Goal: Task Accomplishment & Management: Manage account settings

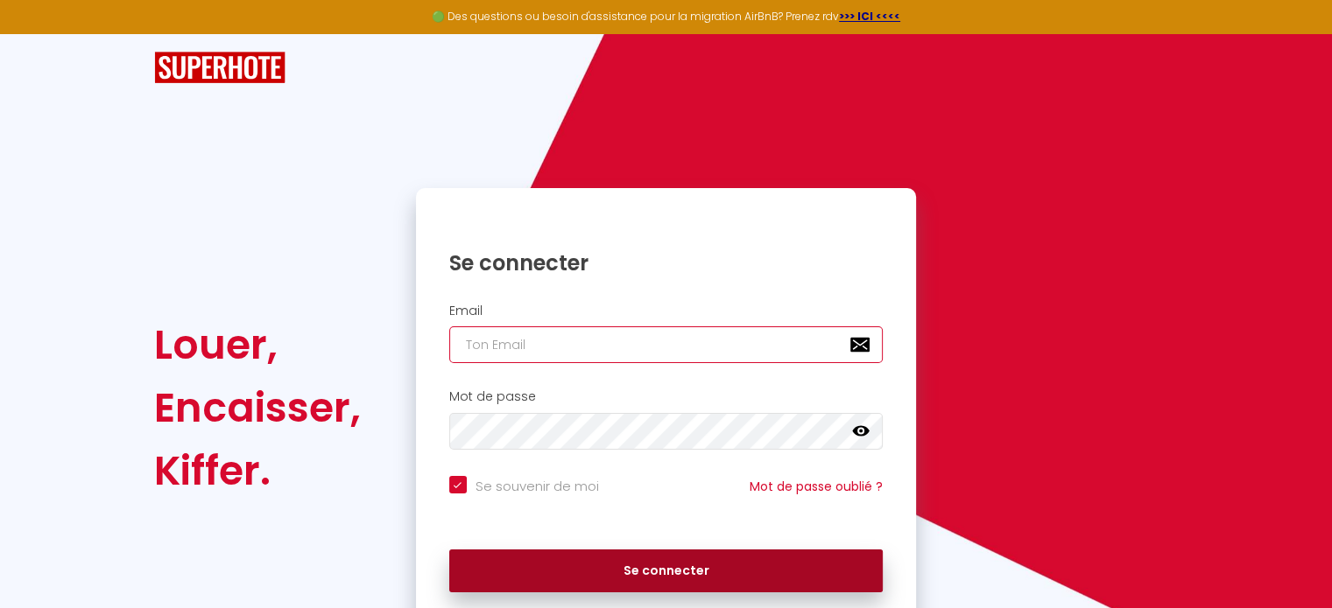
type input "[EMAIL_ADDRESS][DOMAIN_NAME]"
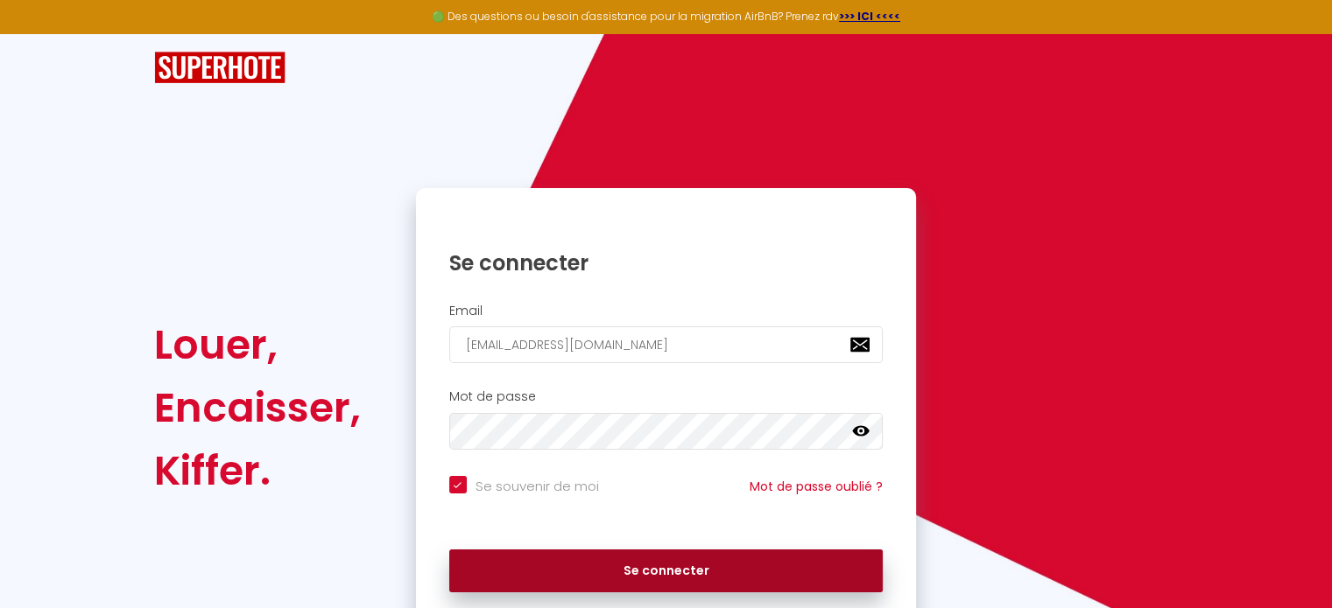
click at [634, 571] on button "Se connecter" at bounding box center [666, 572] width 434 height 44
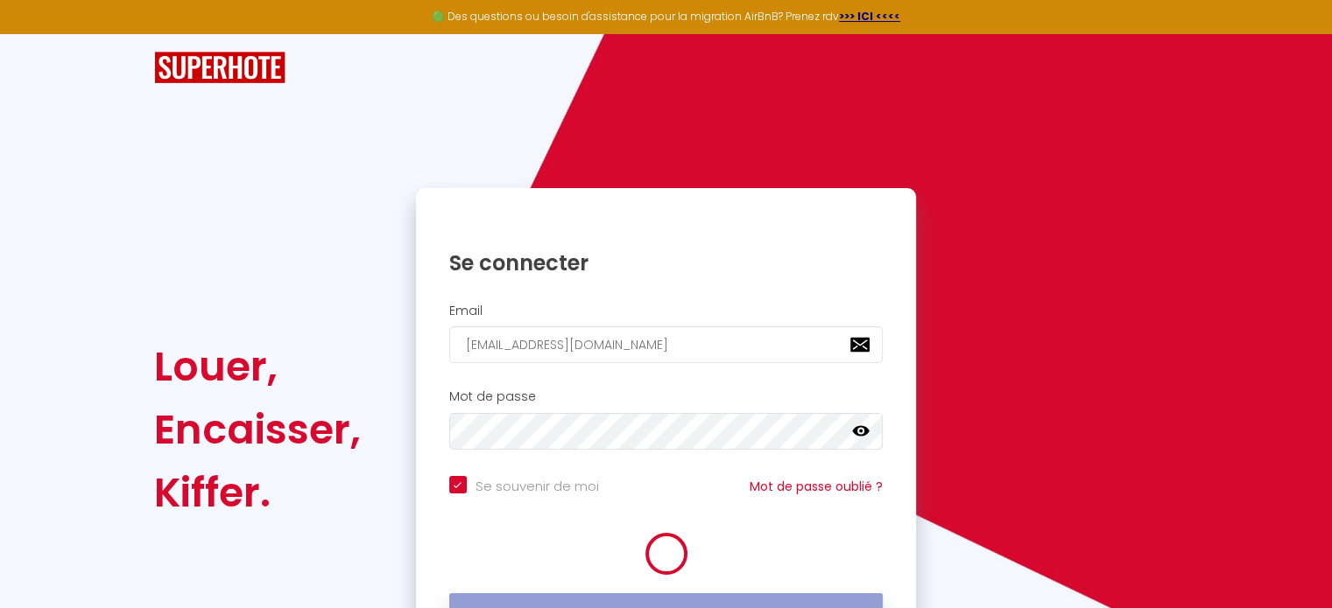
checkbox input "true"
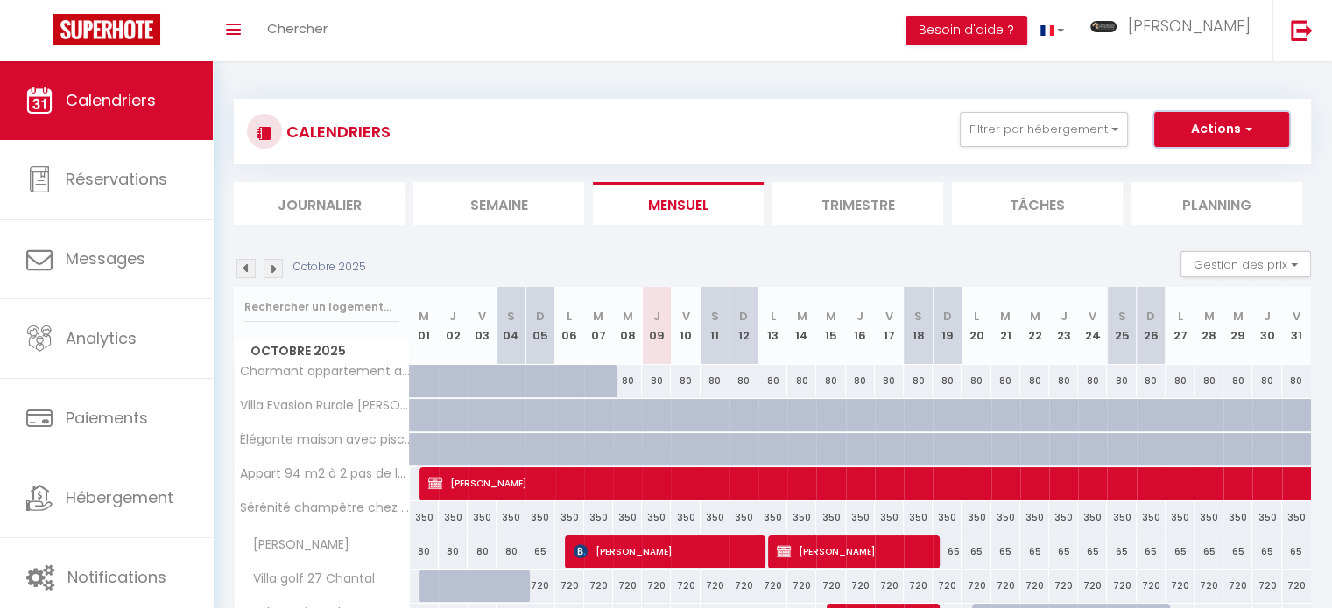
click at [1263, 137] on button "Actions" at bounding box center [1221, 129] width 135 height 35
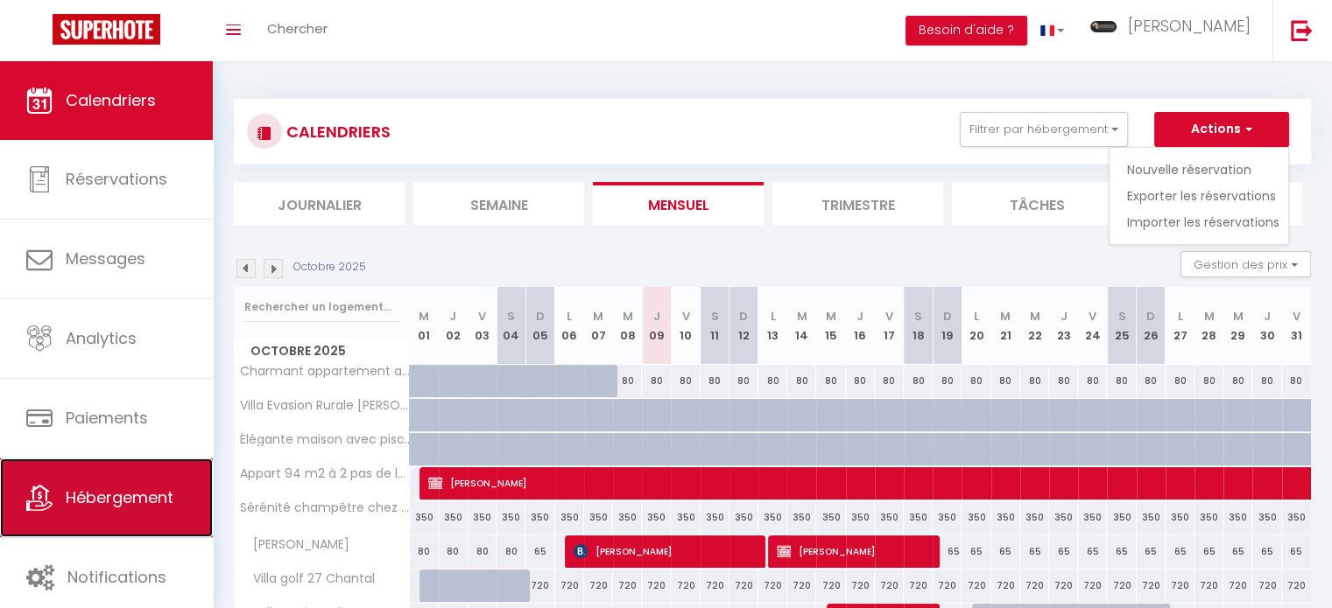
click at [130, 510] on link "Hébergement" at bounding box center [106, 498] width 213 height 79
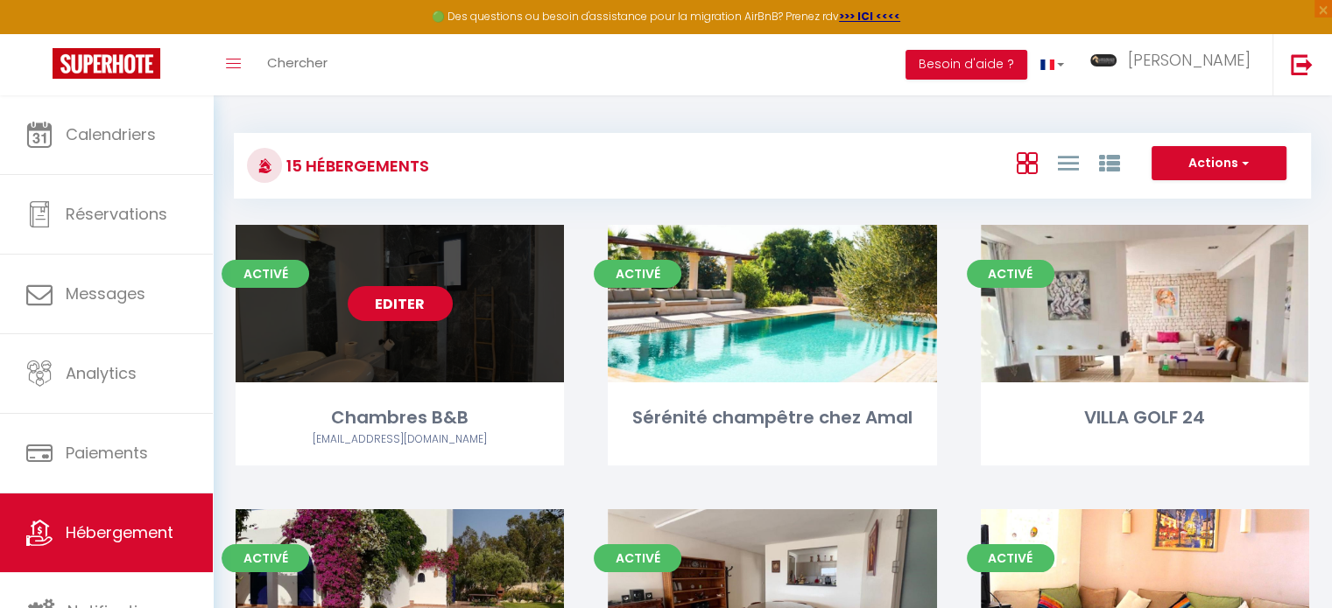
click at [429, 305] on link "Editer" at bounding box center [400, 303] width 105 height 35
select select "3"
select select "2"
select select "1"
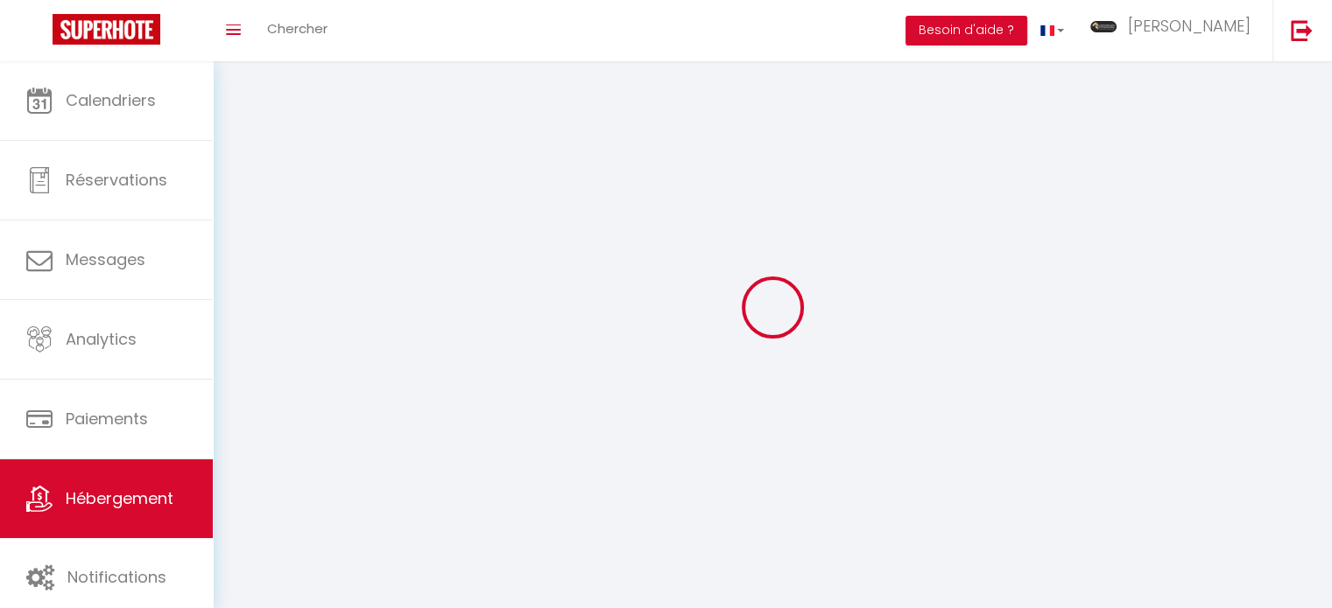
select select
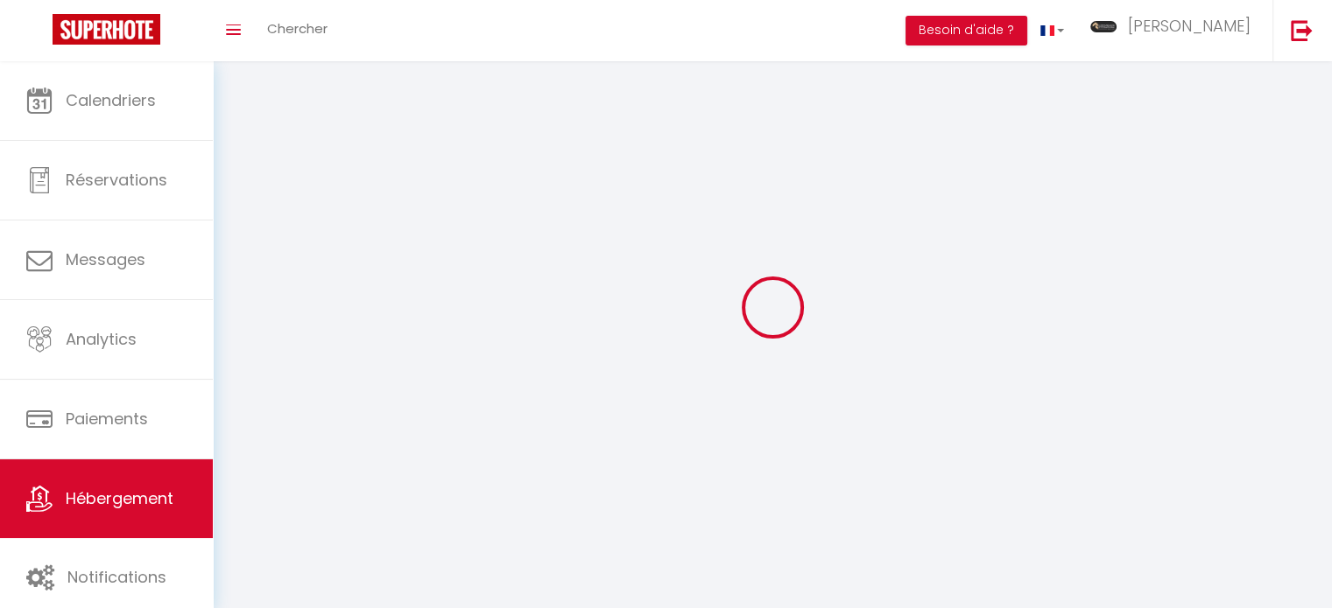
select select
checkbox input "false"
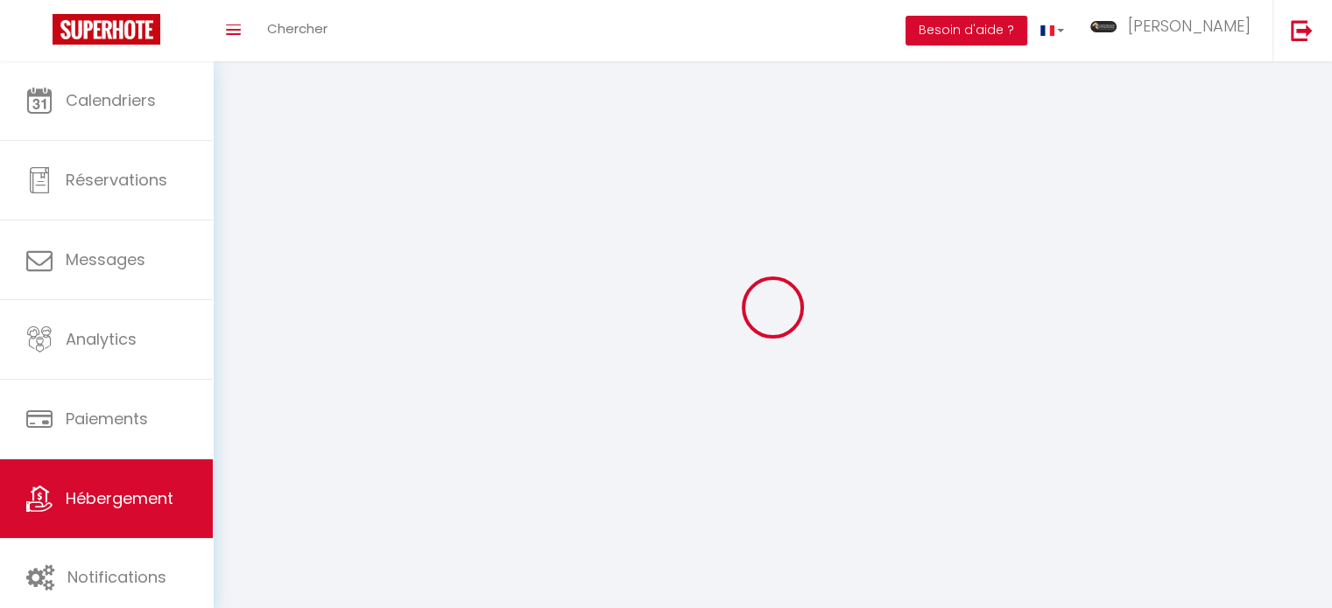
checkbox input "false"
select select
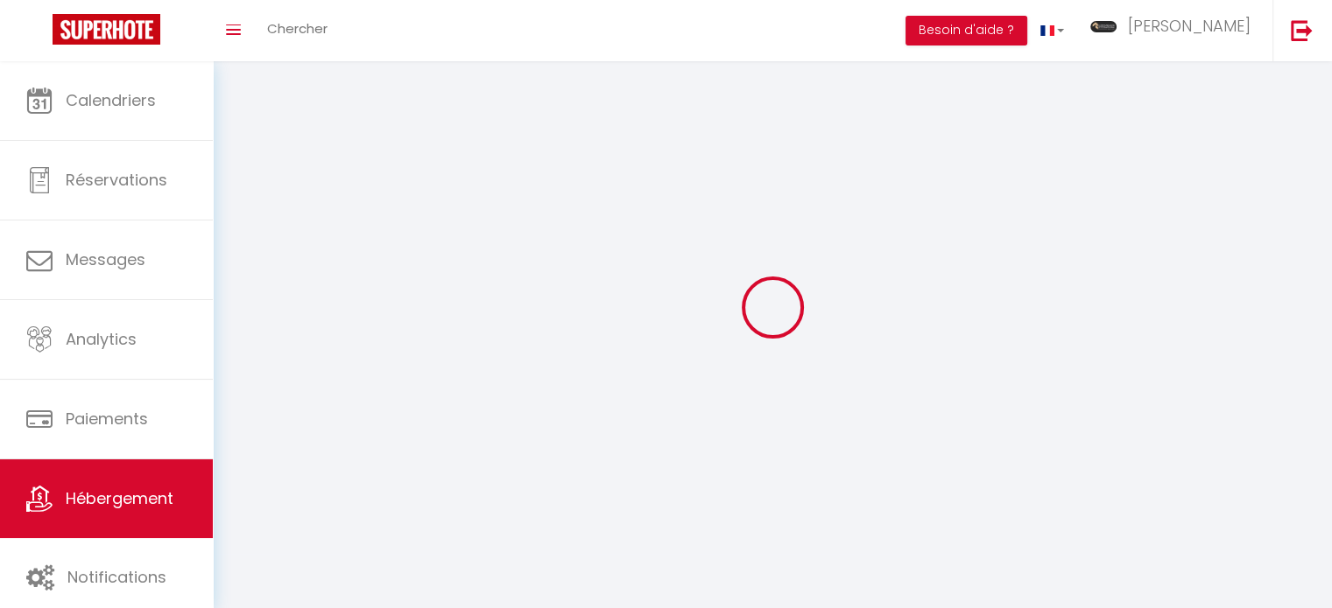
select select
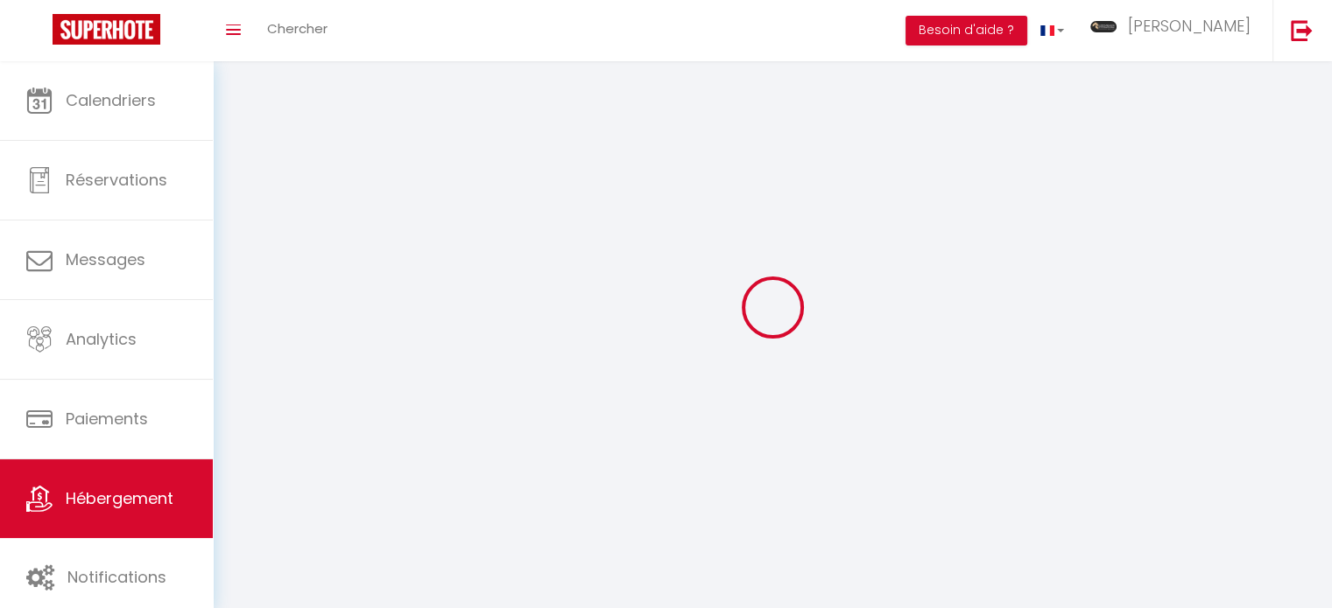
checkbox input "false"
select select
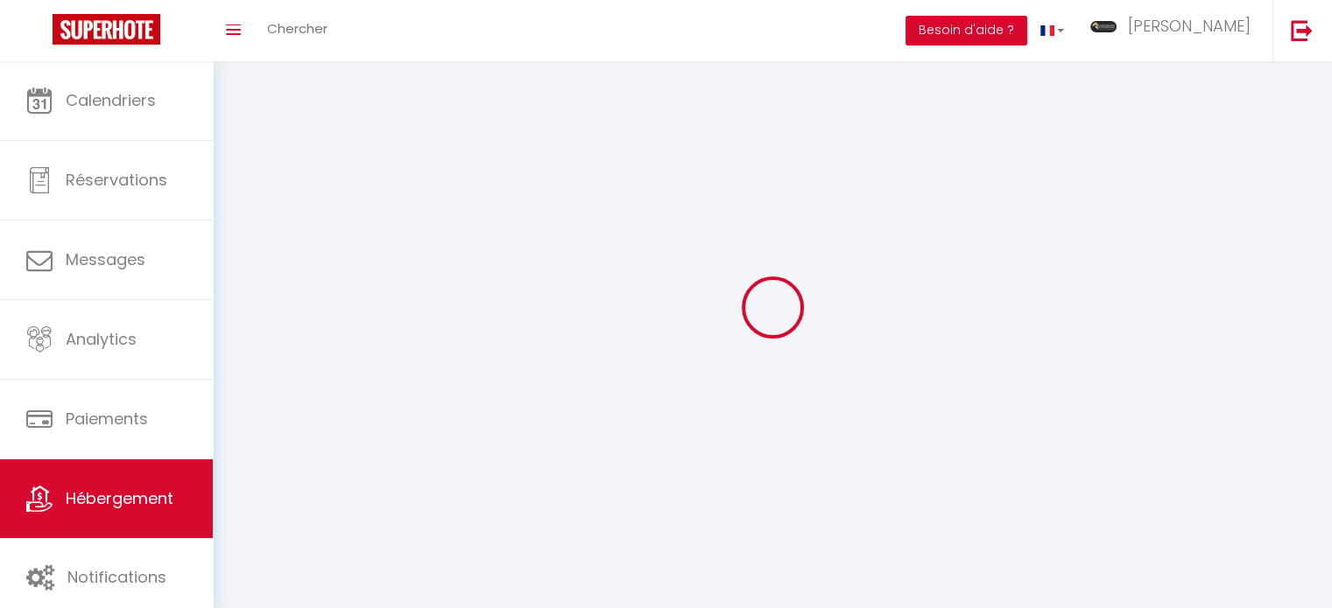
select select
select select "1"
select select "28"
select select
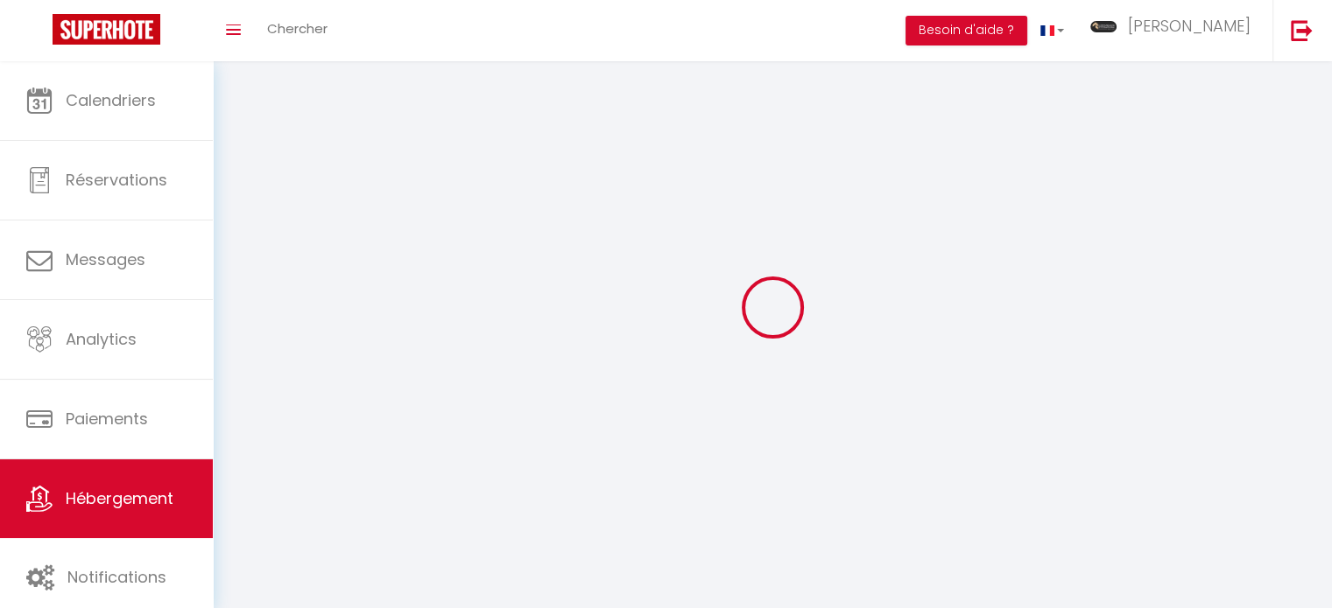
select select
checkbox input "false"
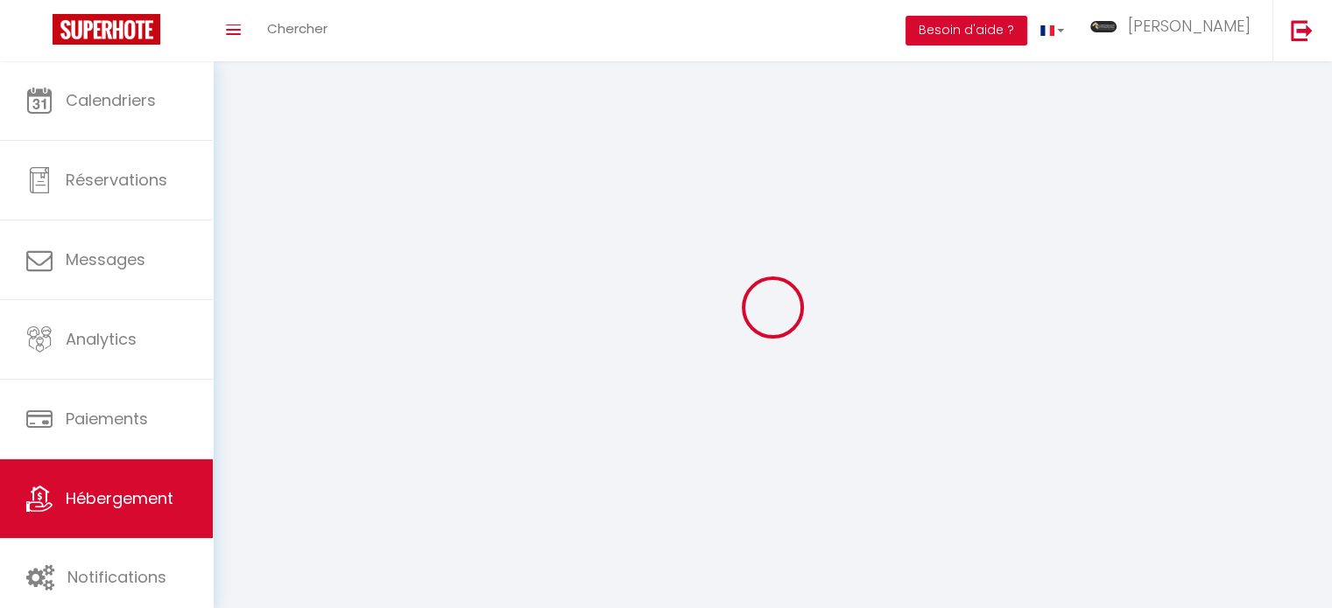
checkbox input "false"
select select
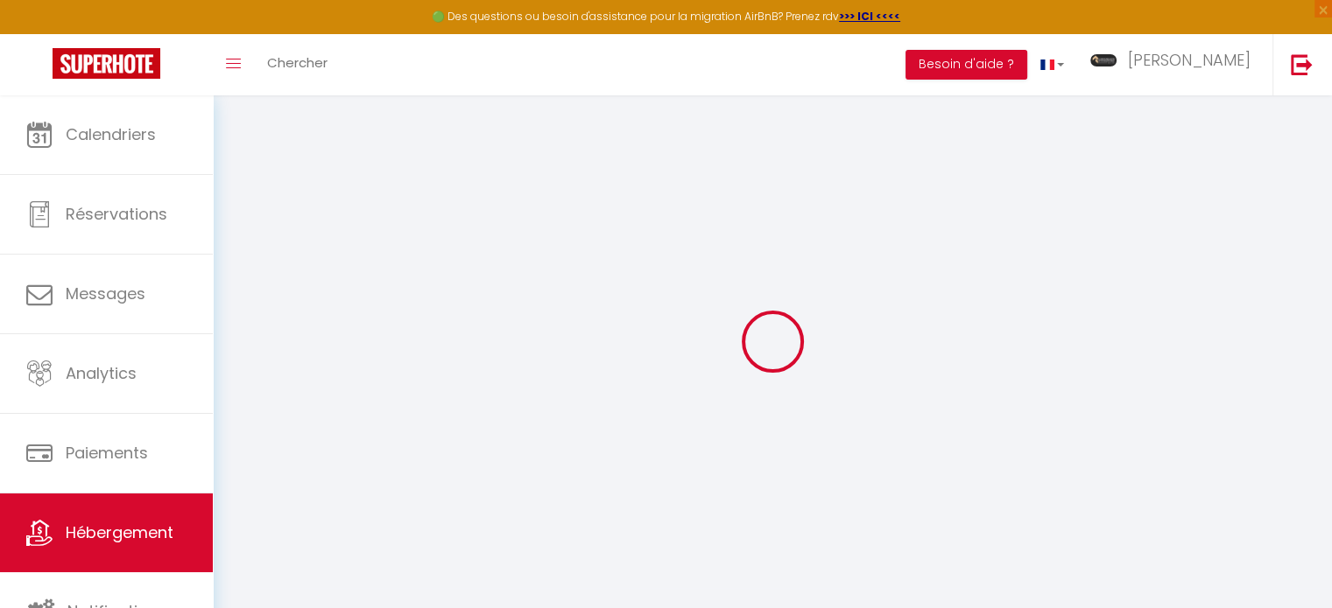
select select
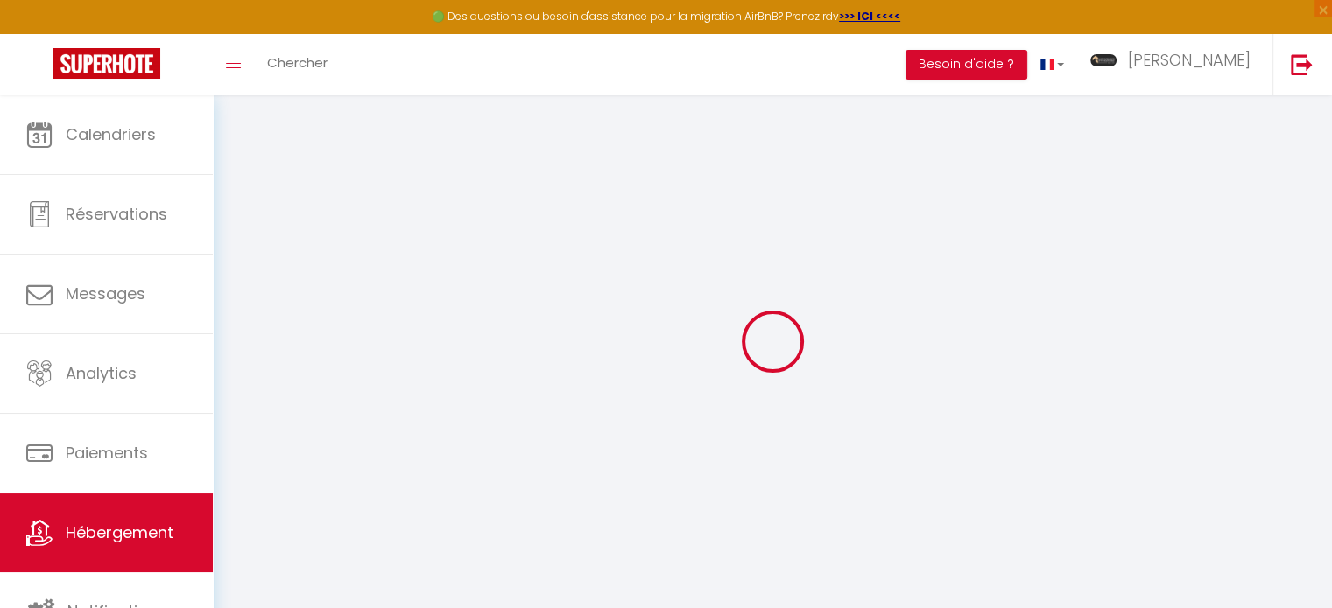
select select
checkbox input "false"
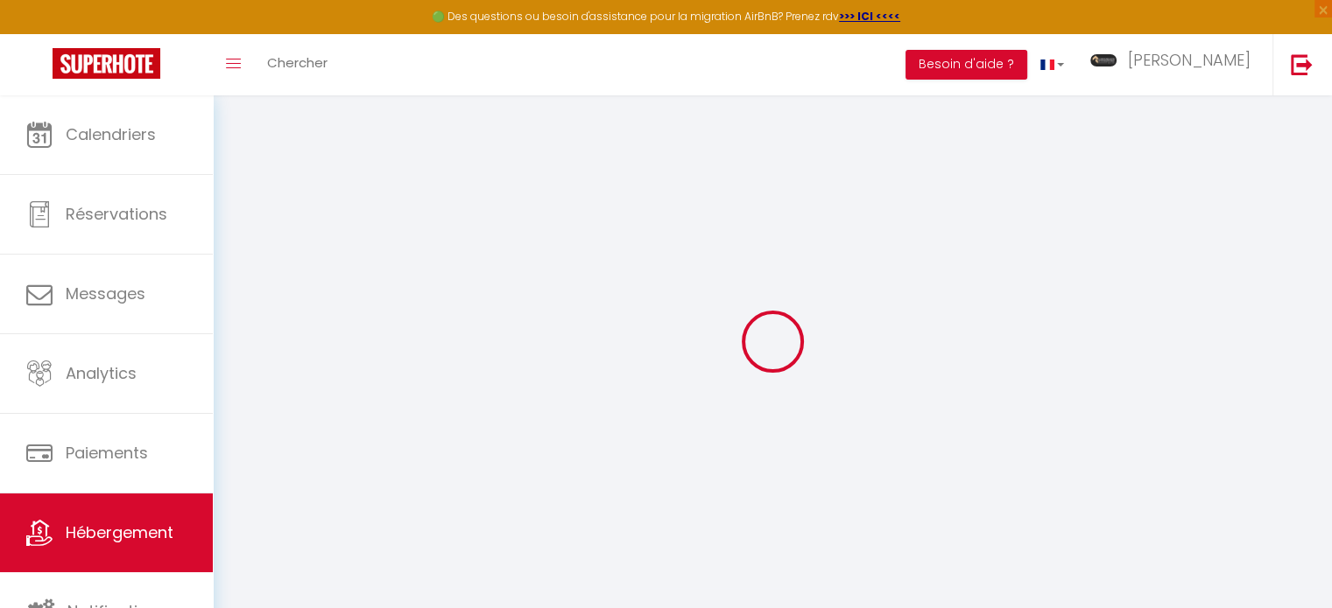
select select
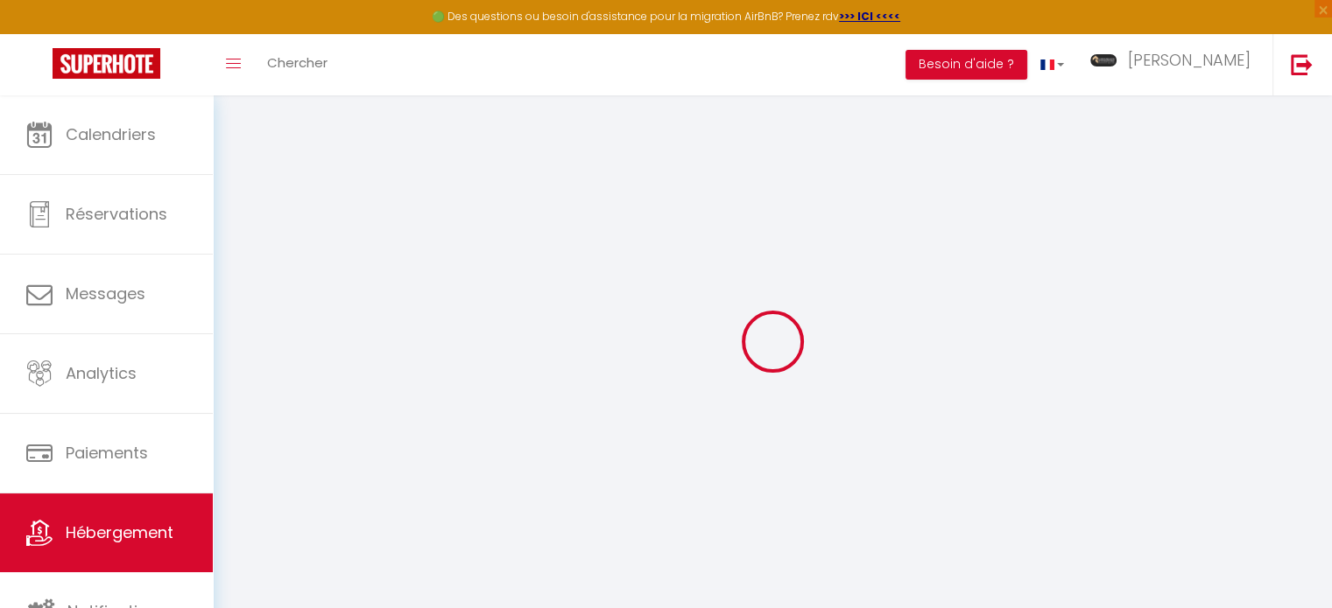
select select
checkbox input "false"
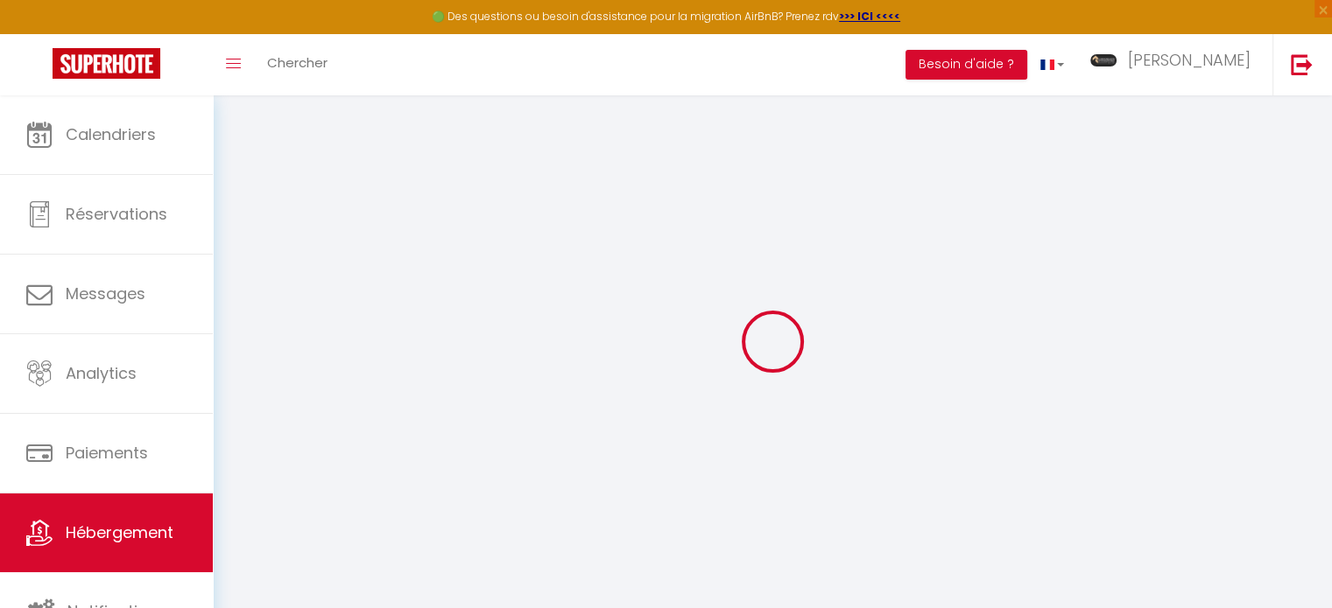
checkbox input "false"
select select
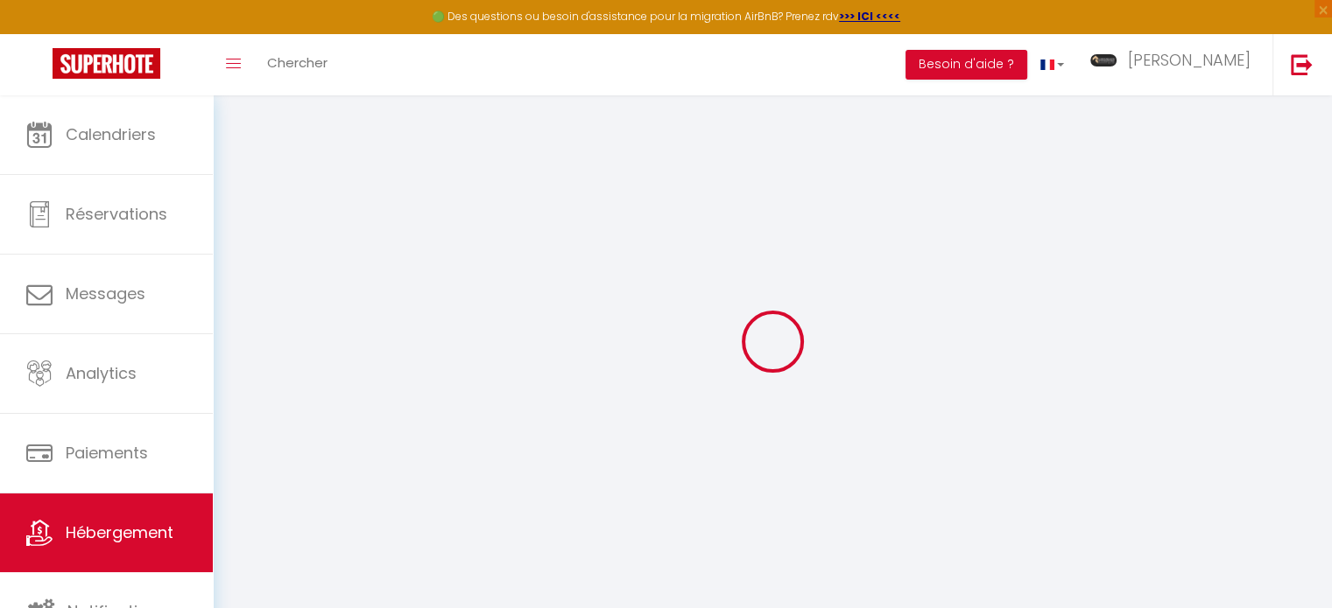
select select
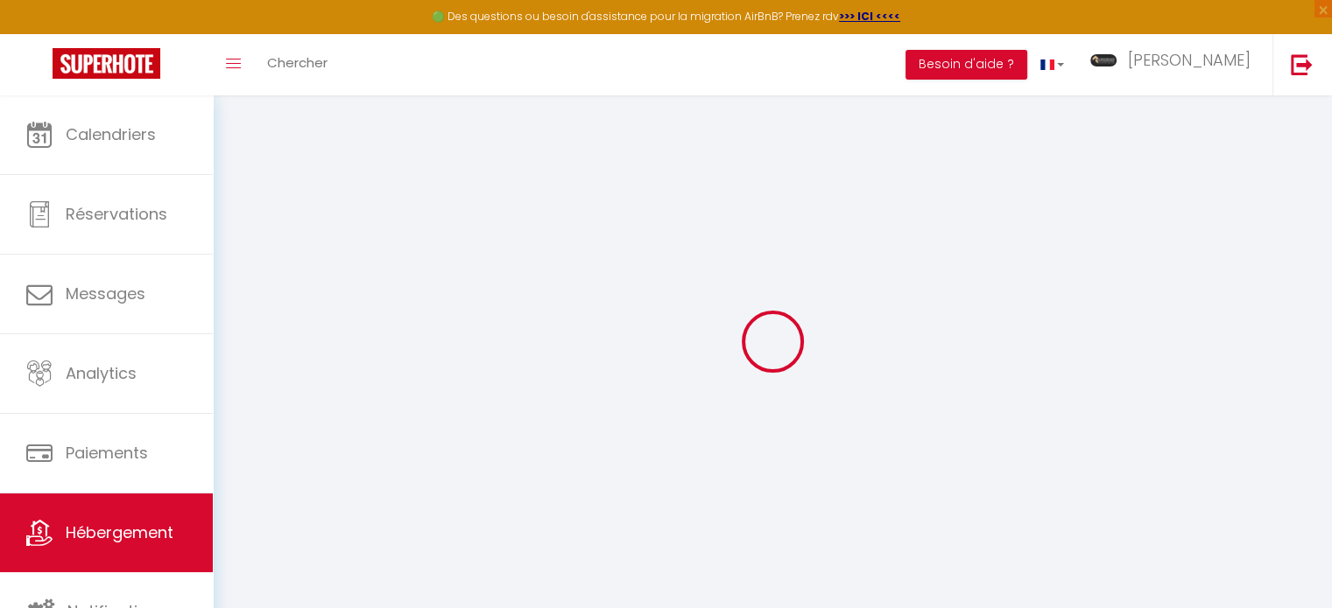
checkbox input "false"
select select
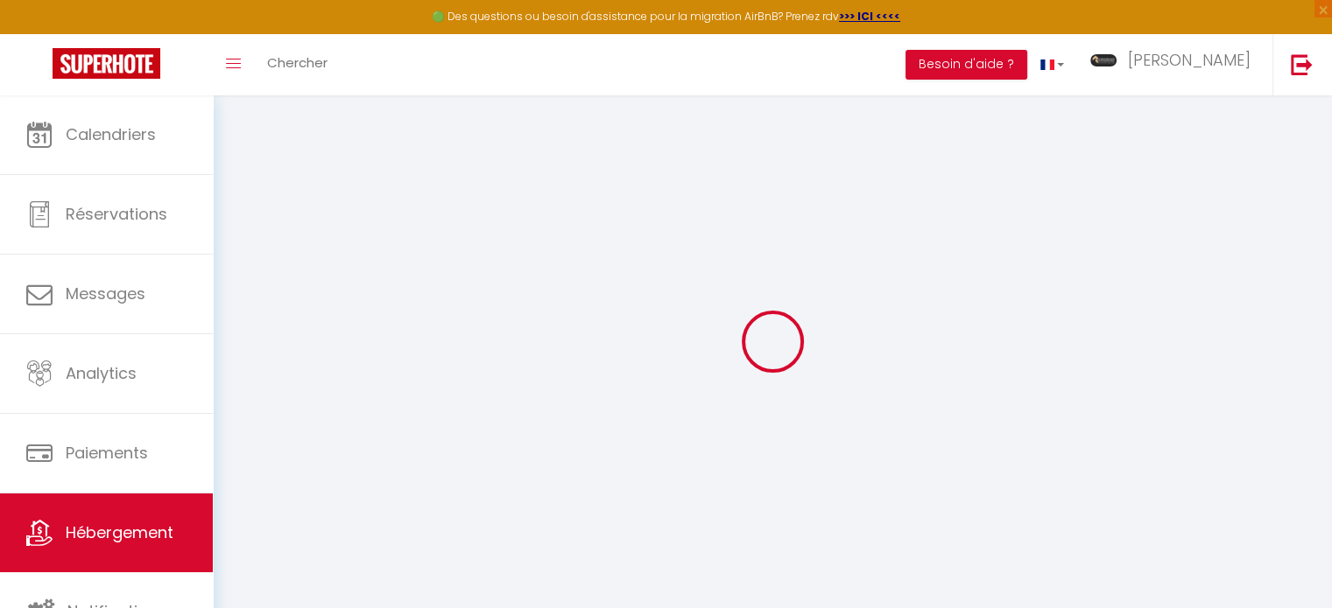
select select
type input "Chambres B&B"
type input "[PERSON_NAME]"
type input "Faraon"
type input "Douar Laarab"
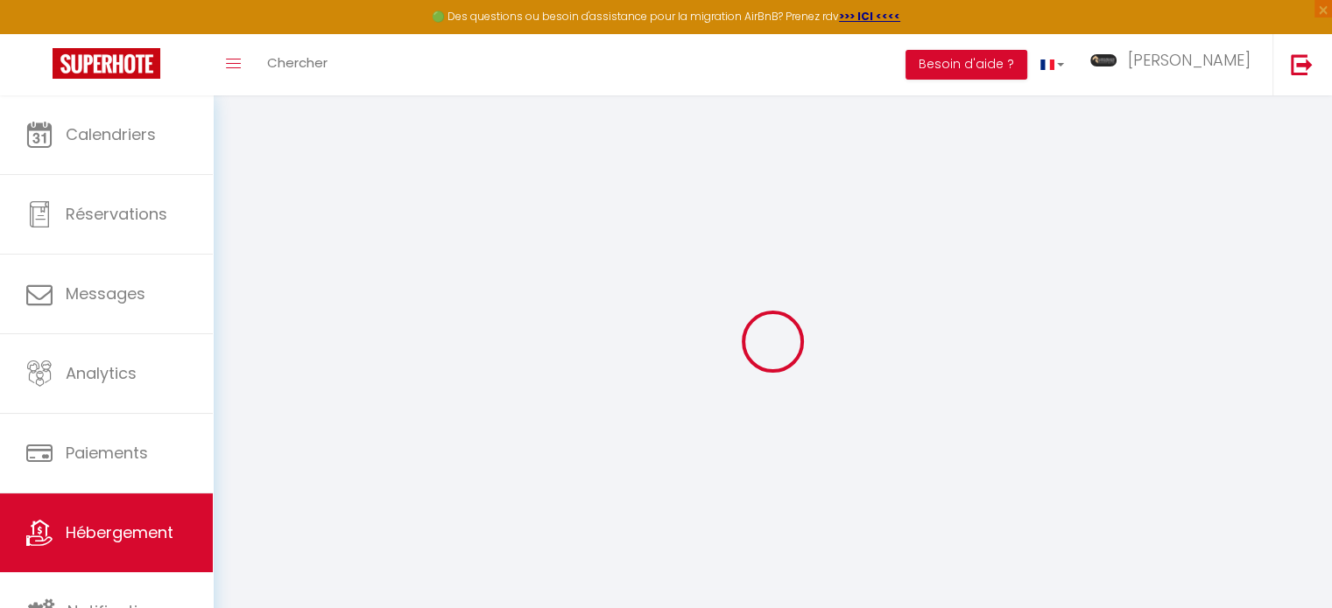
type input "44000"
type input "Essaouira"
select select "bnb"
select select "1"
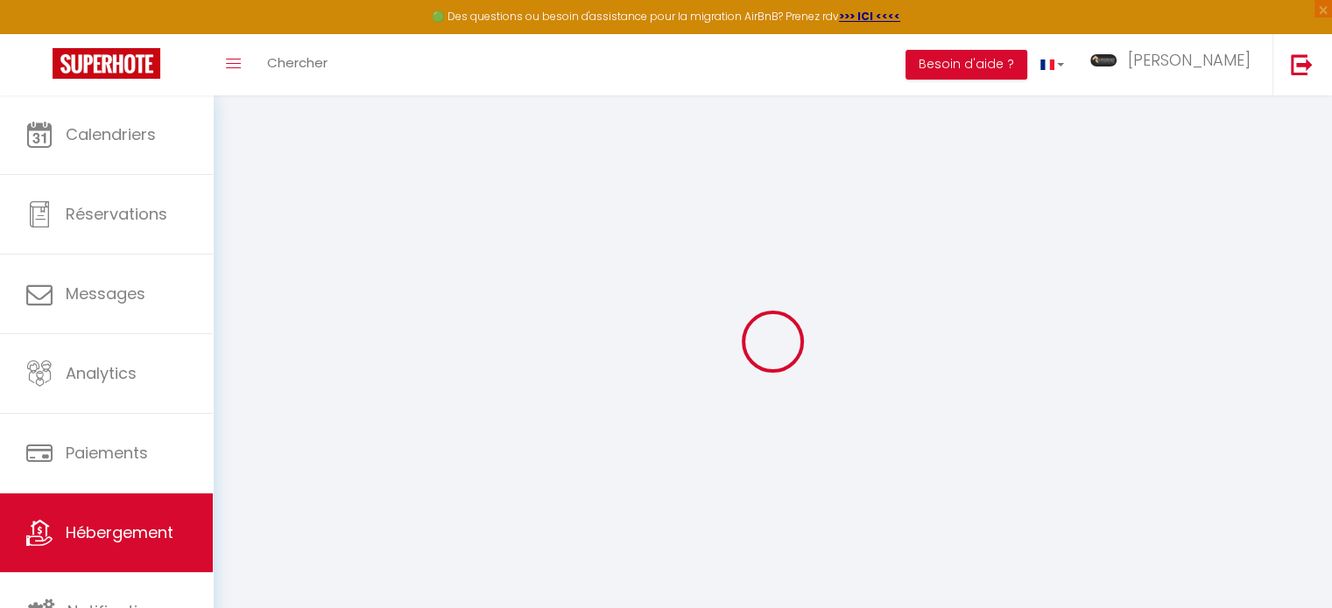
select select "2"
type input "60"
select select
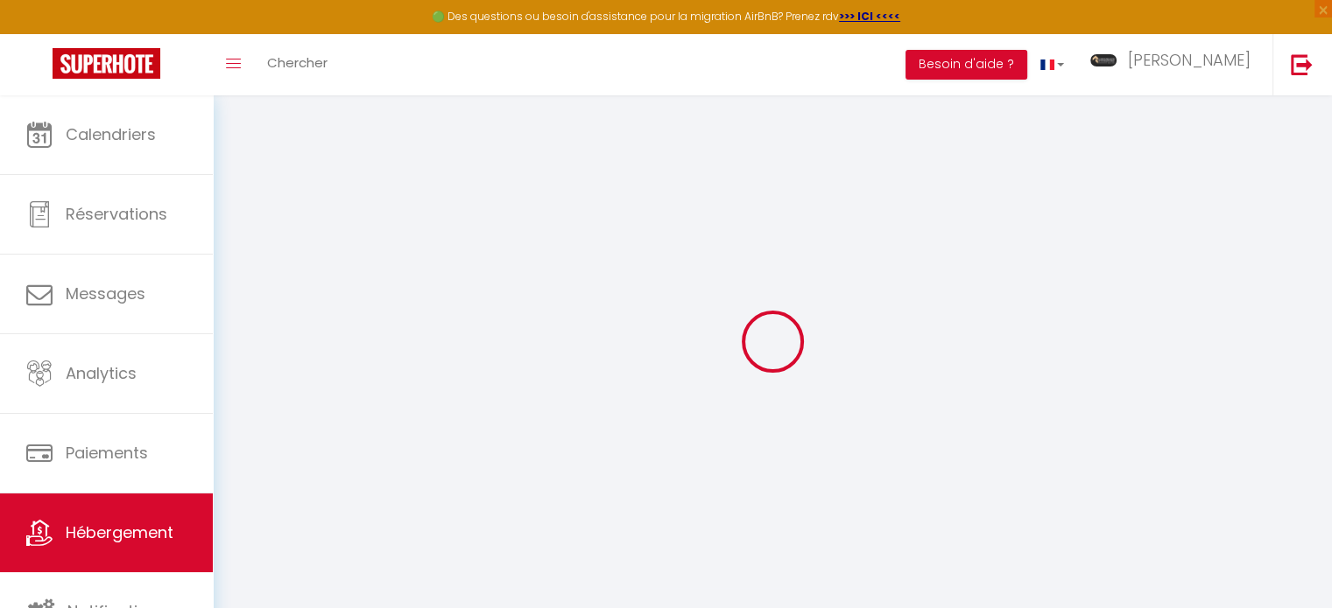
select select
type input "[STREET_ADDRESS][DATE]"
type input "44000"
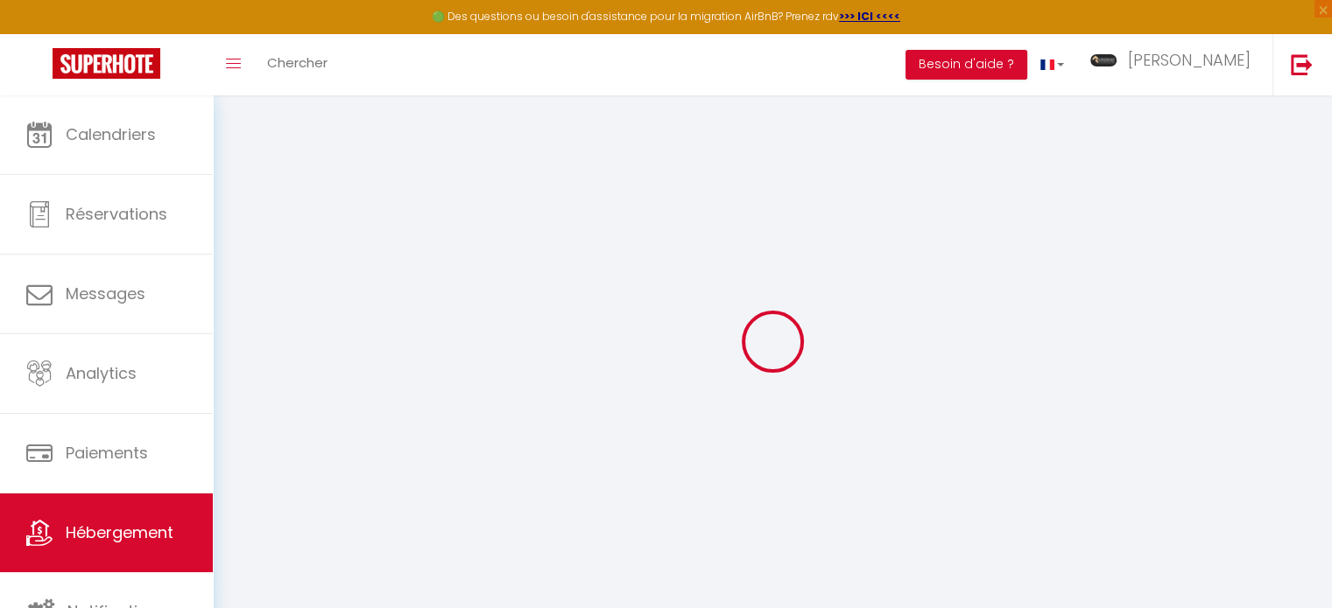
type input "Essaouira"
select select "146"
type input "[EMAIL_ADDRESS][DOMAIN_NAME]"
select select
checkbox input "false"
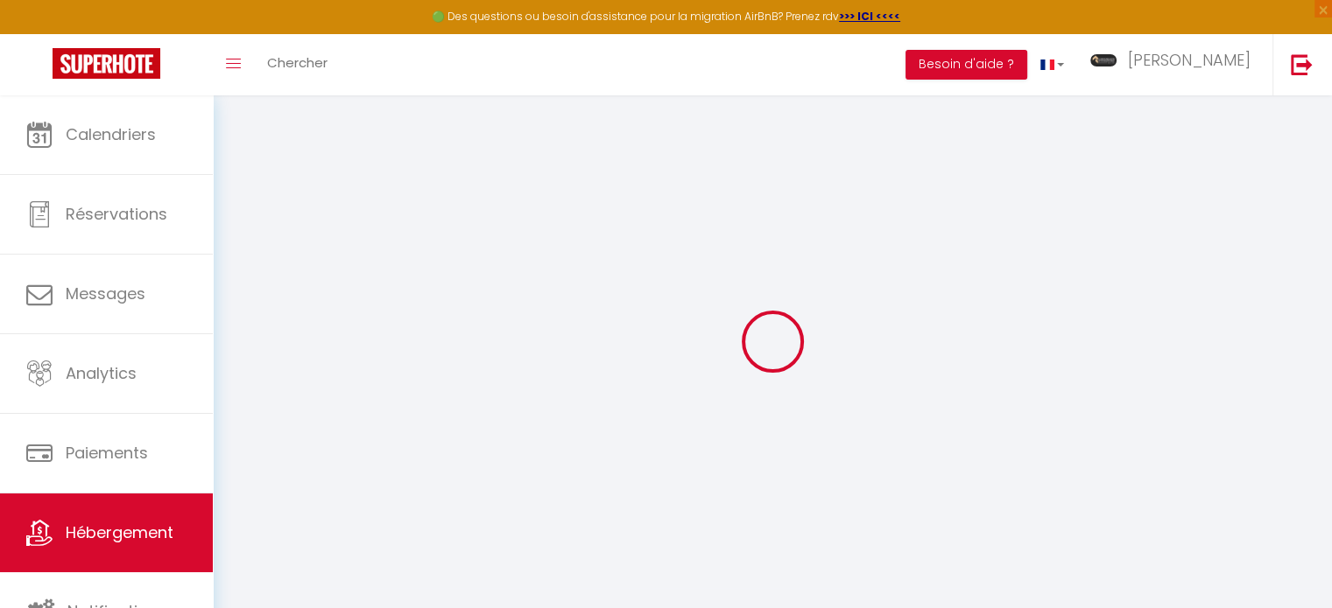
checkbox input "false"
type input "0"
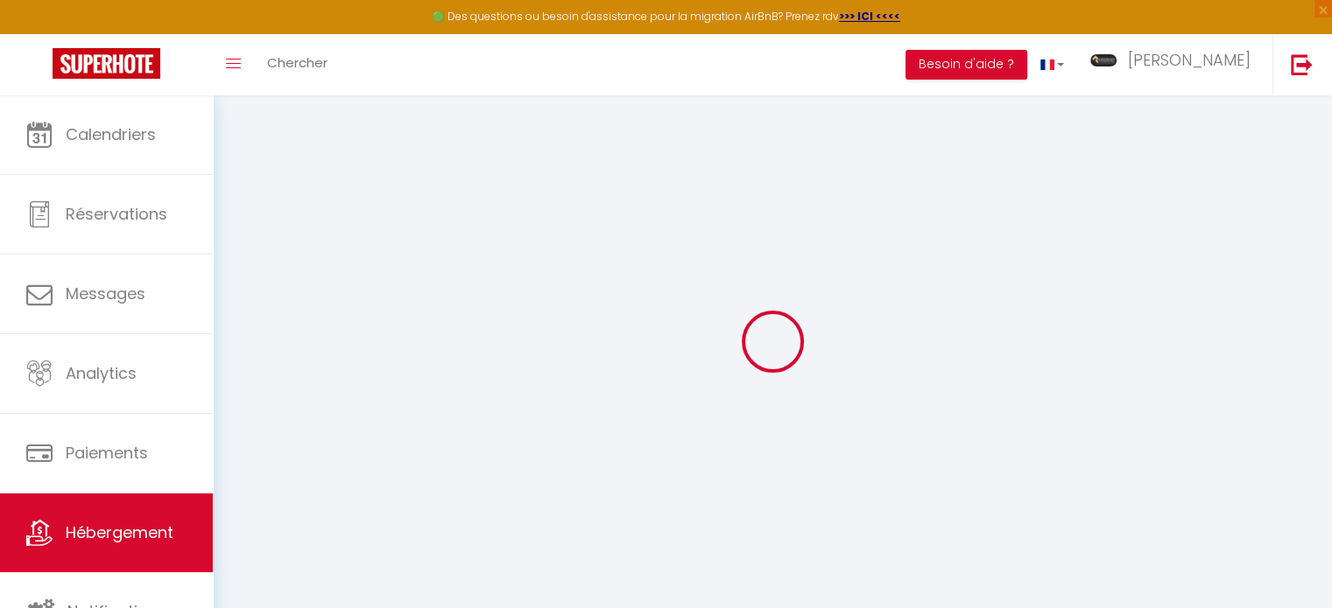
select select
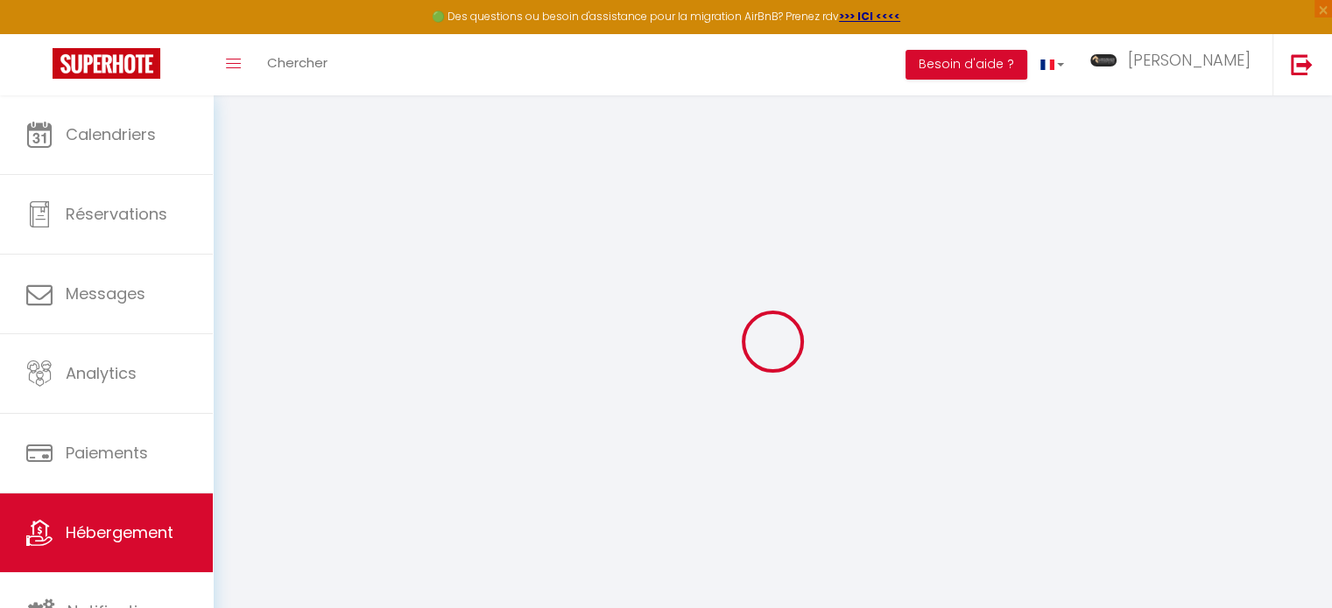
select select
checkbox input "false"
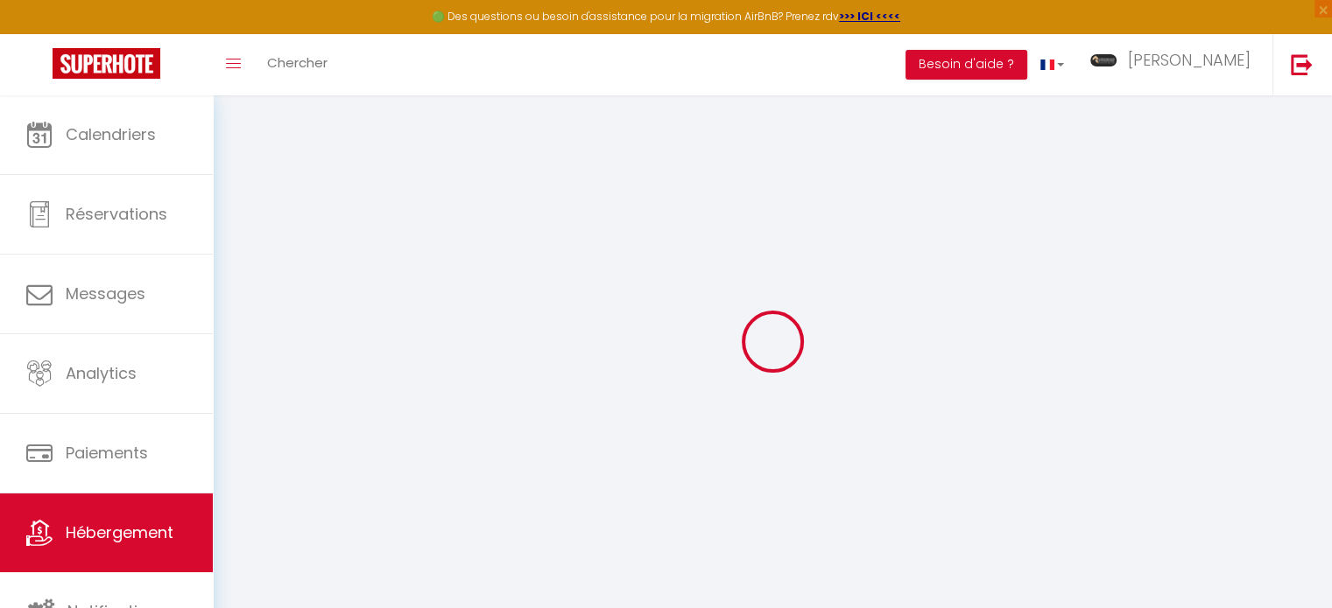
select select
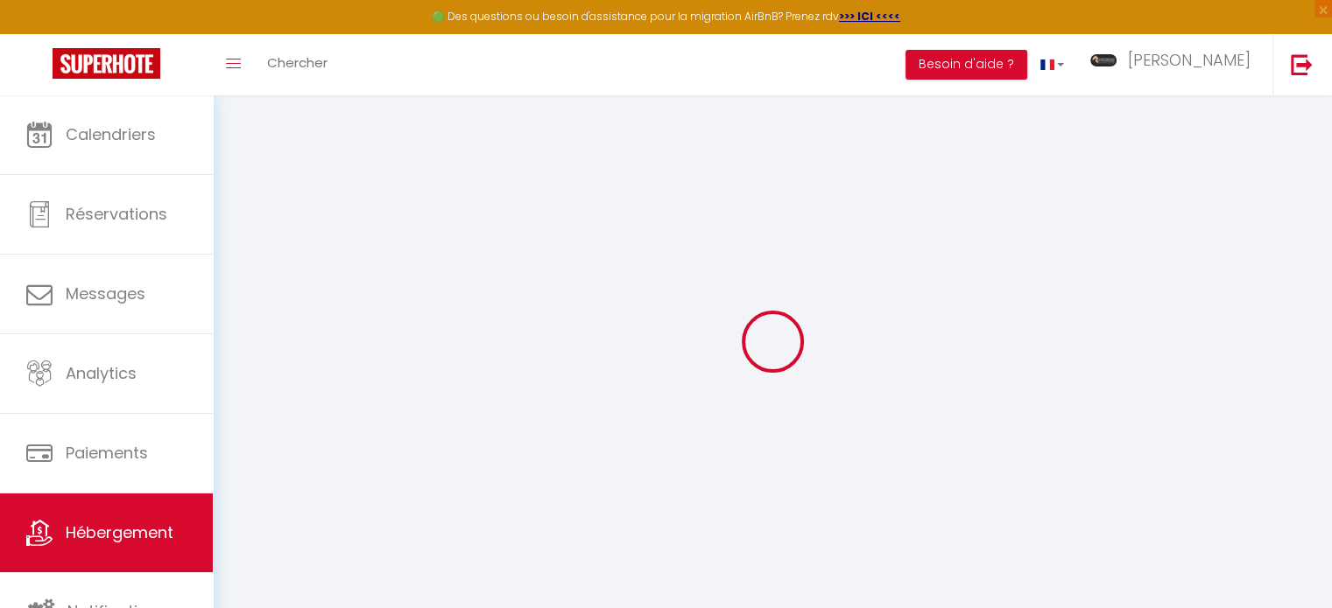
select select
checkbox input "false"
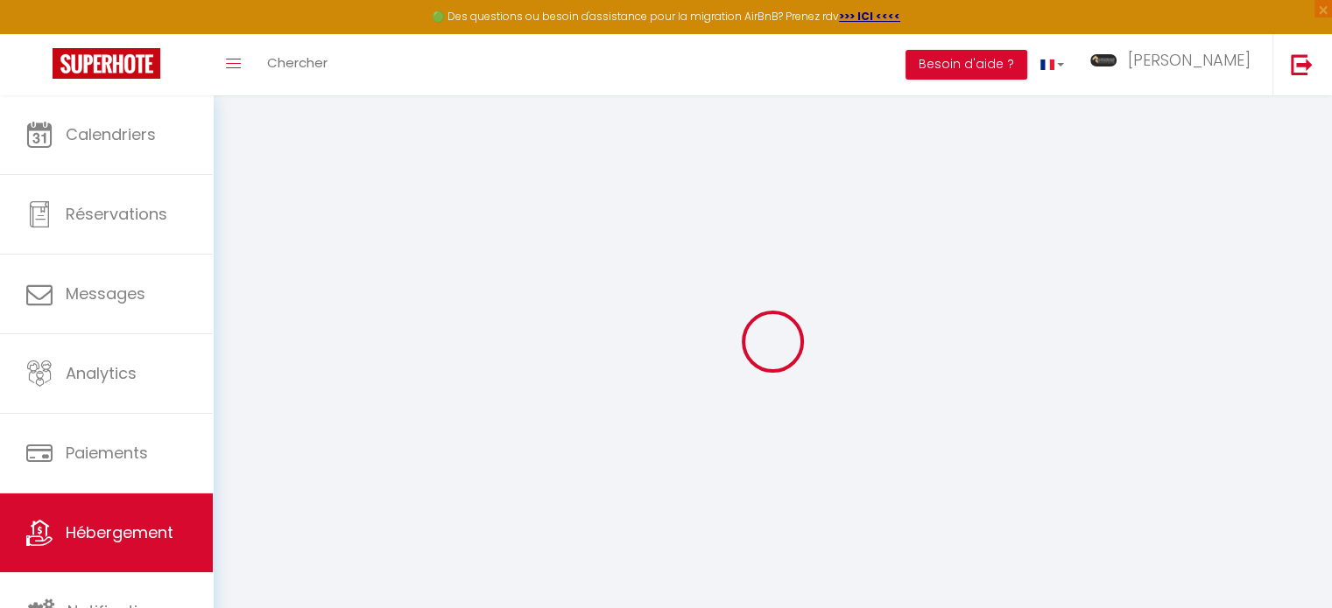
select select
checkbox input "false"
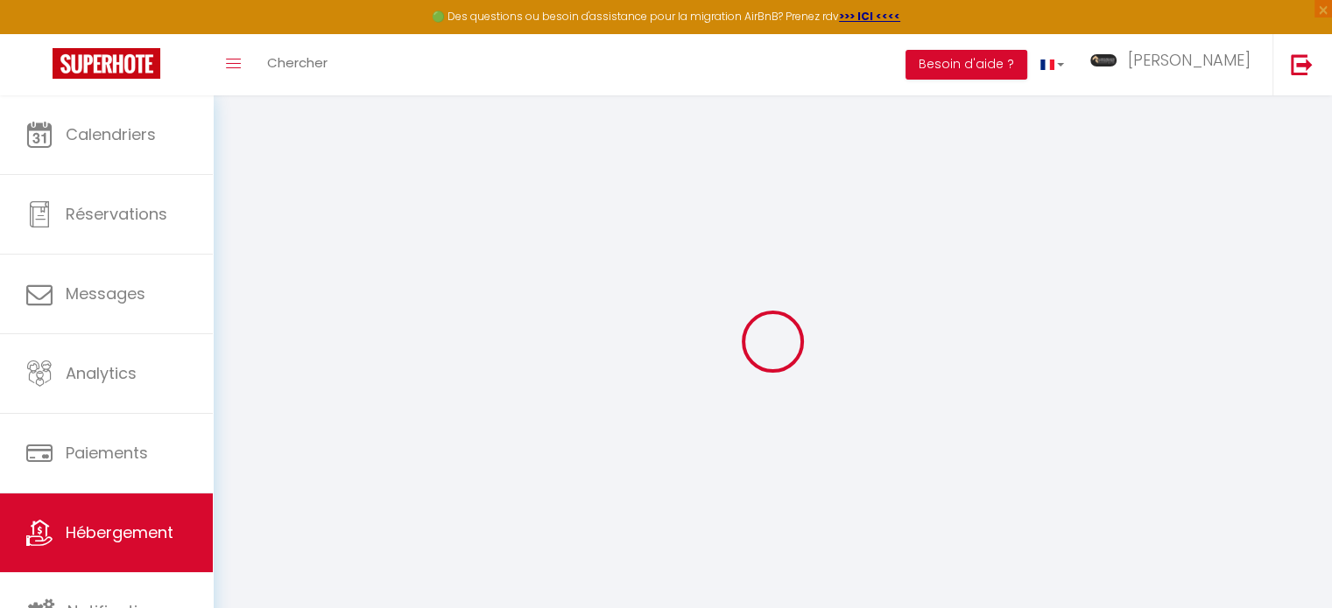
select select "15:00"
select select "20:00"
select select "11:00"
select select "30"
select select "120"
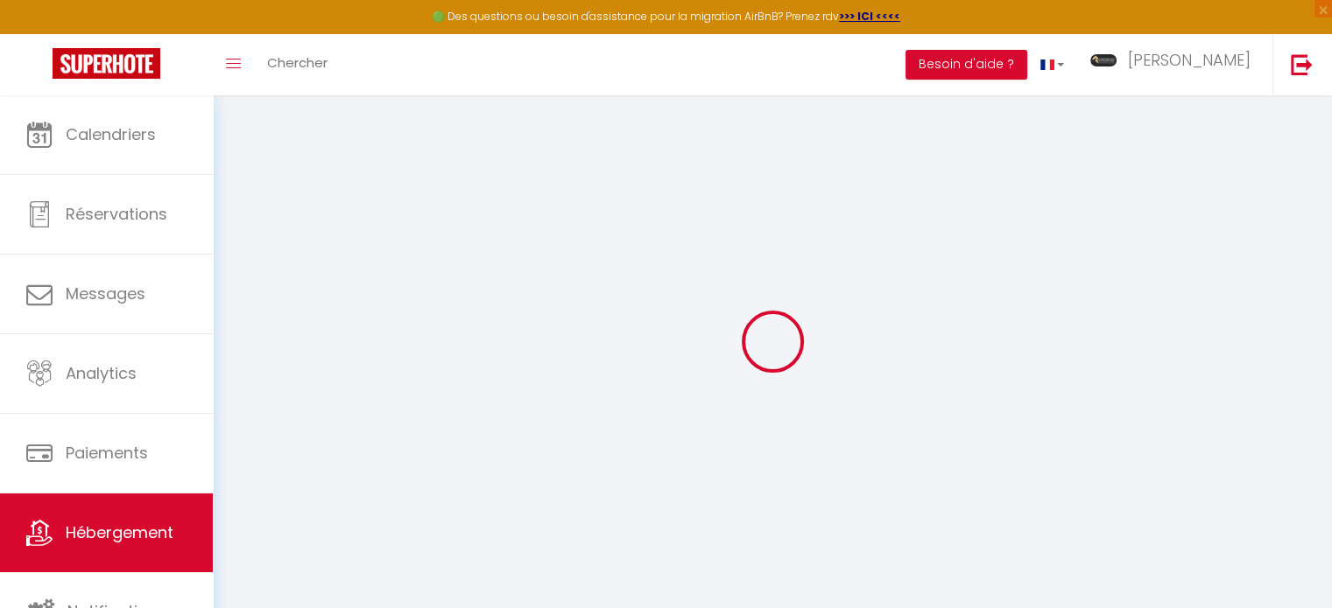
select select
checkbox input "false"
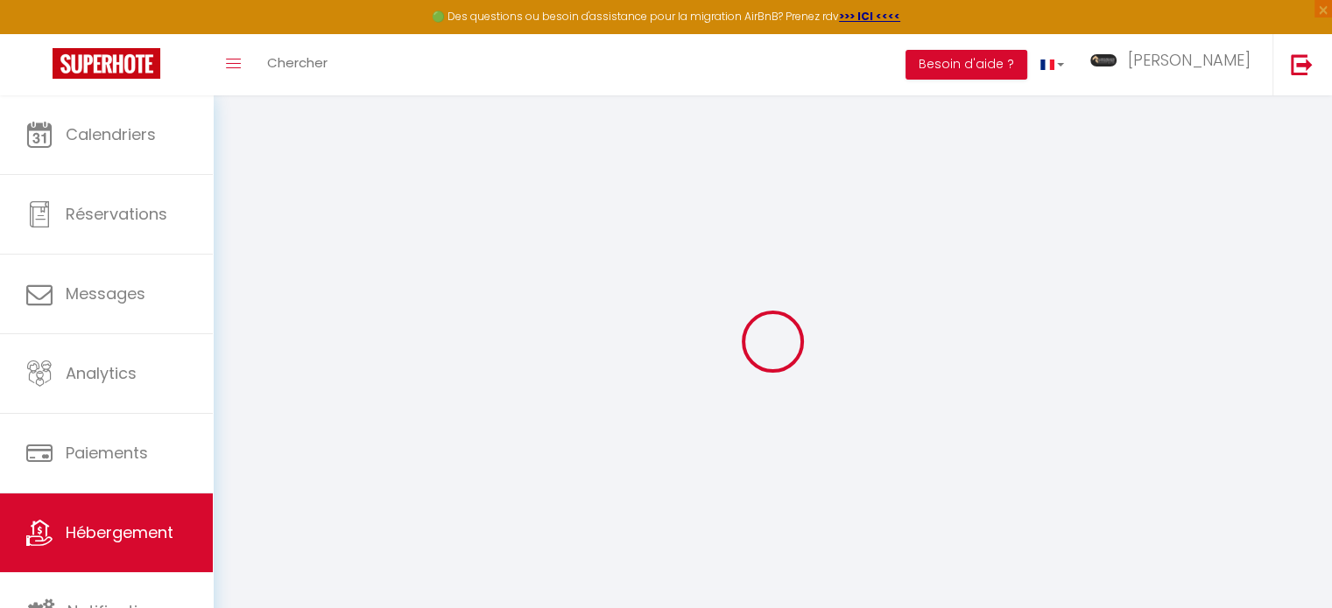
select select
checkbox input "false"
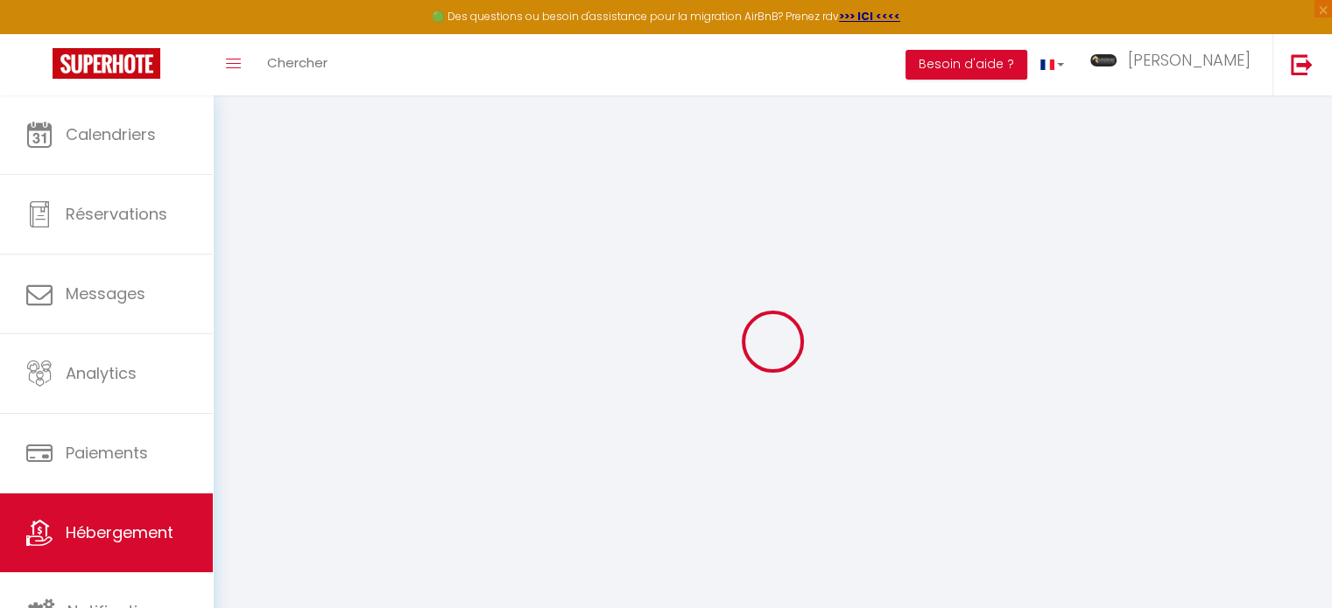
select select
checkbox input "false"
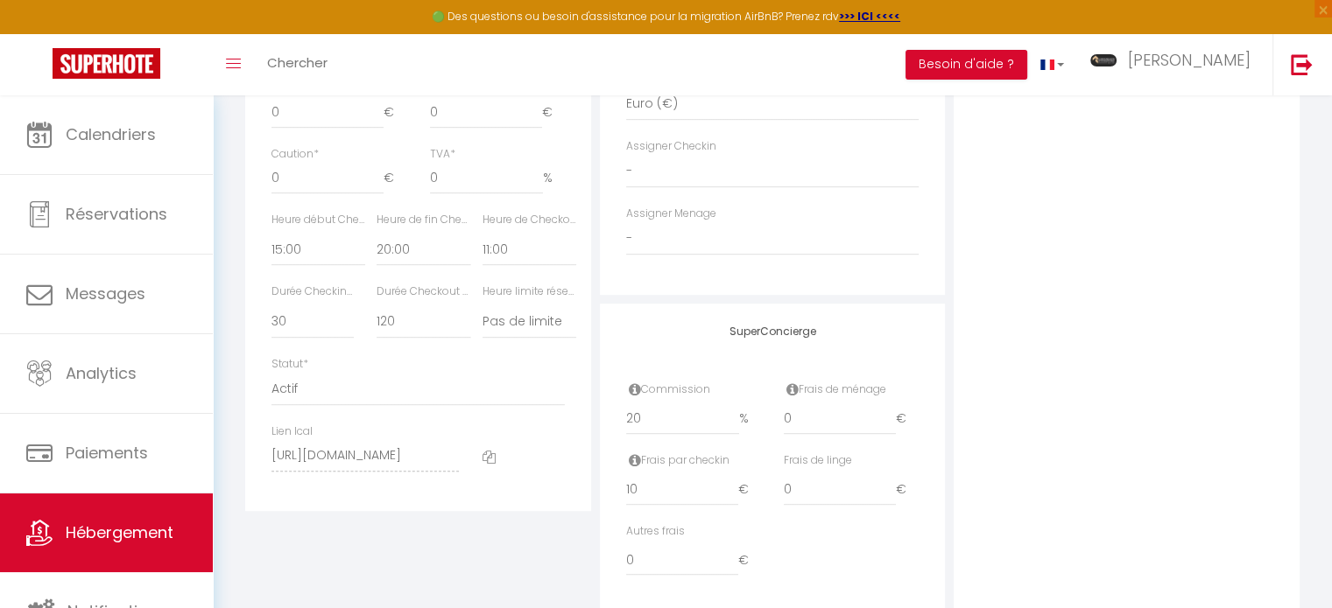
scroll to position [945, 0]
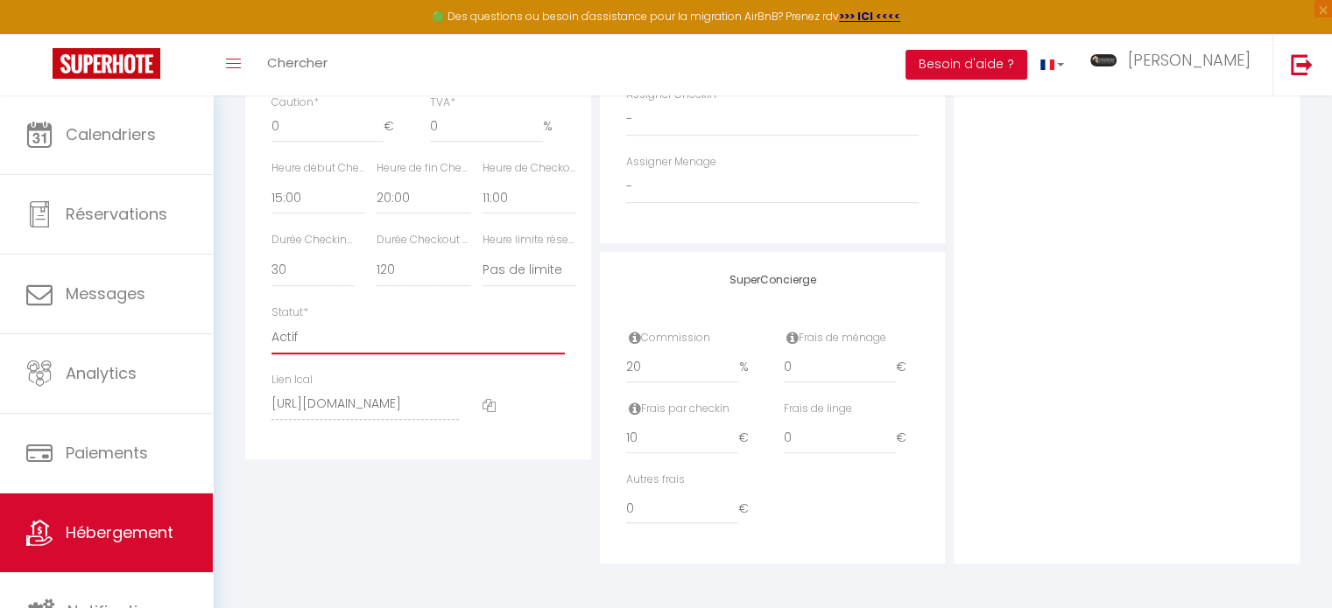
click at [468, 345] on select "Actif Pas actif" at bounding box center [417, 337] width 293 height 33
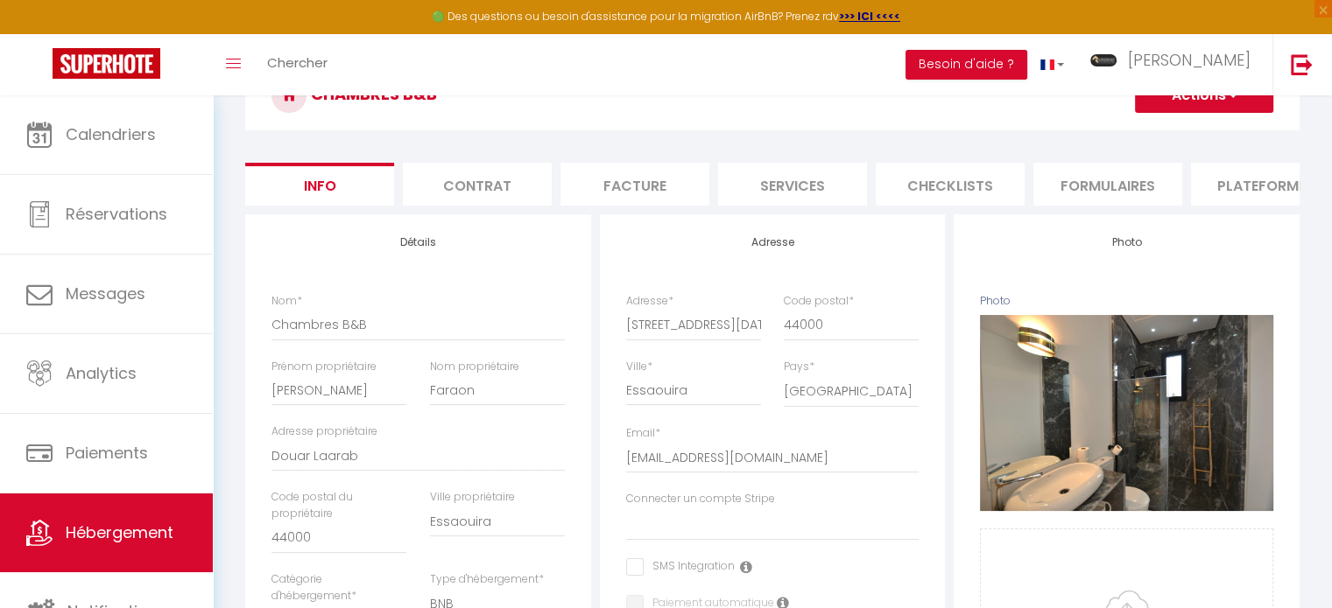
scroll to position [0, 0]
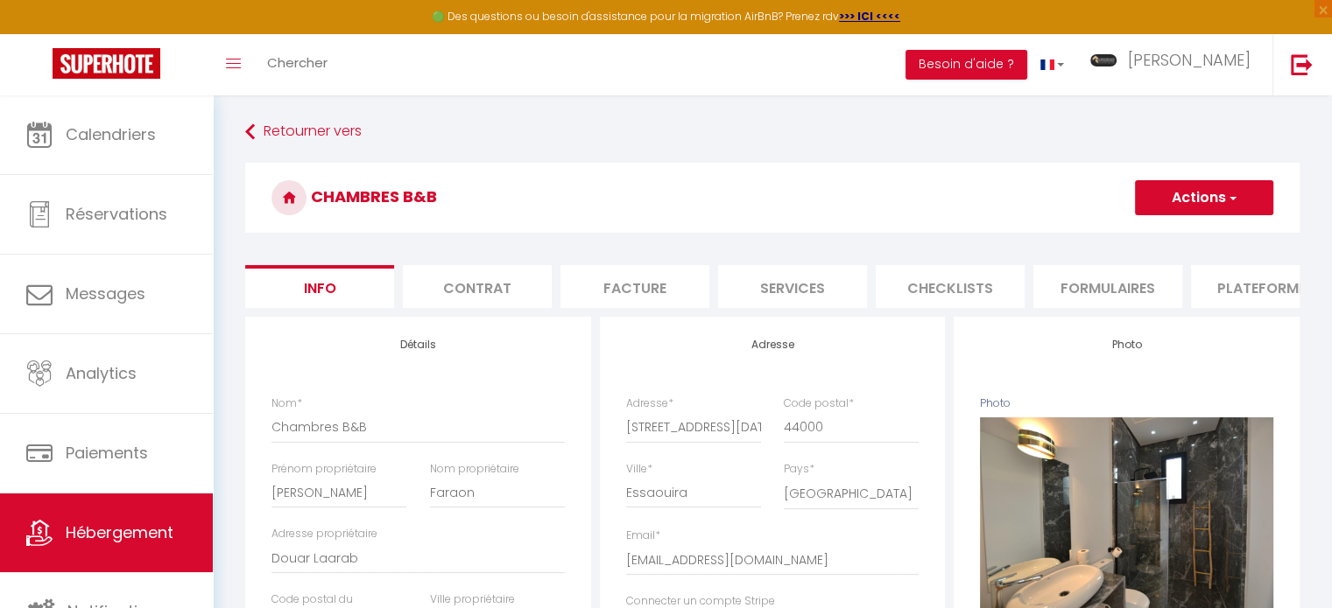
click at [1219, 196] on button "Actions" at bounding box center [1204, 197] width 138 height 35
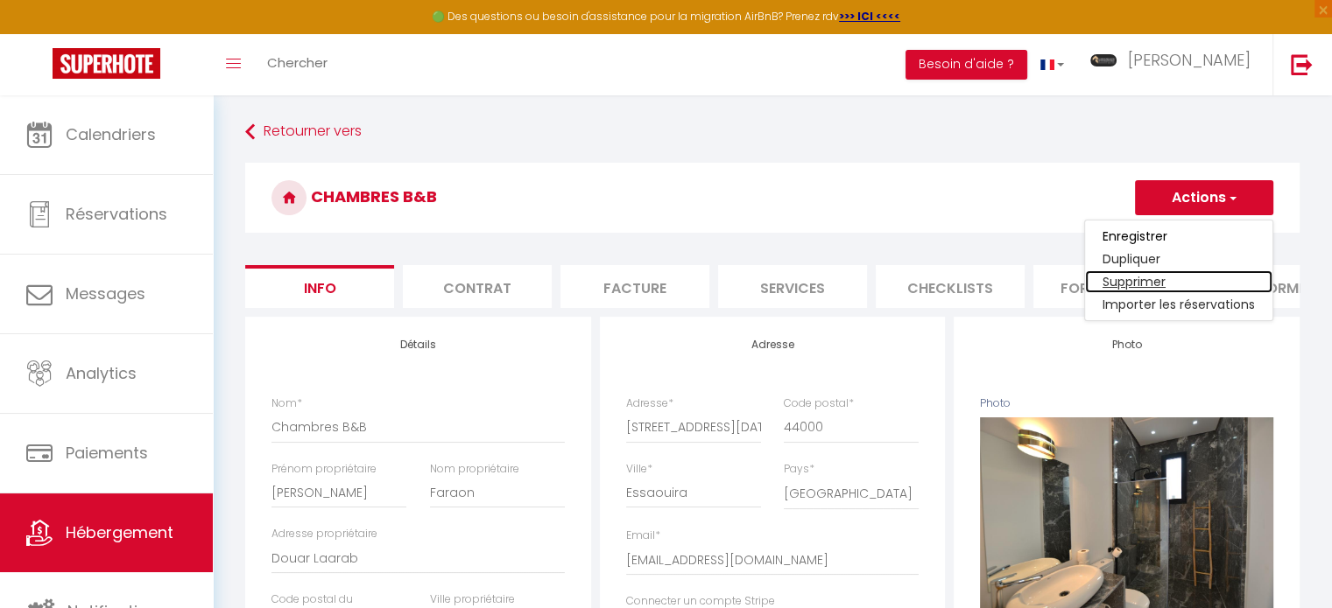
click at [1129, 283] on link "Supprimer" at bounding box center [1178, 282] width 187 height 23
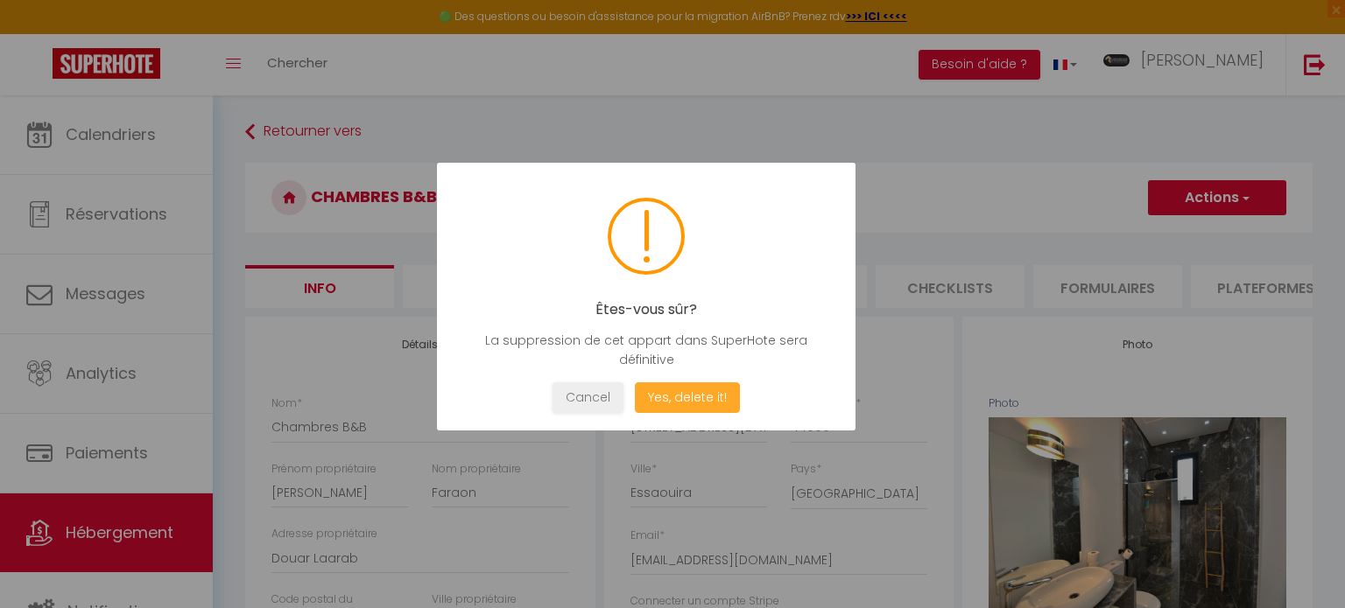
click at [711, 389] on button "Yes, delete it!" at bounding box center [687, 398] width 105 height 31
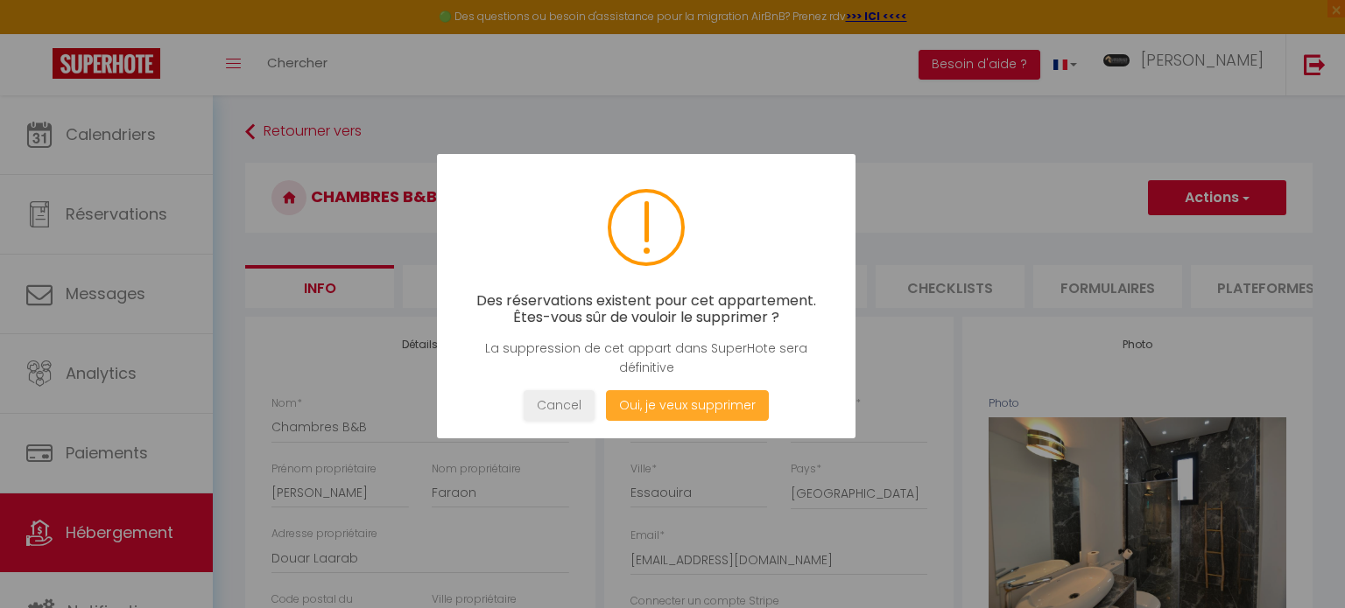
click at [651, 401] on button "Oui, je veux supprimer" at bounding box center [687, 405] width 163 height 31
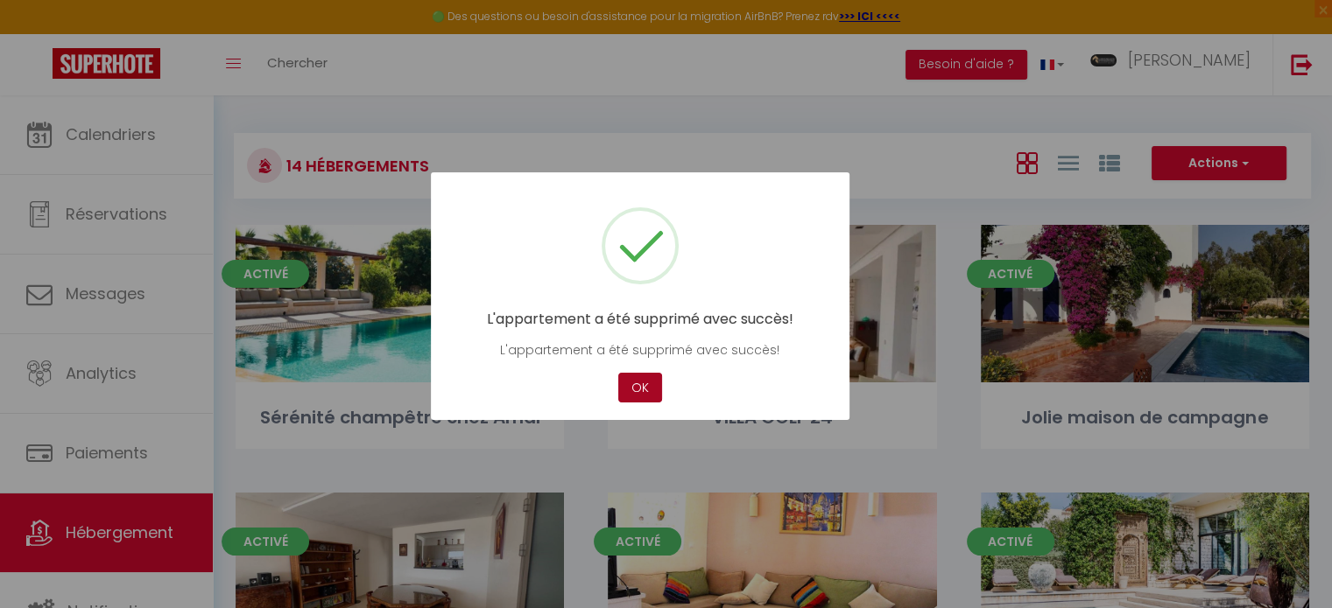
click at [644, 386] on button "OK" at bounding box center [640, 388] width 44 height 31
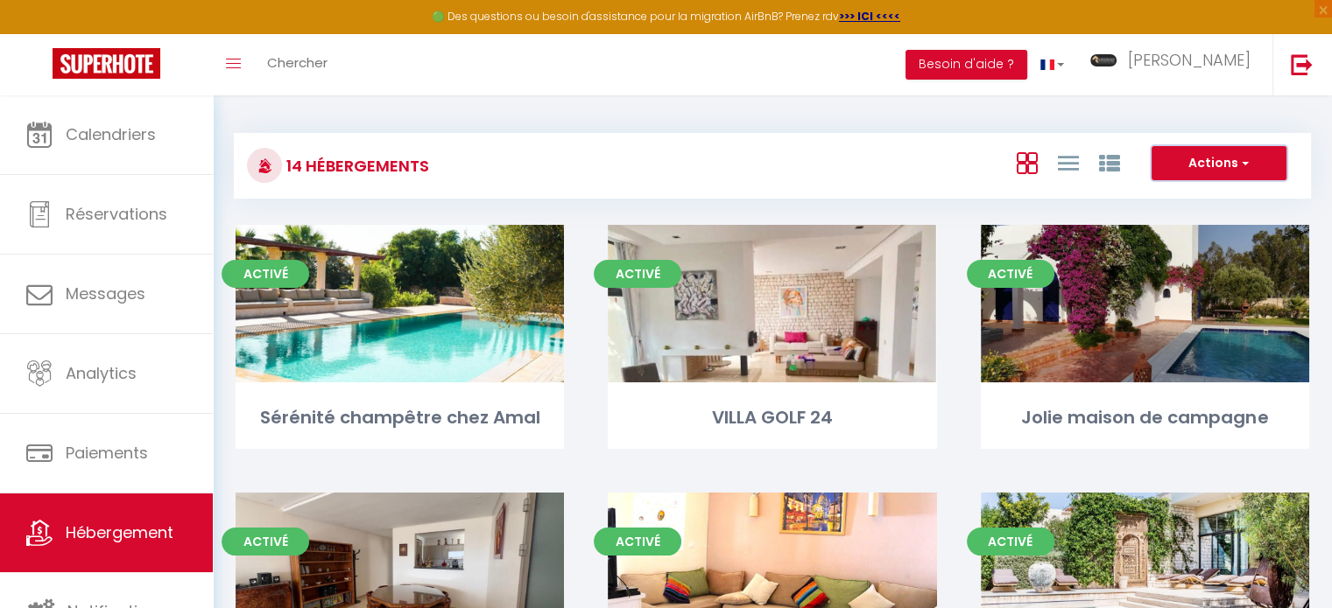
click at [1201, 172] on button "Actions" at bounding box center [1218, 163] width 135 height 35
click at [1163, 200] on li "Créer un Hébergement" at bounding box center [1205, 199] width 160 height 19
select select "3"
select select "2"
select select "1"
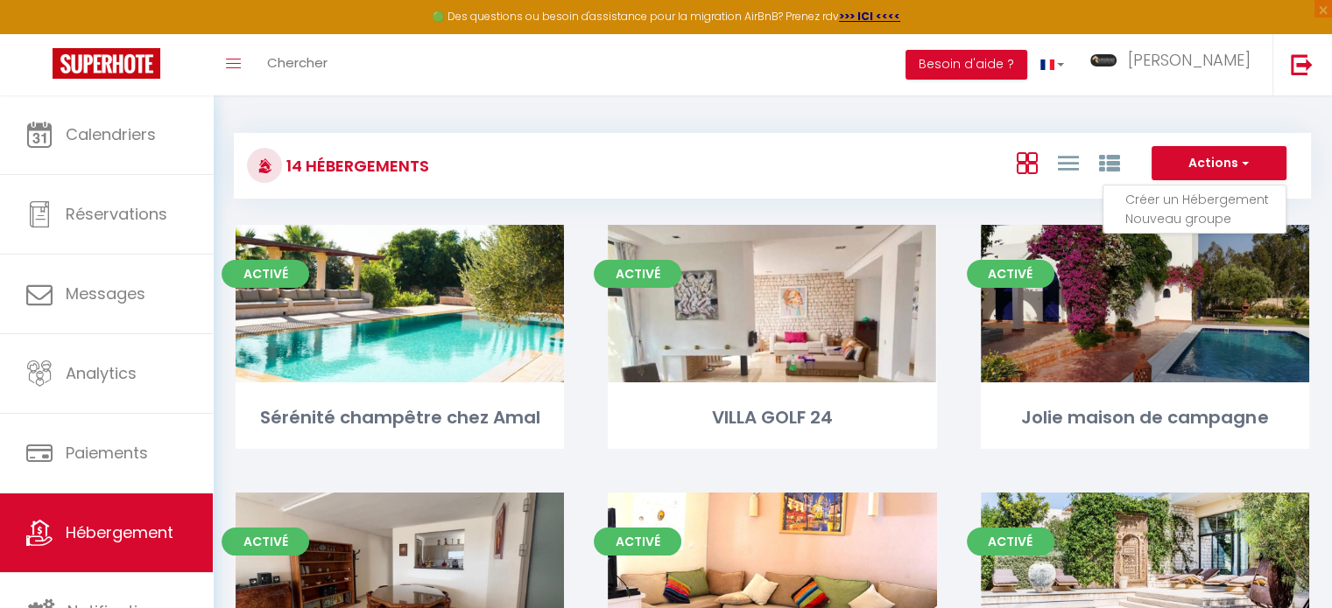
select select "1"
select select "28"
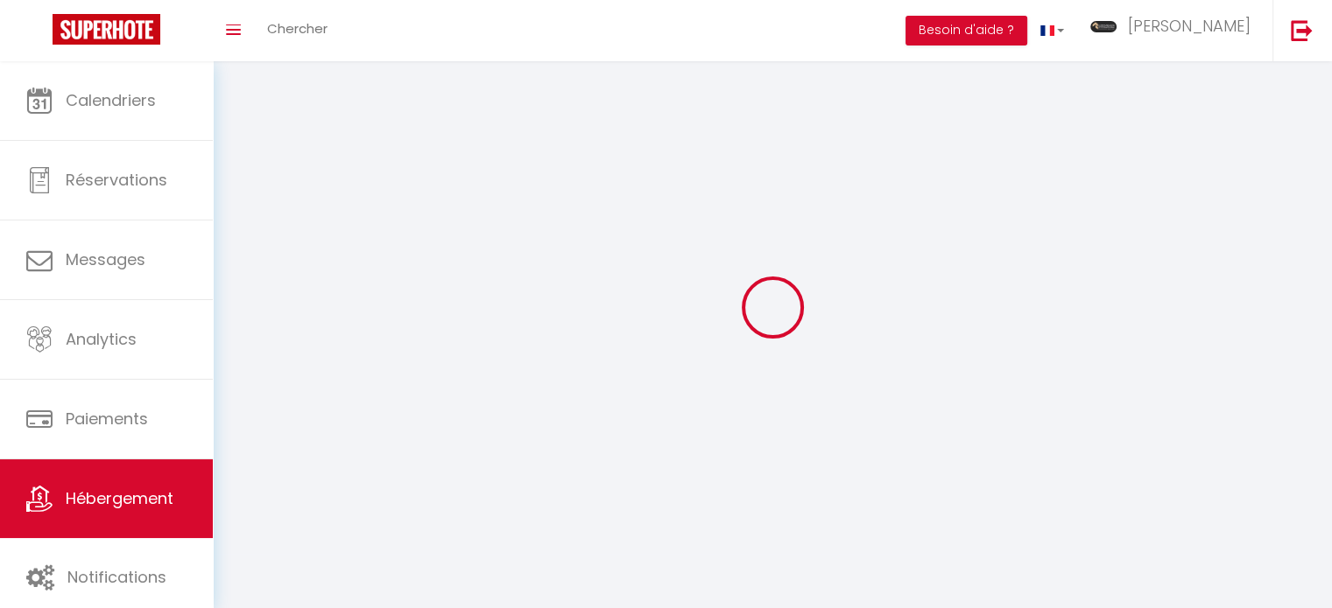
select select
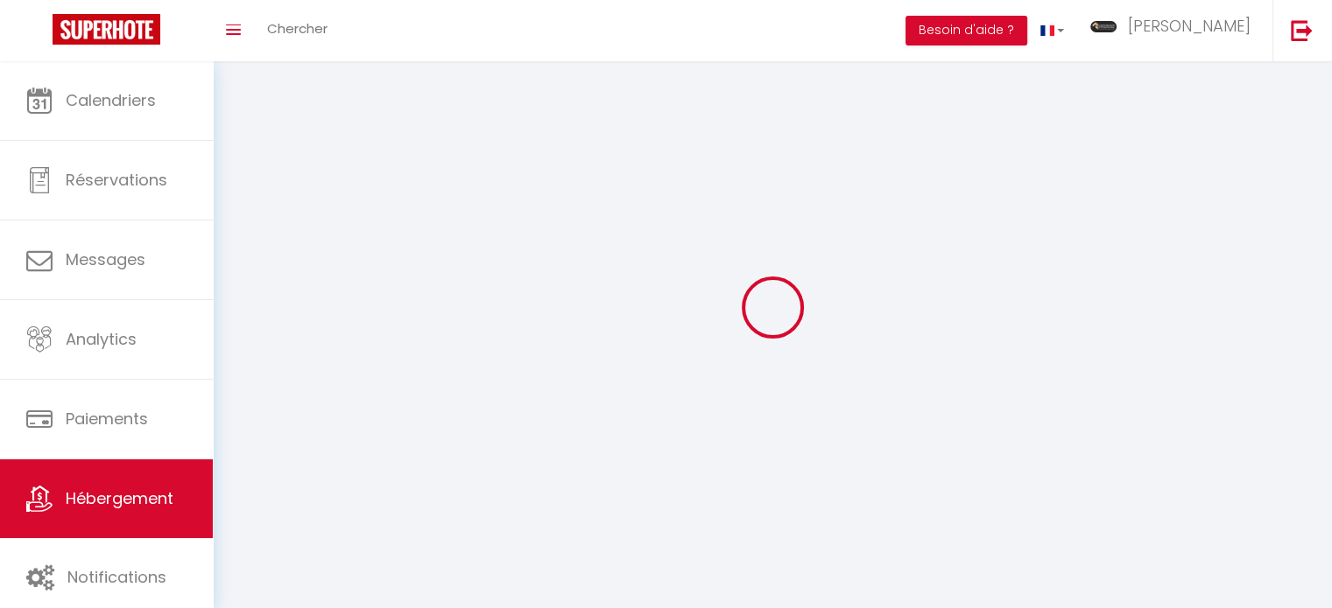
select select
checkbox input "false"
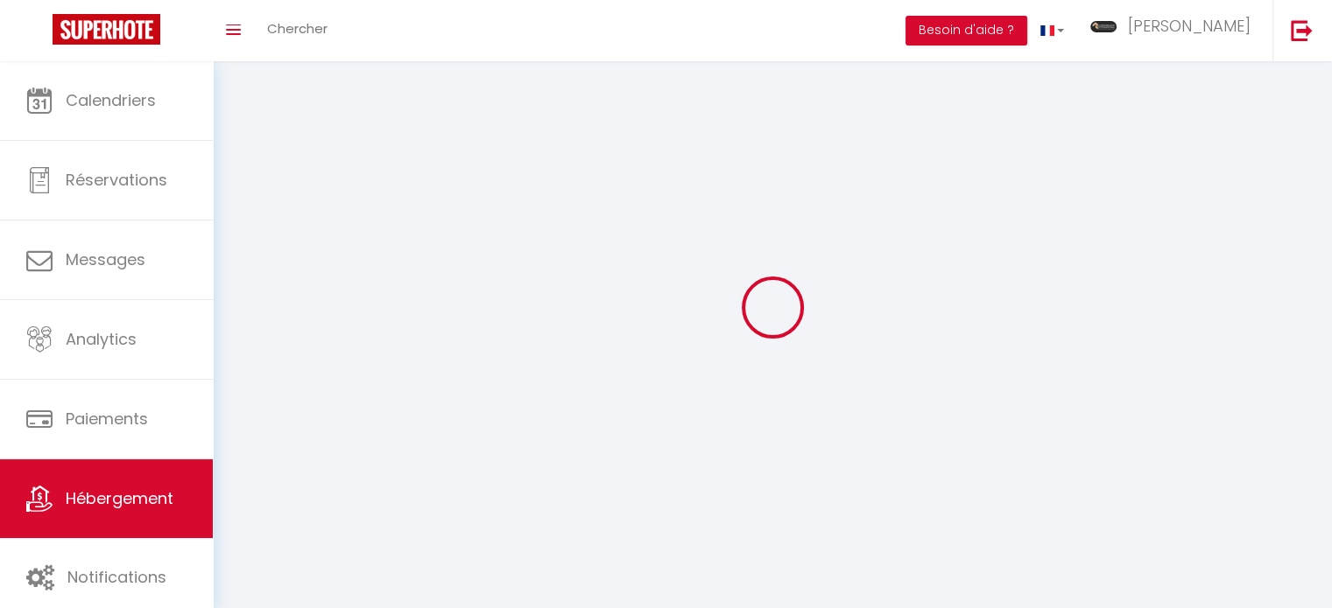
select select
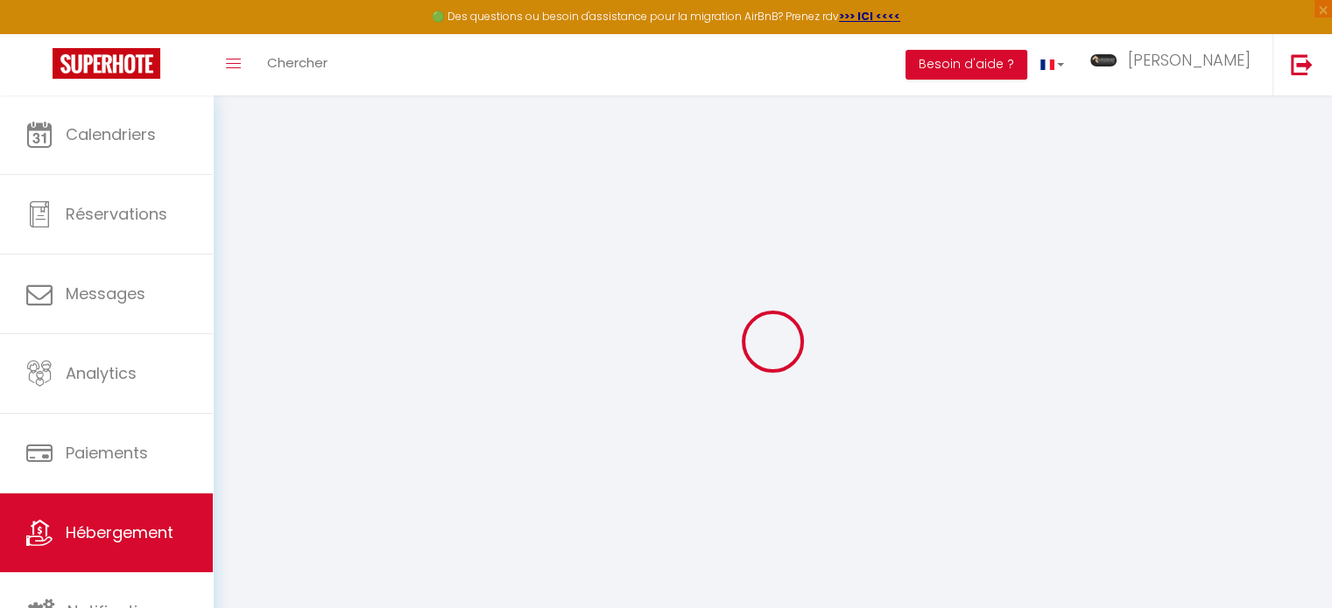
select select
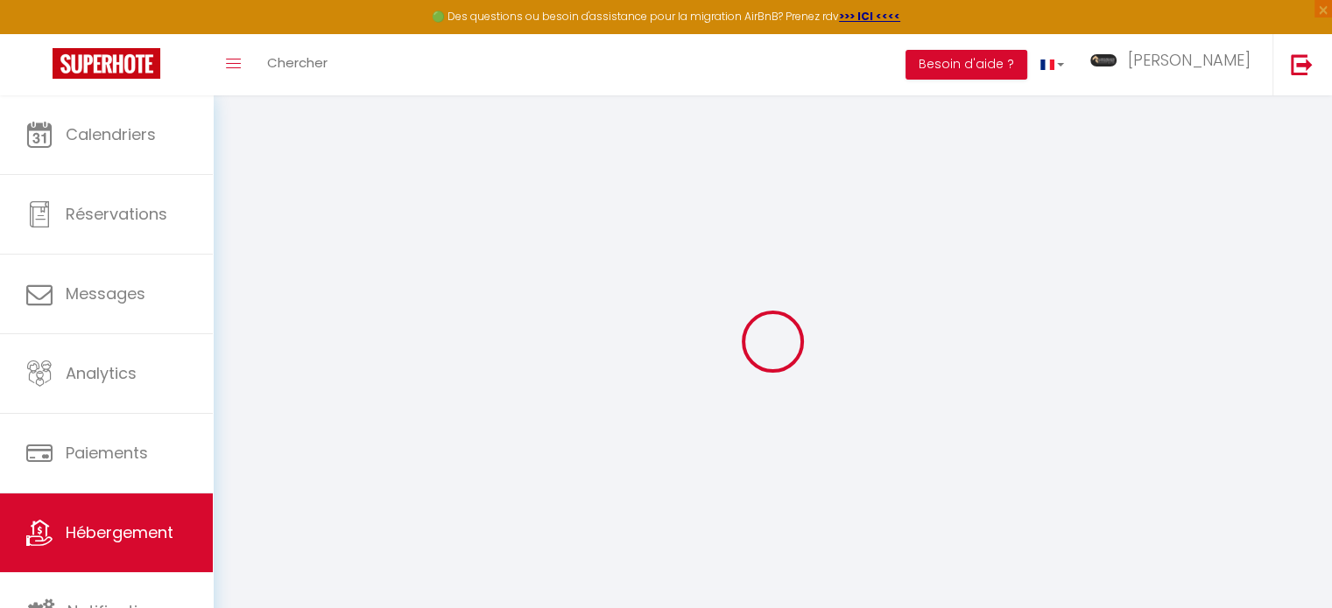
select select
checkbox input "false"
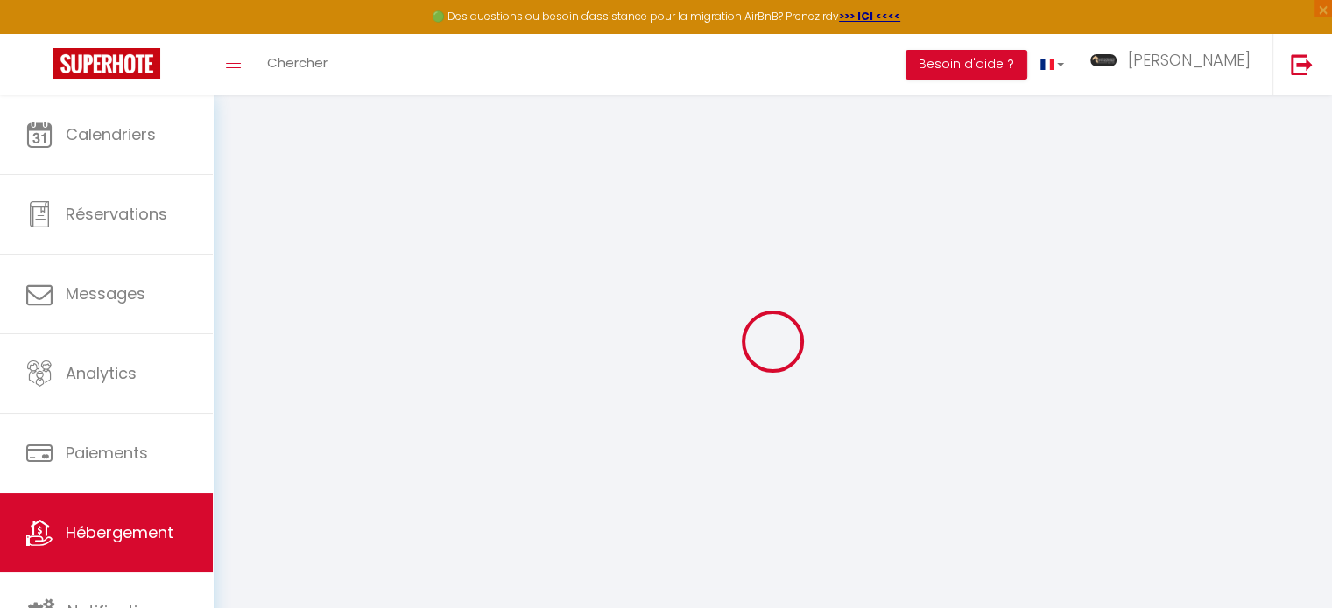
select select
checkbox input "false"
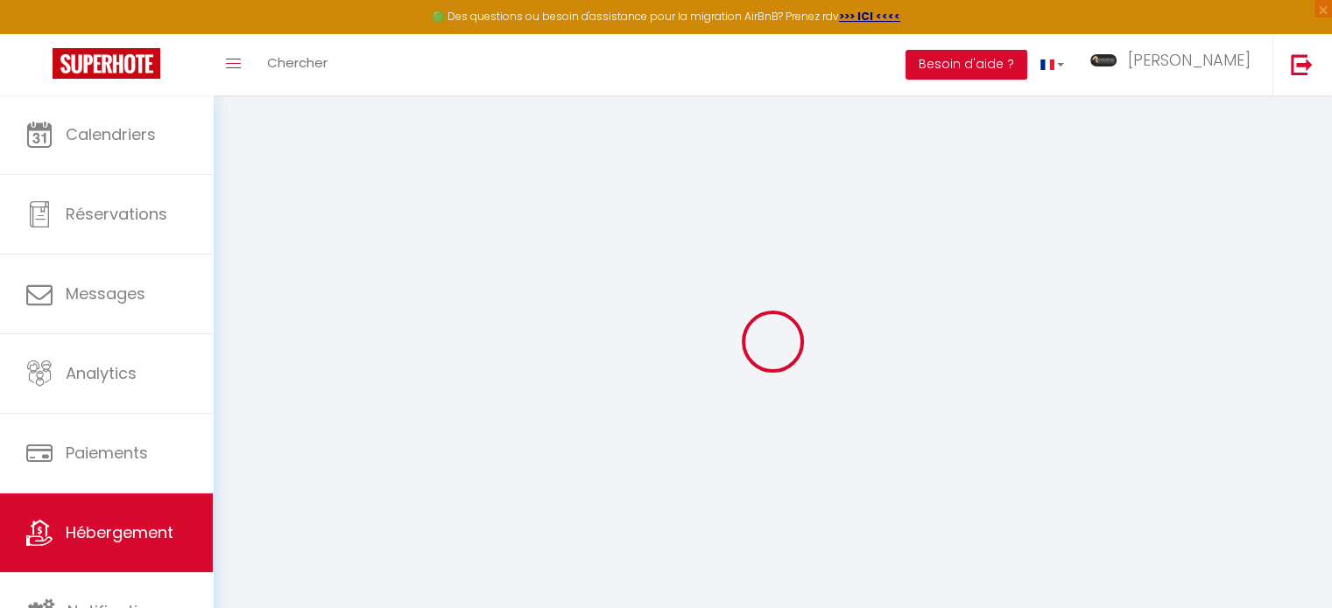
checkbox input "false"
select select
select select "15:00"
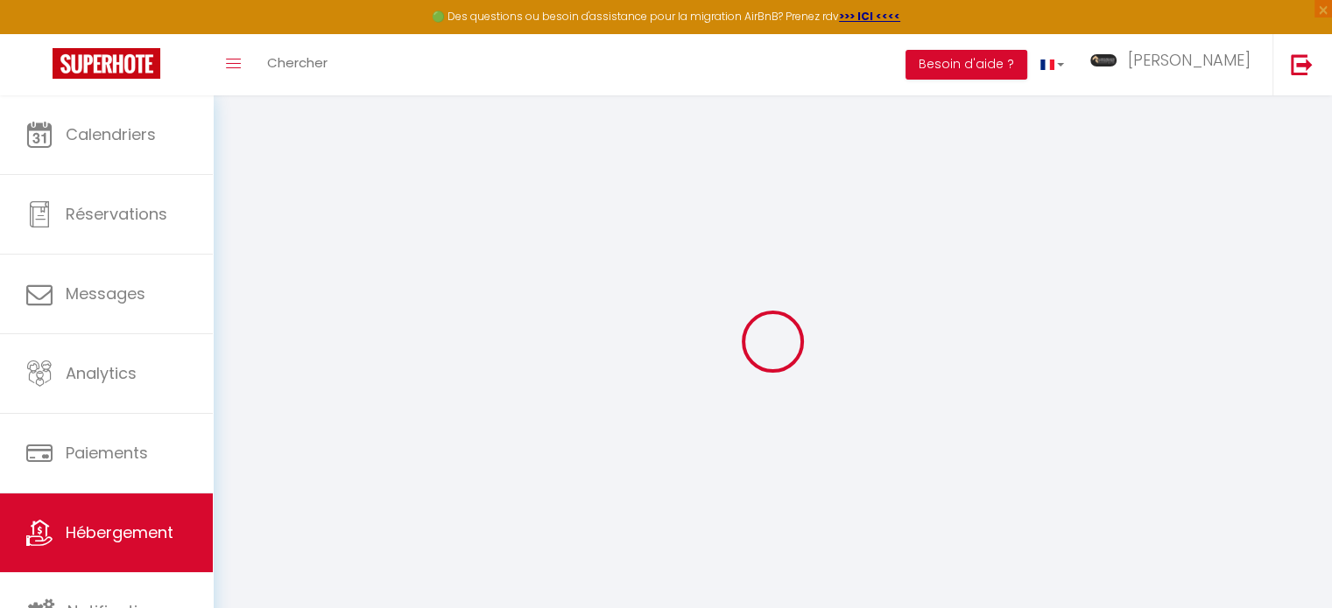
select select "23:45"
select select "11:00"
select select "30"
select select "120"
select select
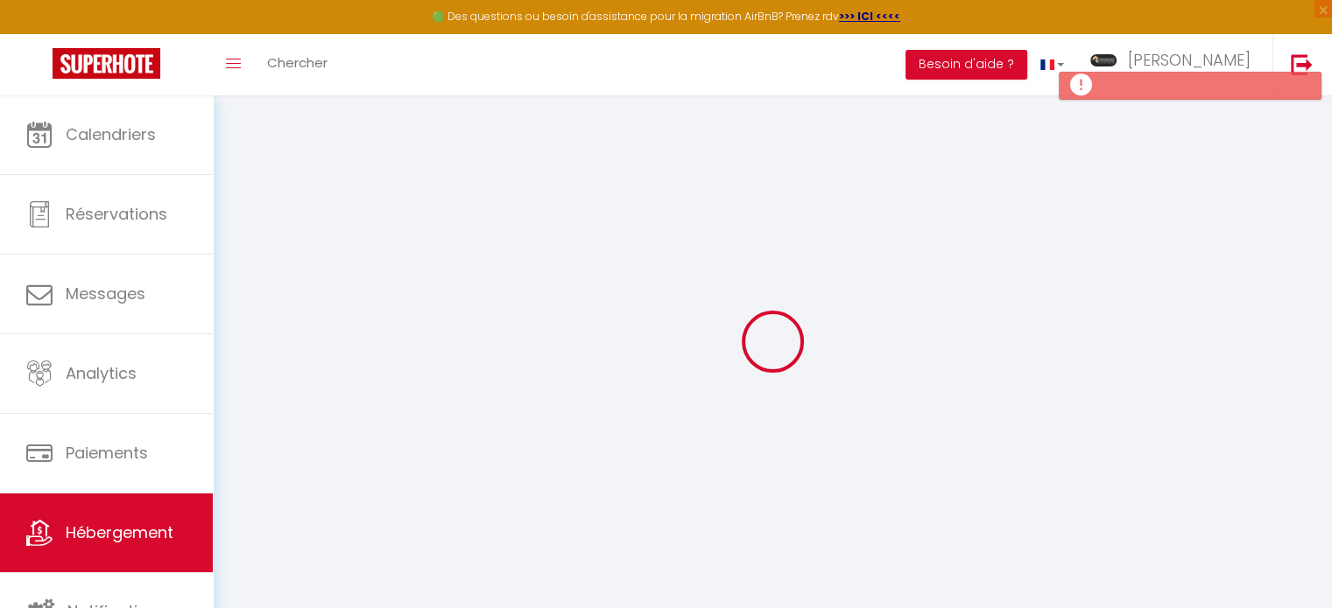
checkbox input "false"
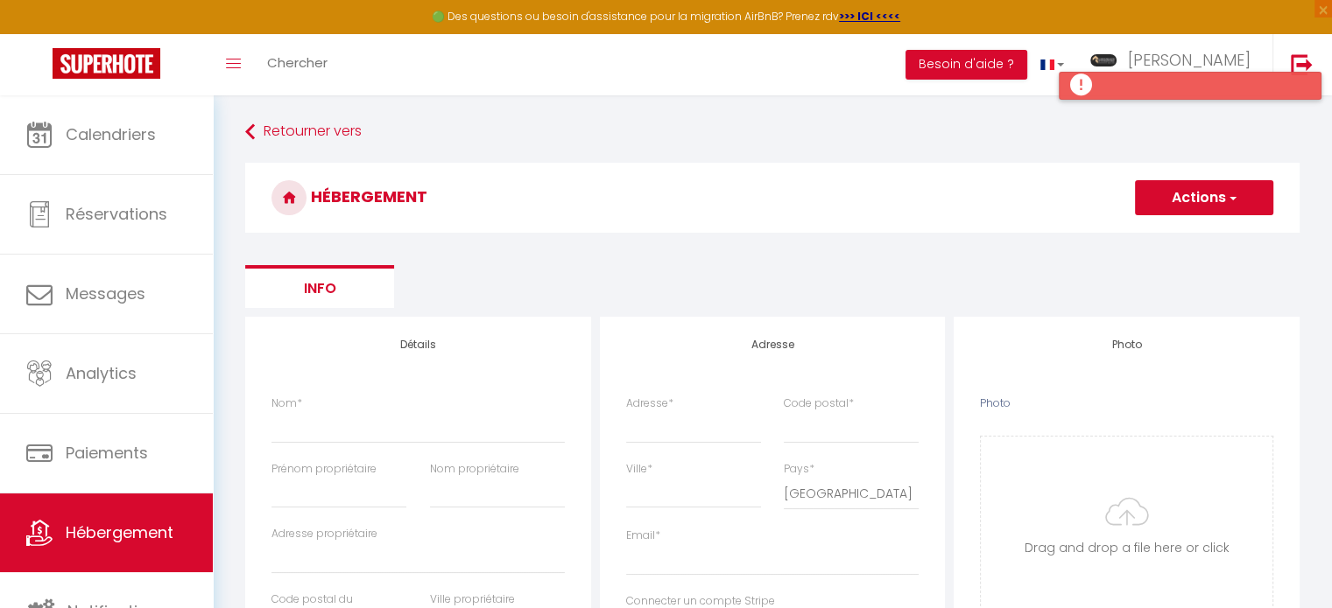
click at [1155, 87] on div at bounding box center [1189, 86] width 263 height 28
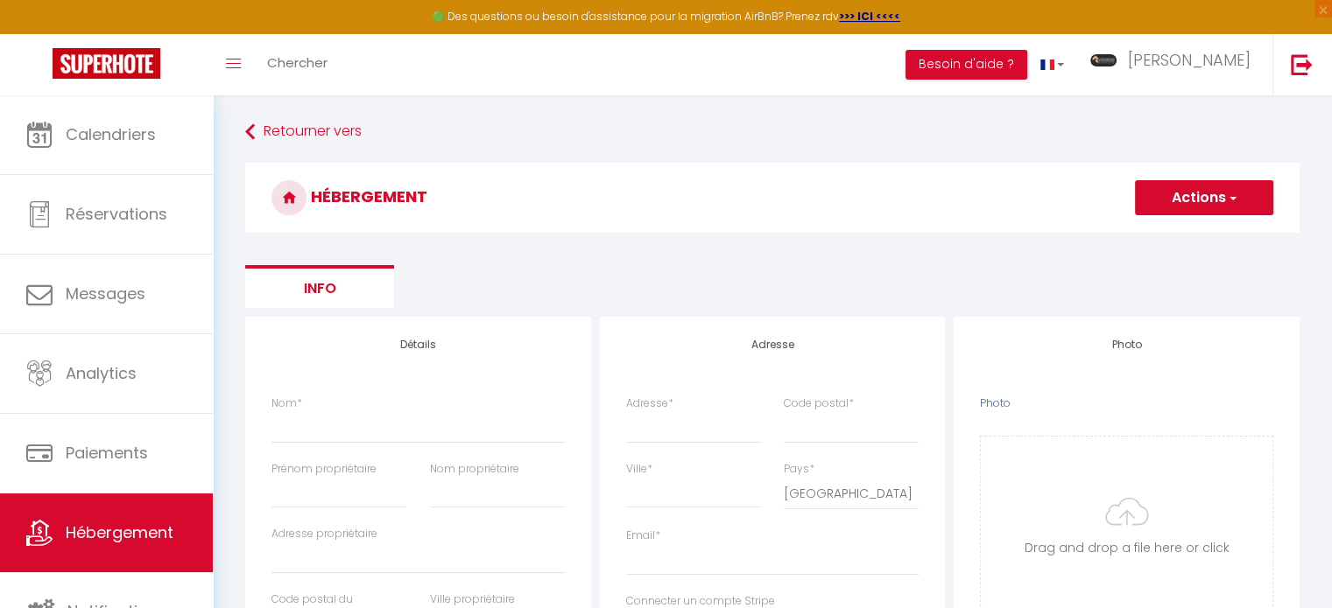
drag, startPoint x: 1327, startPoint y: 137, endPoint x: 1335, endPoint y: 183, distance: 46.2
click at [1331, 183] on html "🟢 Des questions ou besoin d'assistance pour la migration AirBnB? Prenez rdv >>>…" at bounding box center [666, 304] width 1332 height 608
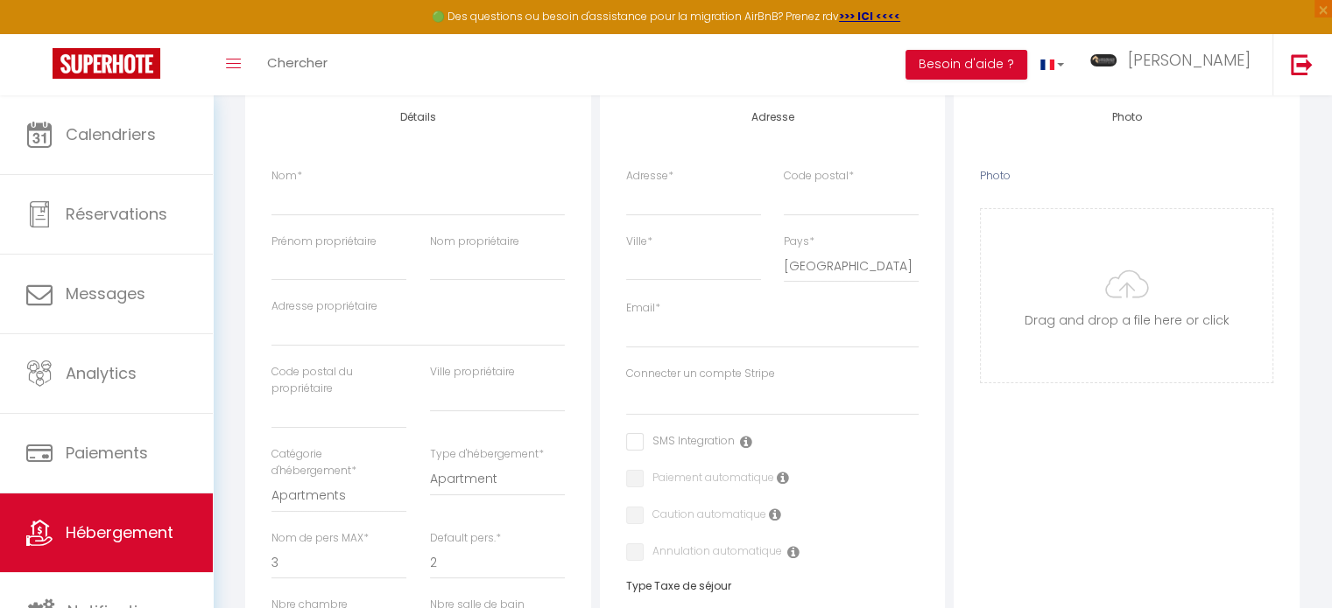
scroll to position [229, 0]
click at [489, 188] on input "Nom *" at bounding box center [417, 198] width 293 height 32
click at [347, 269] on input "Prénom propriétaire" at bounding box center [338, 264] width 135 height 32
click at [448, 271] on input "Nom propriétaire" at bounding box center [497, 264] width 135 height 32
click at [349, 327] on input "Adresse propriétaire" at bounding box center [417, 329] width 293 height 32
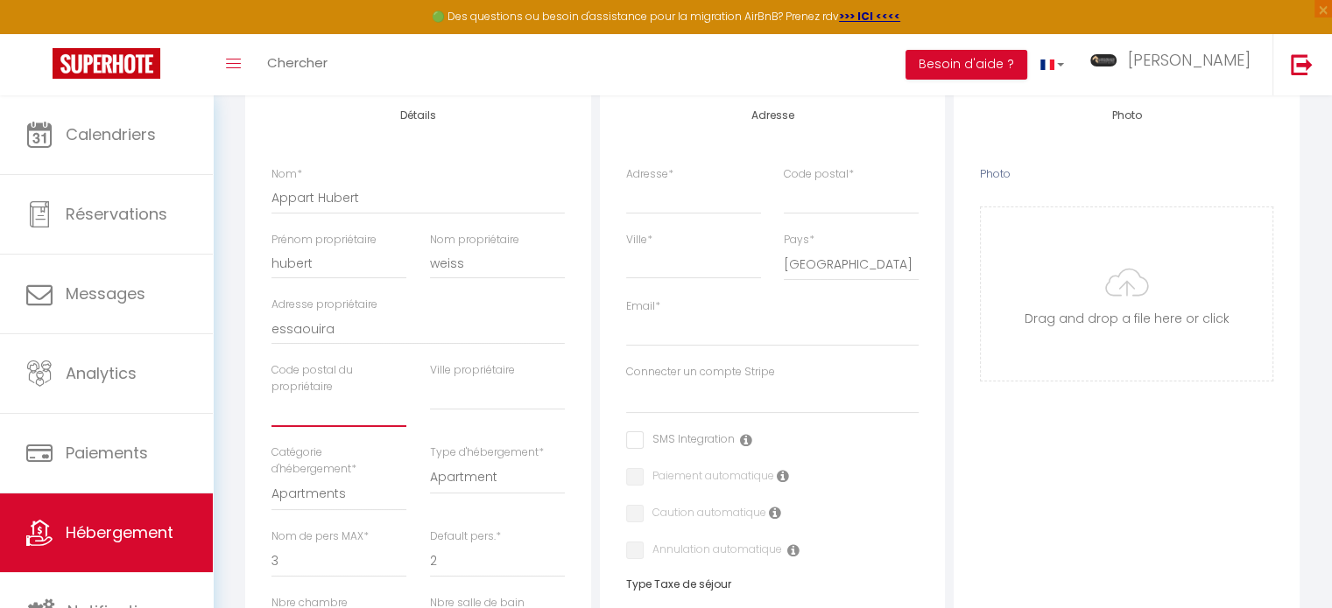
click at [326, 412] on input "text" at bounding box center [338, 412] width 135 height 32
click at [501, 403] on input "text" at bounding box center [497, 395] width 135 height 32
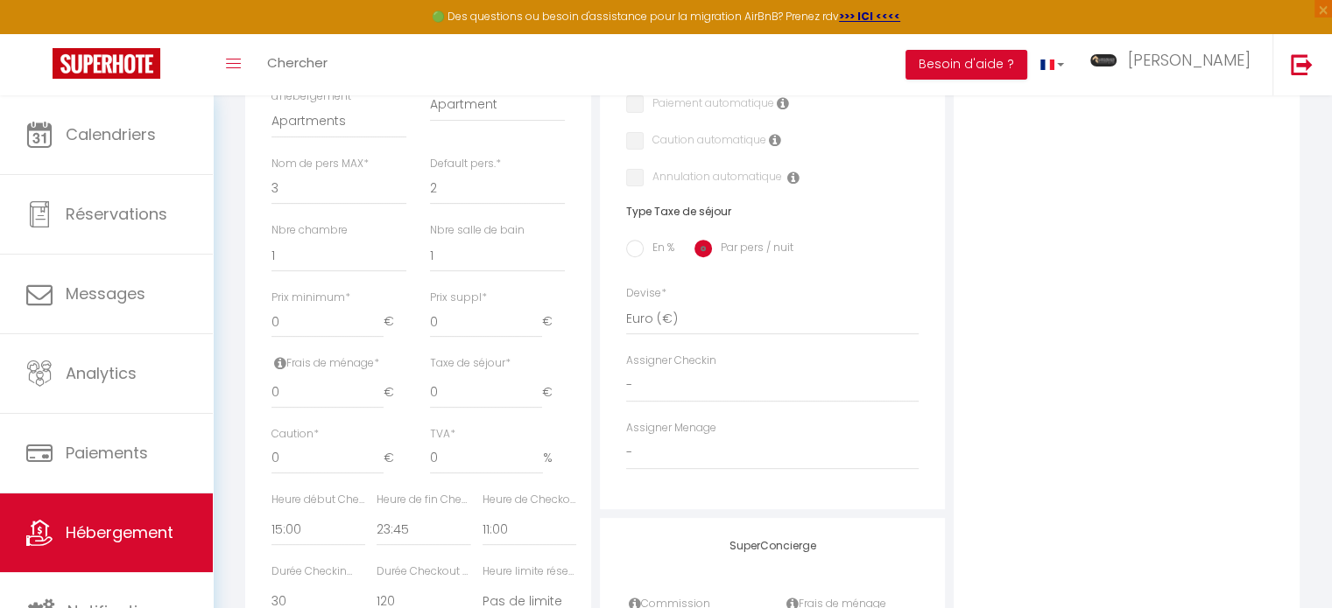
scroll to position [620, 0]
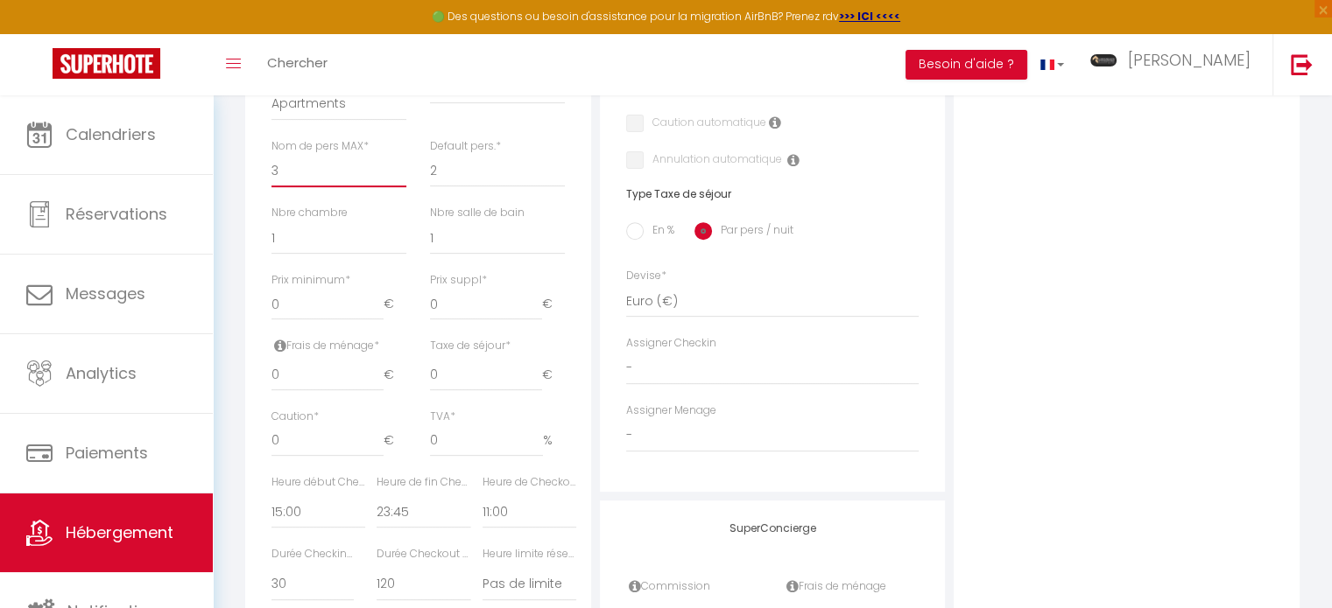
click at [285, 166] on select "1 2 3 4 5 6 7 8 9 10 11 12 13 14" at bounding box center [338, 170] width 135 height 33
click at [271, 154] on select "1 2 3 4 5 6 7 8 9 10 11 12 13 14" at bounding box center [338, 170] width 135 height 33
click at [302, 235] on select "0 1 2 3 4 5 6 7 8 9 10 11 12 13" at bounding box center [338, 237] width 135 height 33
click at [271, 221] on select "0 1 2 3 4 5 6 7 8 9 10 11 12 13" at bounding box center [338, 237] width 135 height 33
click at [327, 299] on input "0" at bounding box center [327, 305] width 112 height 32
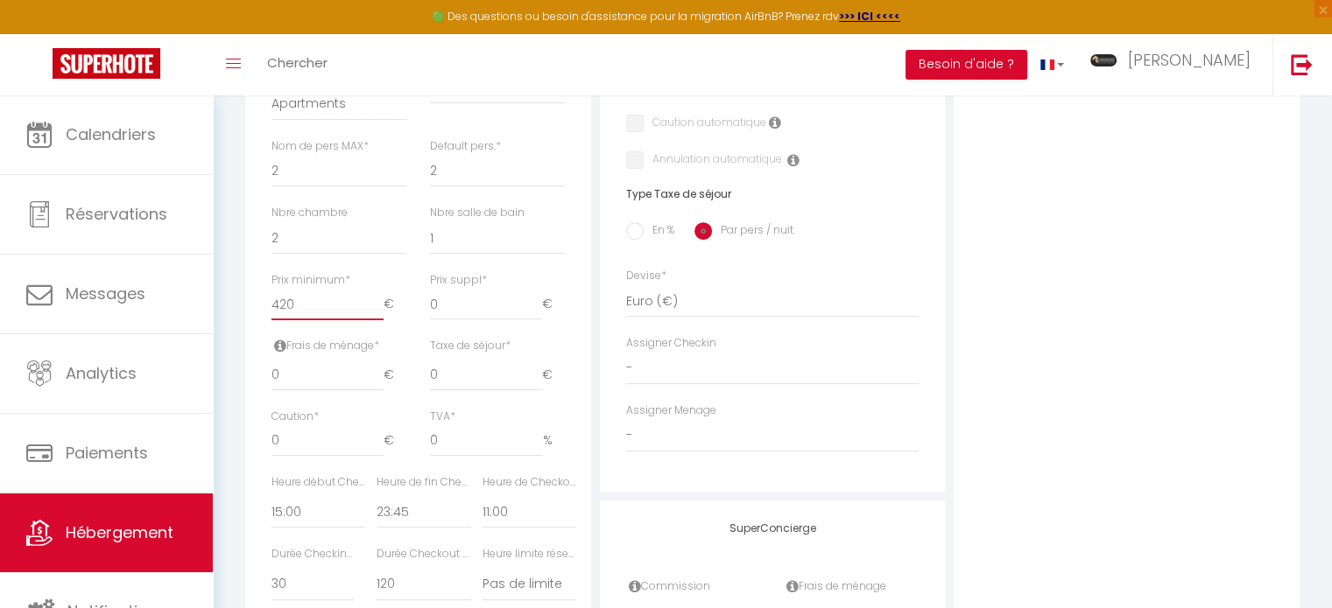
drag, startPoint x: 306, startPoint y: 302, endPoint x: 251, endPoint y: 310, distance: 55.7
click at [251, 310] on div "Détails Nom * Appart [PERSON_NAME] propriétaire [PERSON_NAME] propriétaire weis…" at bounding box center [418, 202] width 346 height 1011
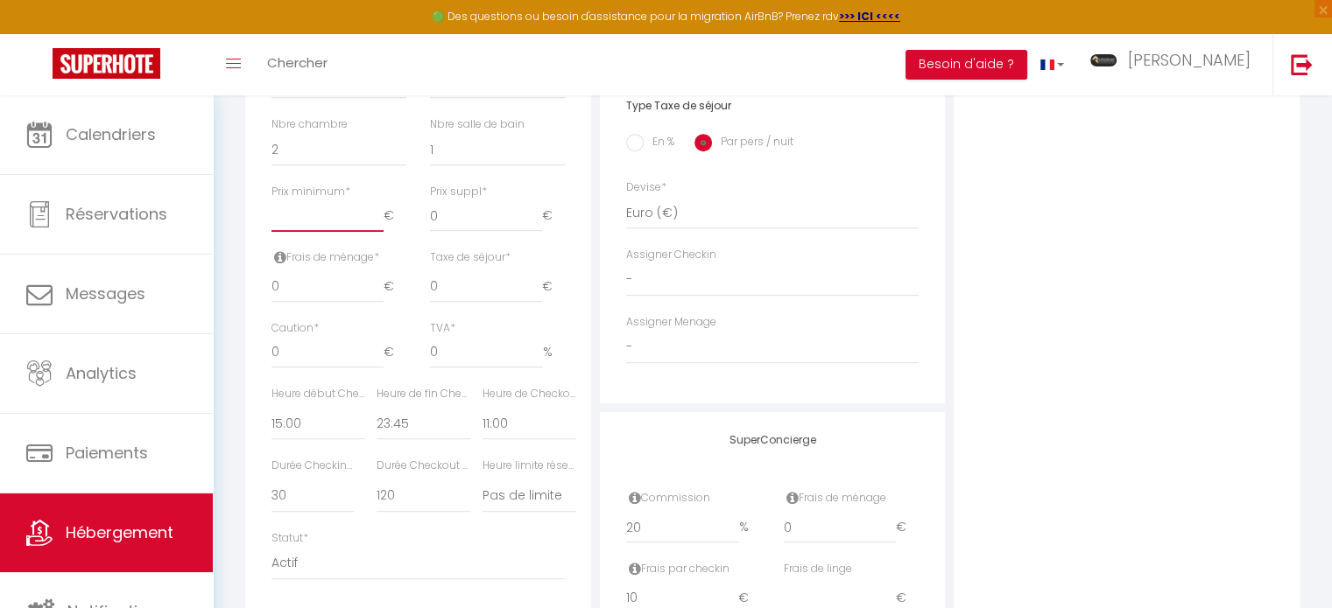
scroll to position [760, 0]
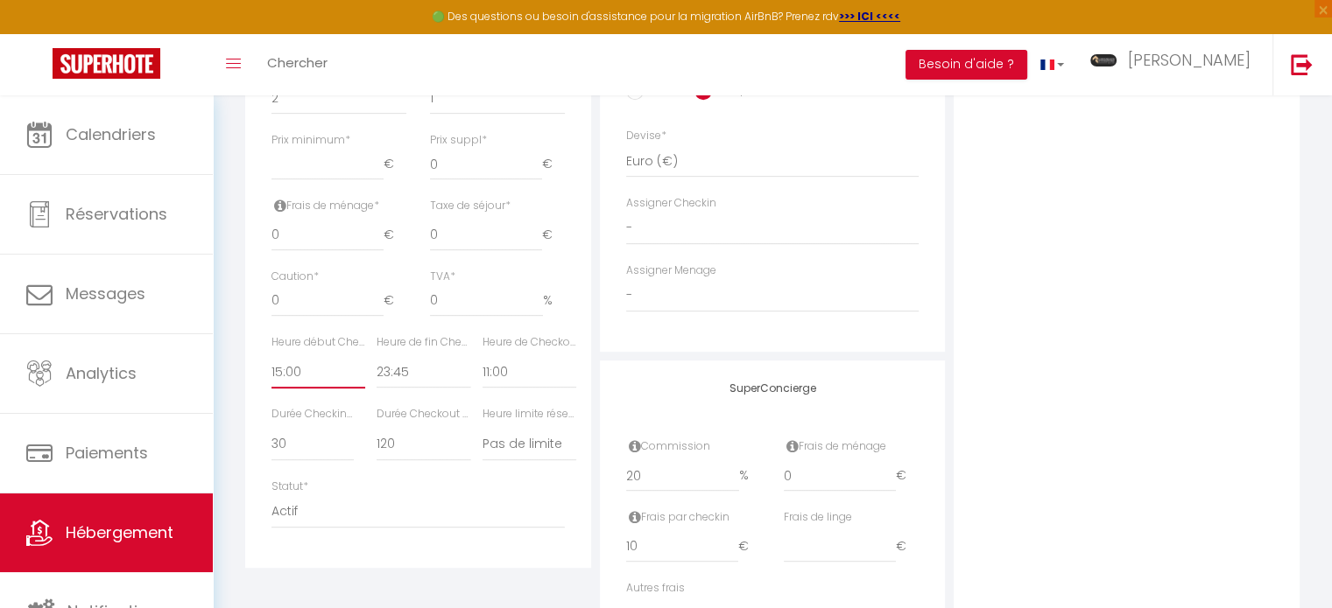
click at [290, 367] on select "00:00 00:15 00:30 00:45 01:00 01:15 01:30 01:45 02:00 02:15 02:30 02:45 03:00" at bounding box center [318, 371] width 94 height 33
click at [271, 355] on select "00:00 00:15 00:30 00:45 01:00 01:15 01:30 01:45 02:00 02:15 02:30 02:45 03:00" at bounding box center [318, 371] width 94 height 33
click at [398, 360] on select "00:00 00:15 00:30 00:45 01:00 01:15 01:30 01:45 02:00 02:15 02:30 02:45 03:00" at bounding box center [423, 371] width 94 height 33
click at [376, 355] on select "00:00 00:15 00:30 00:45 01:00 01:15 01:30 01:45 02:00 02:15 02:30 02:45 03:00" at bounding box center [423, 371] width 94 height 33
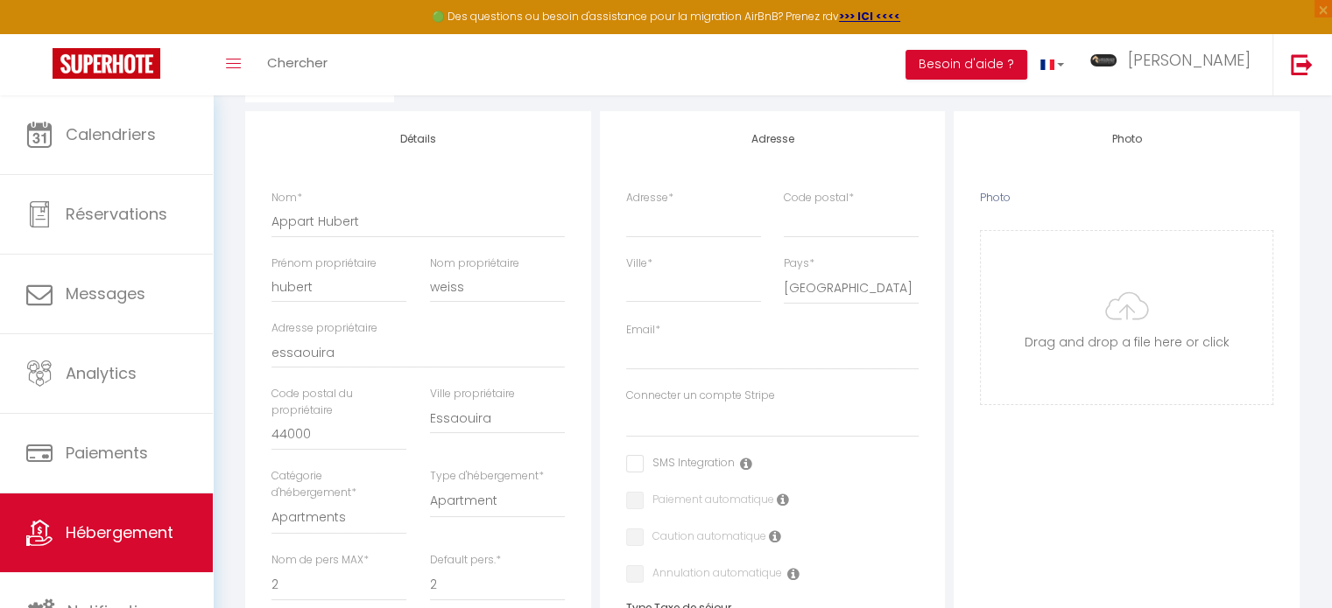
scroll to position [199, 0]
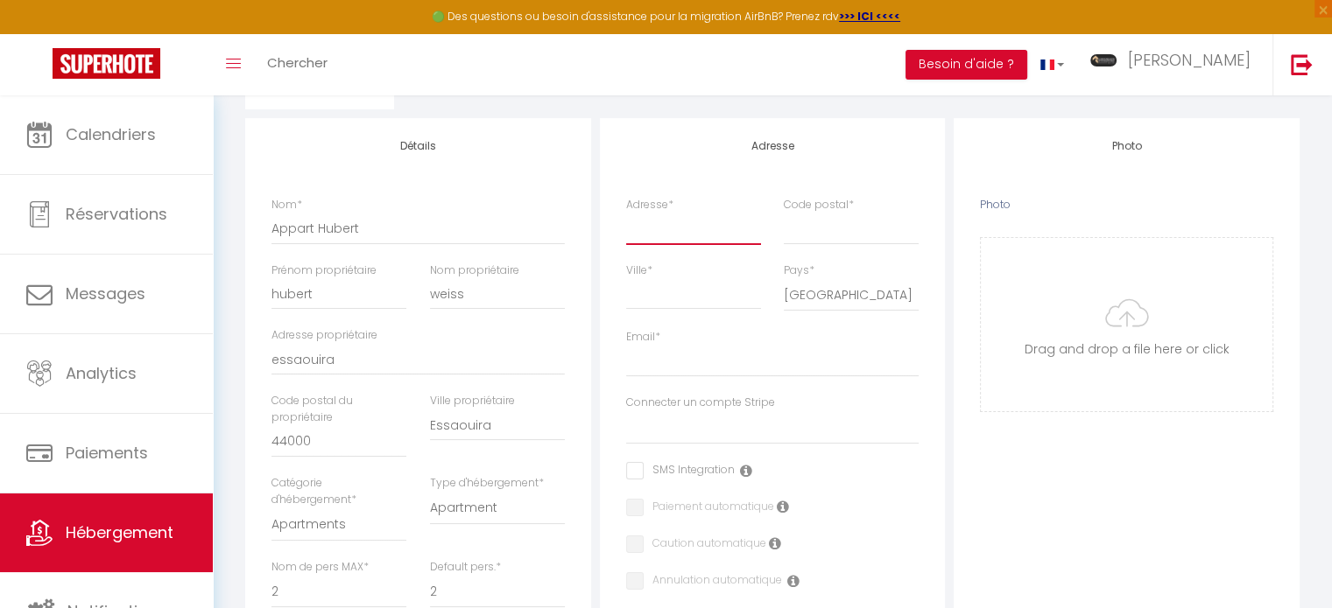
click at [746, 226] on input "Adresse *" at bounding box center [693, 229] width 135 height 32
click at [683, 363] on input "Email *" at bounding box center [772, 362] width 293 height 32
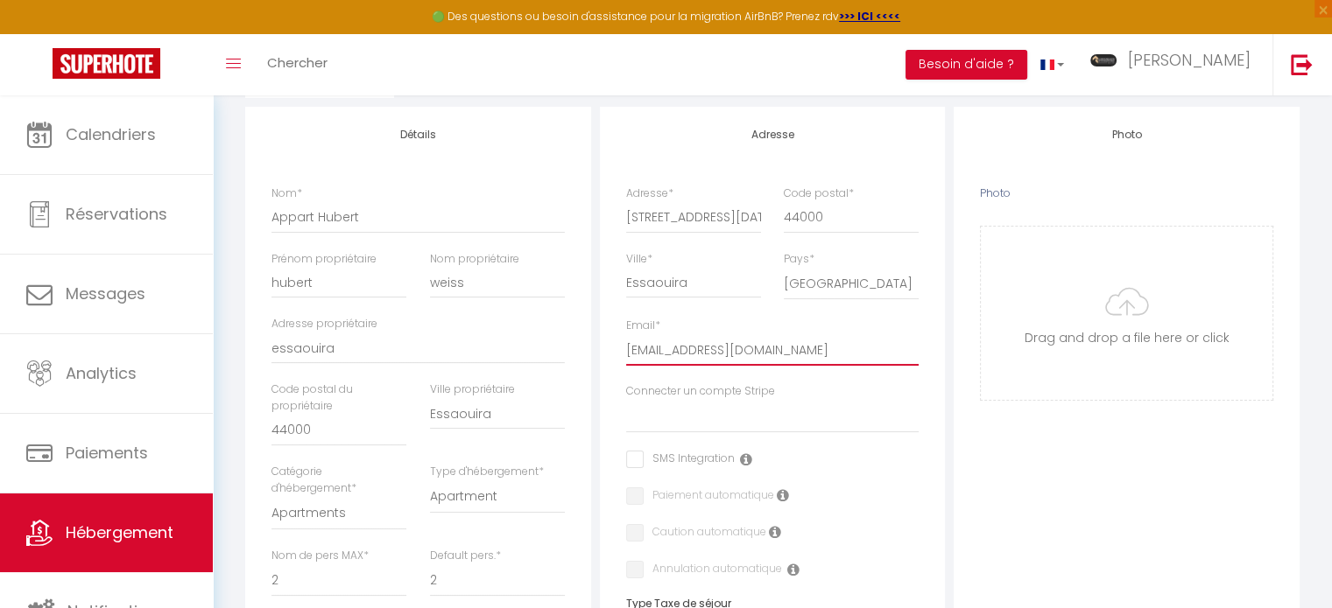
scroll to position [11, 0]
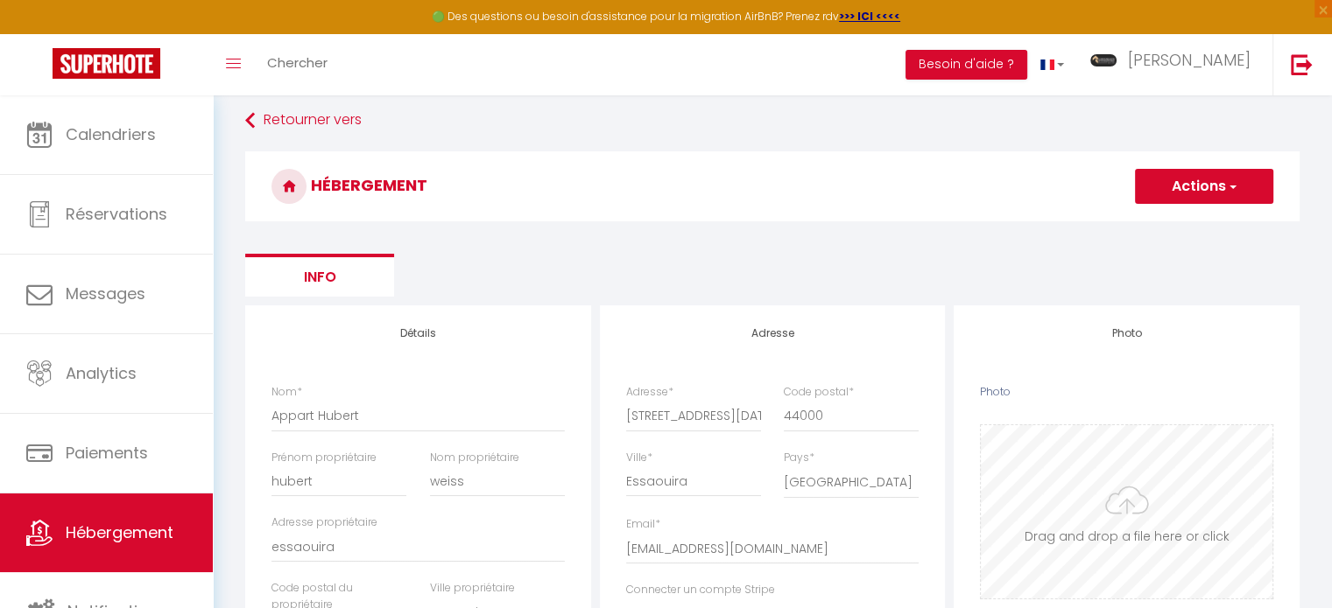
click at [1114, 474] on input "Photo" at bounding box center [1126, 511] width 292 height 173
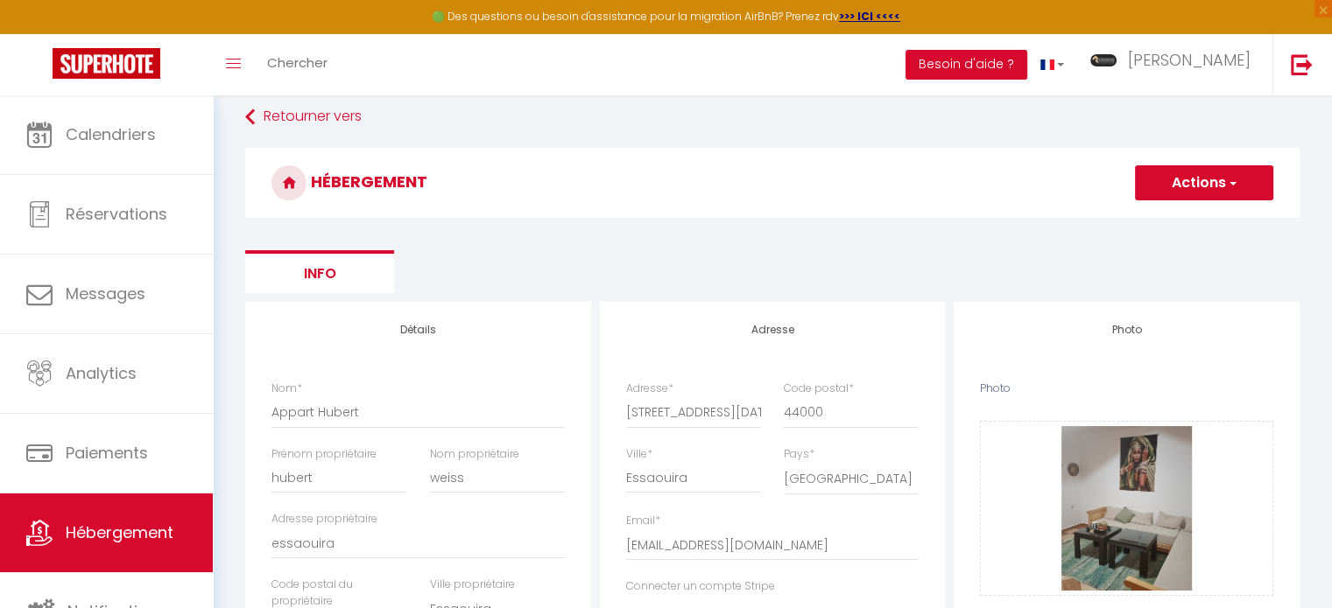
scroll to position [0, 0]
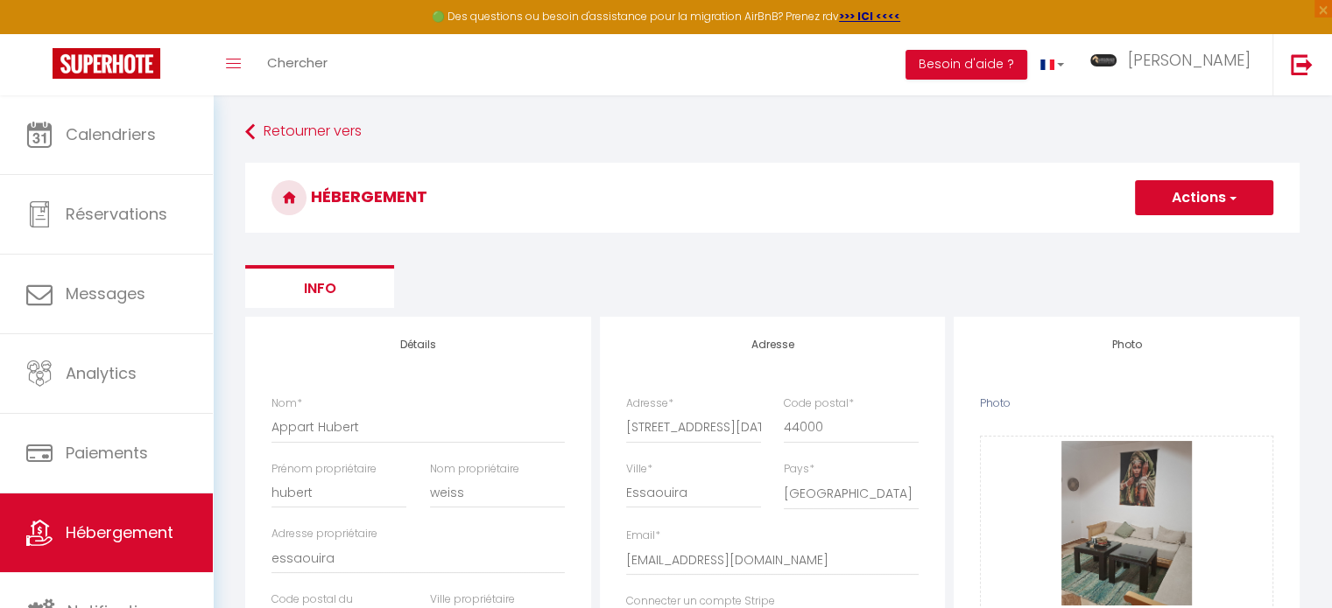
click at [1192, 203] on button "Actions" at bounding box center [1204, 197] width 138 height 35
click at [1177, 240] on input "Enregistrer" at bounding box center [1183, 237] width 65 height 18
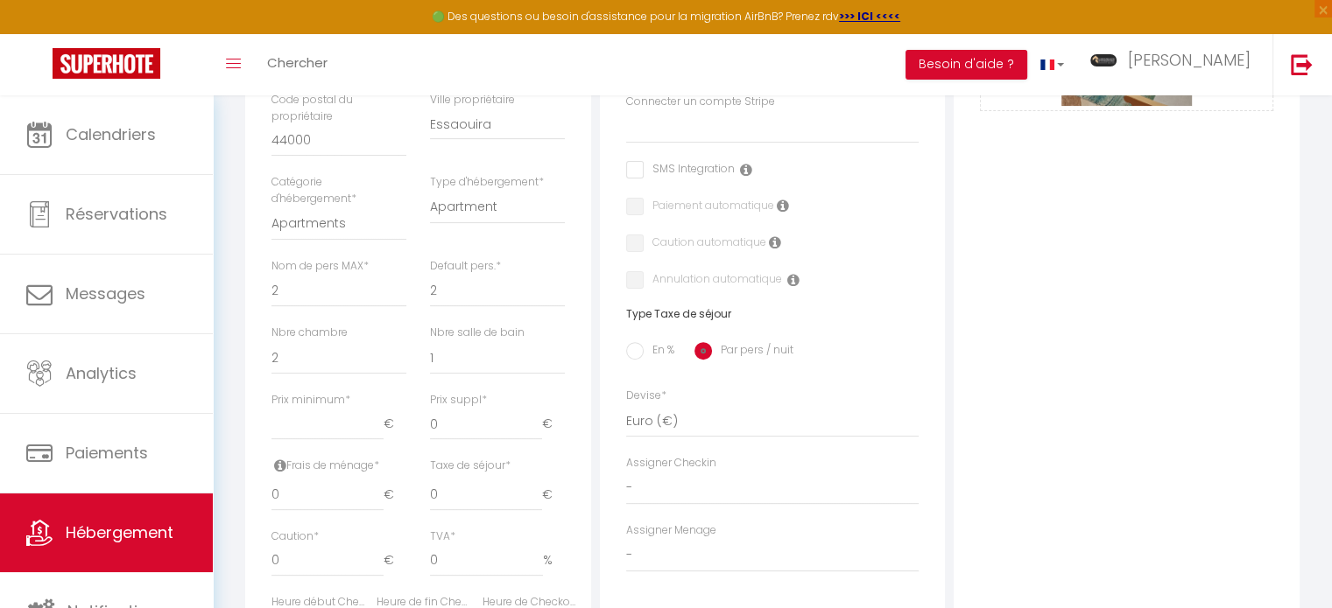
scroll to position [512, 0]
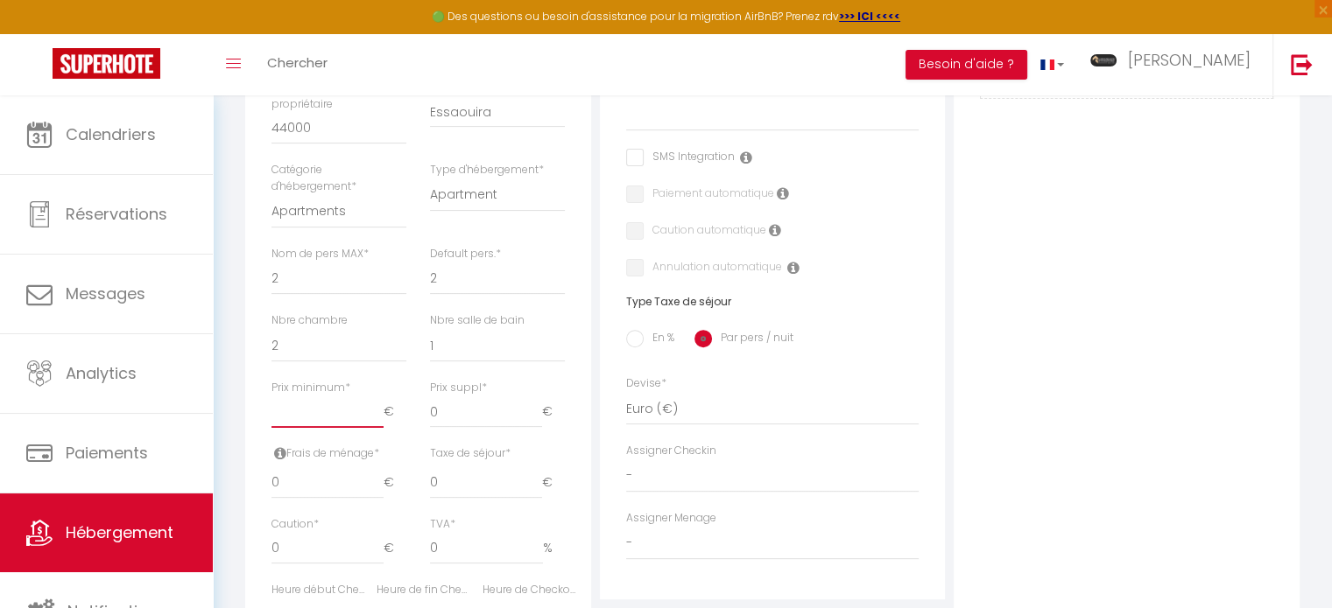
click at [315, 419] on input "Prix minimum *" at bounding box center [327, 413] width 112 height 32
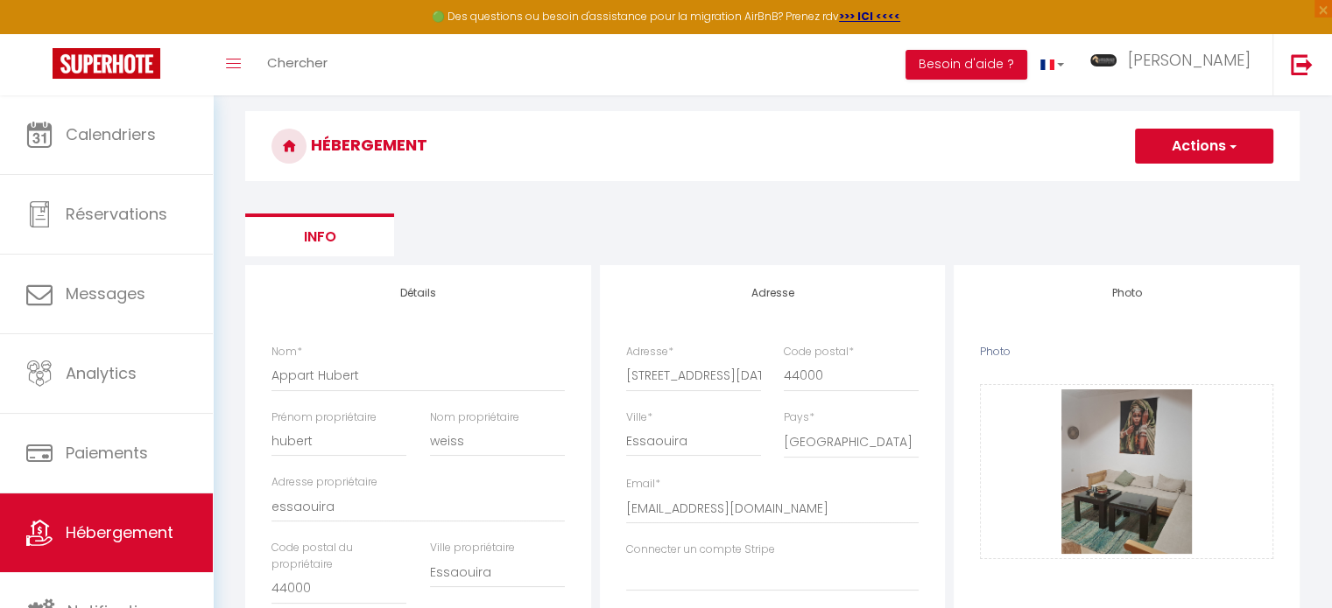
scroll to position [0, 0]
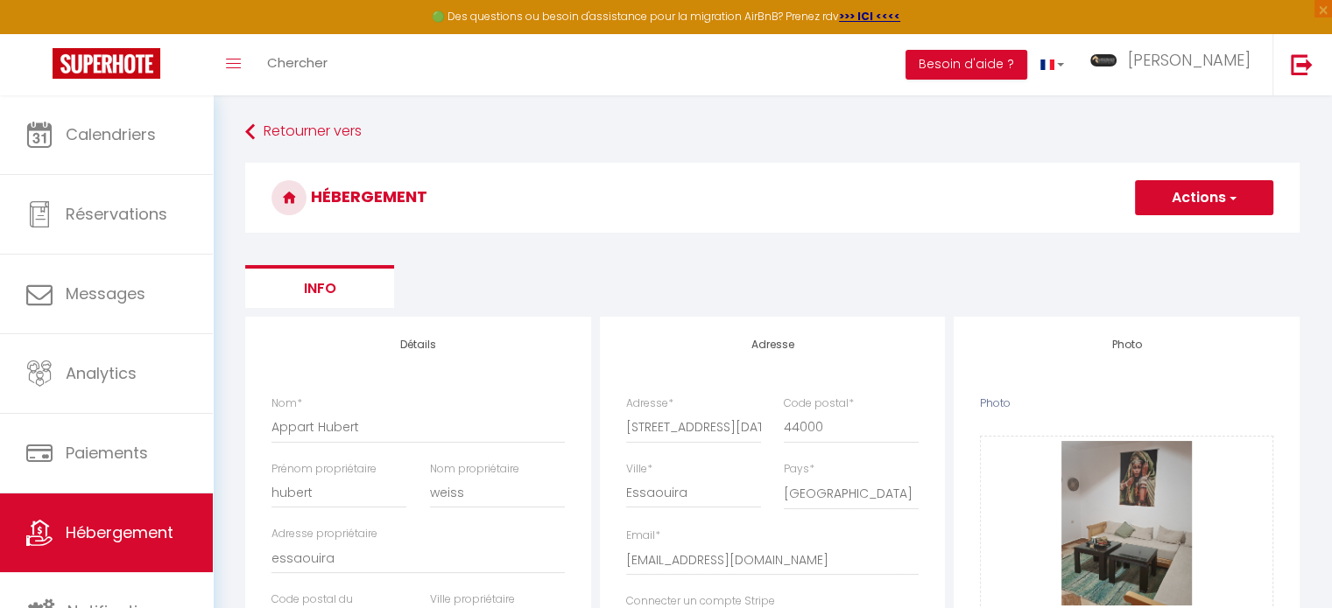
click at [1219, 210] on button "Actions" at bounding box center [1204, 197] width 138 height 35
click at [1186, 230] on input "Enregistrer" at bounding box center [1183, 237] width 65 height 18
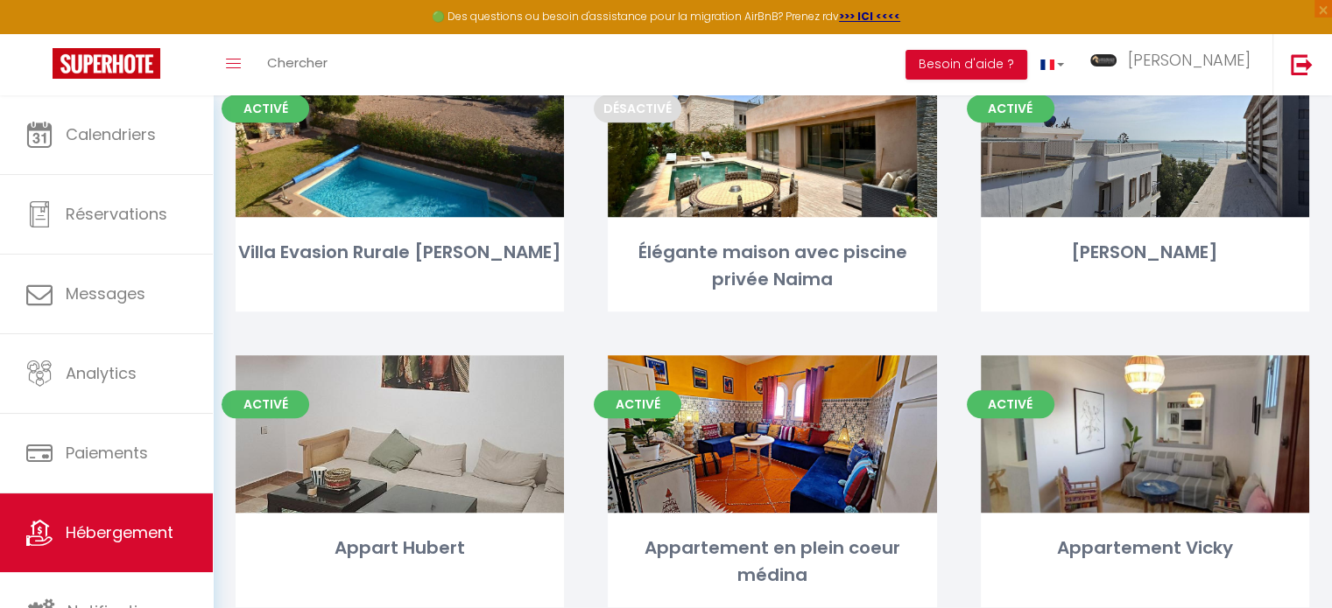
scroll to position [1061, 0]
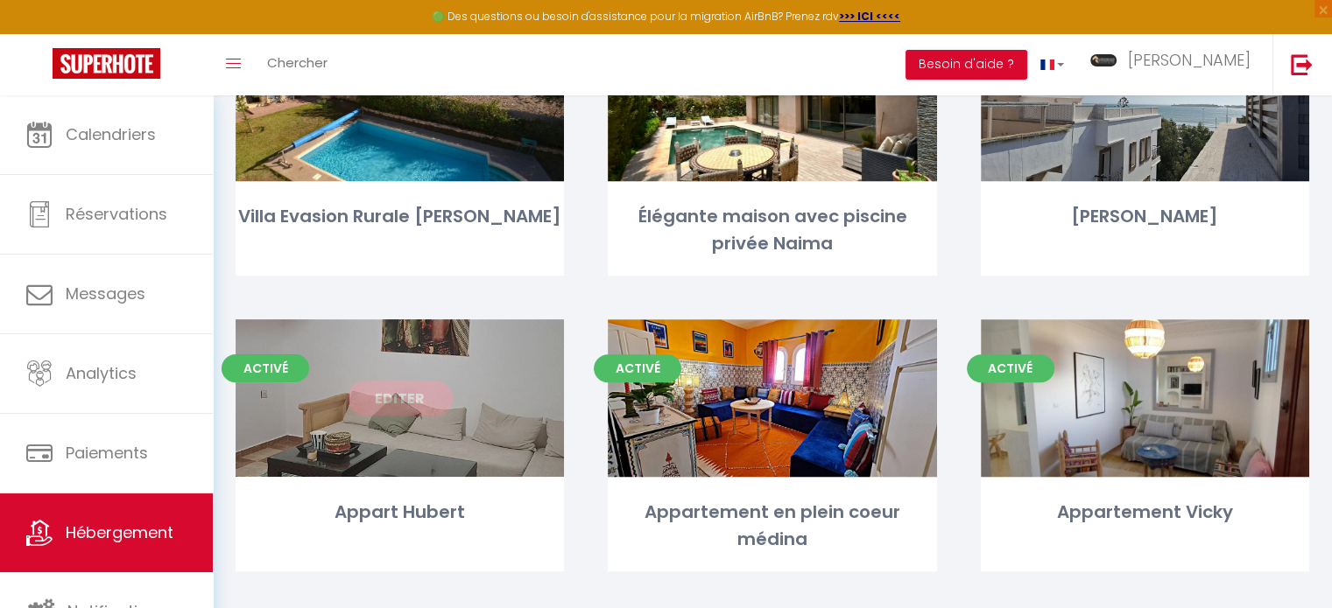
click at [406, 398] on link "Editer" at bounding box center [400, 398] width 105 height 35
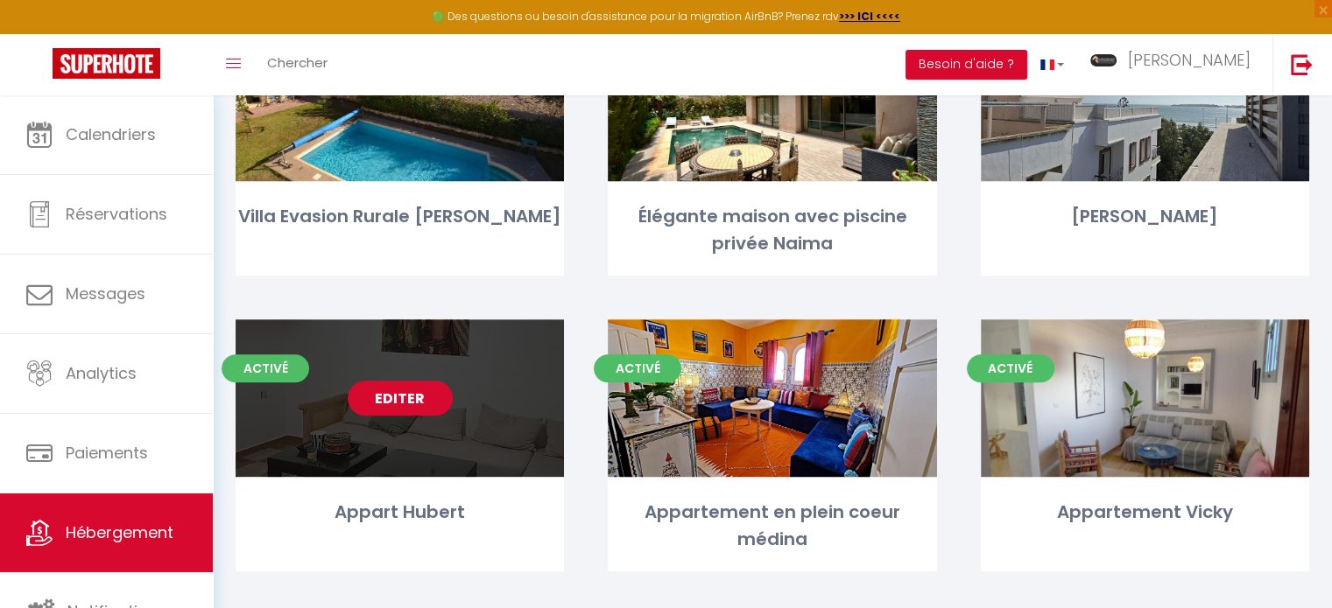
click at [406, 396] on link "Editer" at bounding box center [400, 398] width 105 height 35
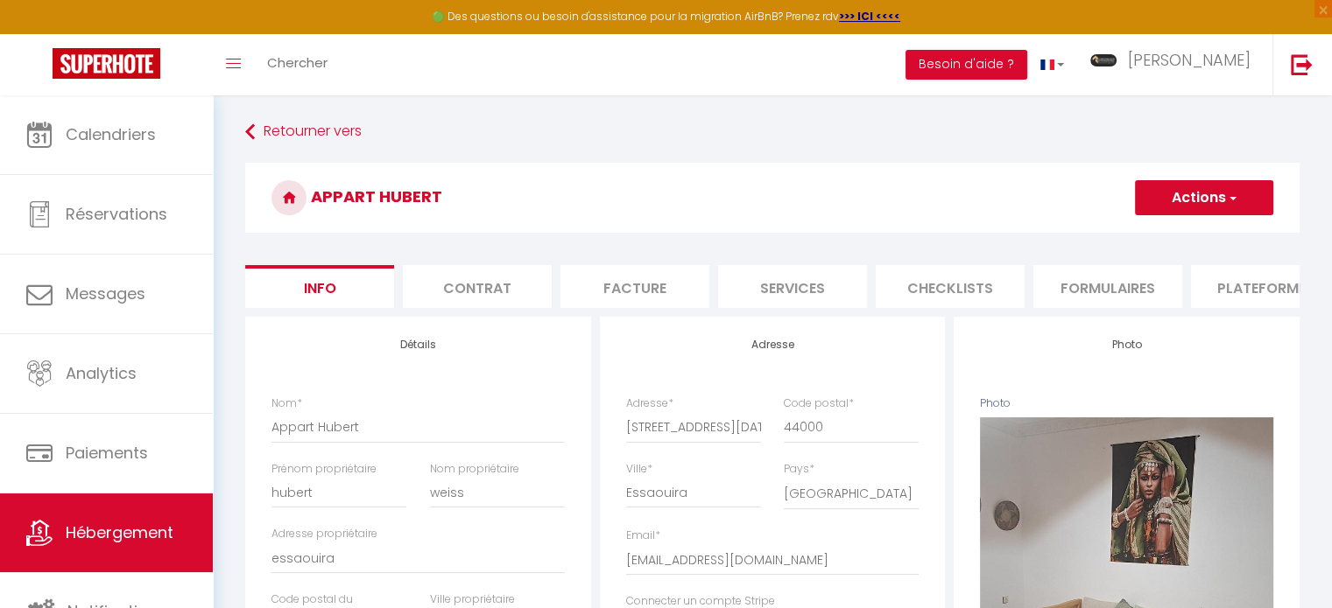
scroll to position [204, 0]
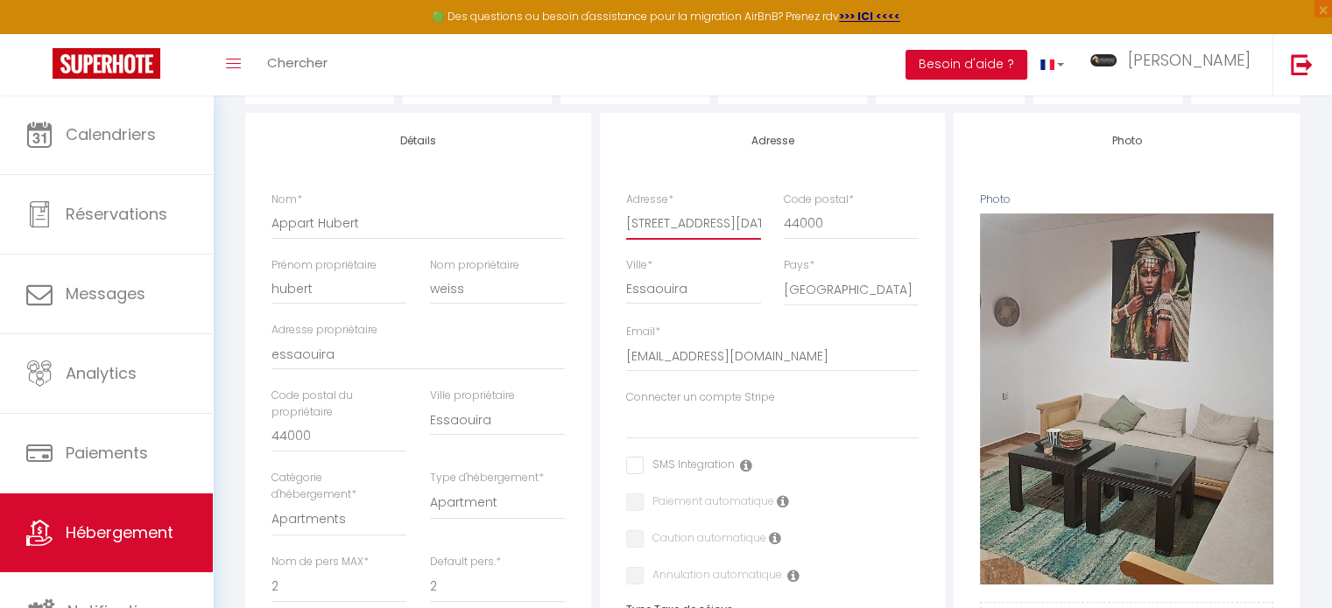
drag, startPoint x: 753, startPoint y: 232, endPoint x: 565, endPoint y: 247, distance: 188.8
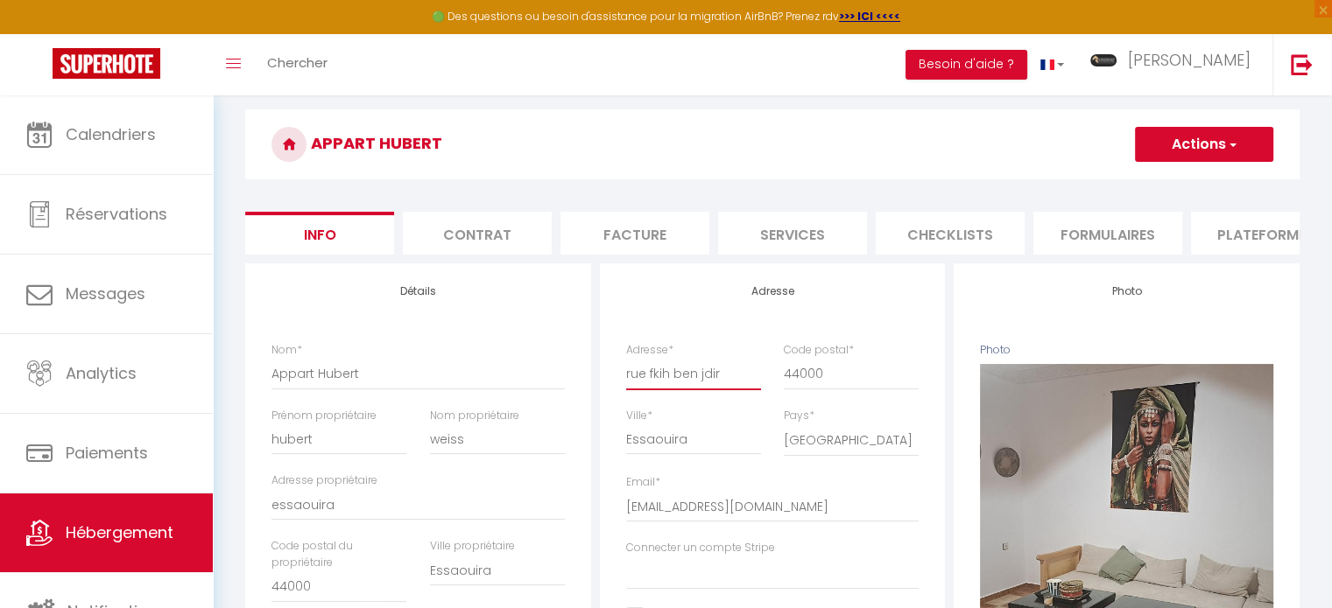
scroll to position [52, 0]
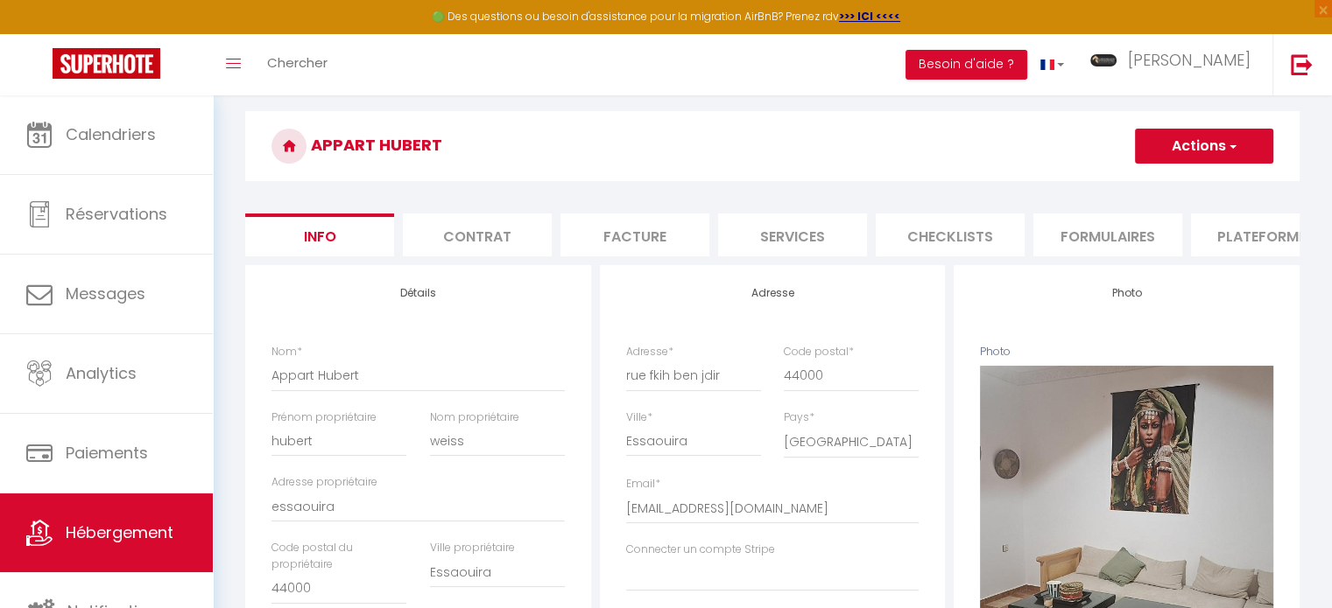
click at [1210, 157] on button "Actions" at bounding box center [1204, 146] width 138 height 35
click at [1149, 188] on input "Enregistrer" at bounding box center [1134, 185] width 65 height 18
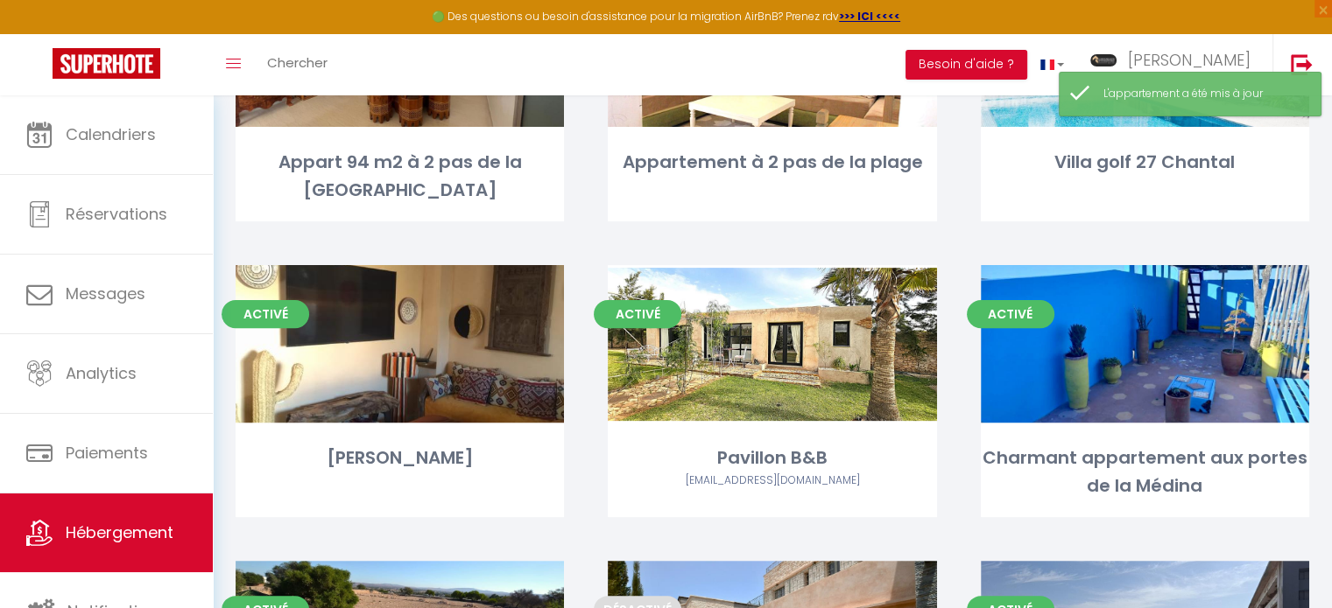
scroll to position [1061, 0]
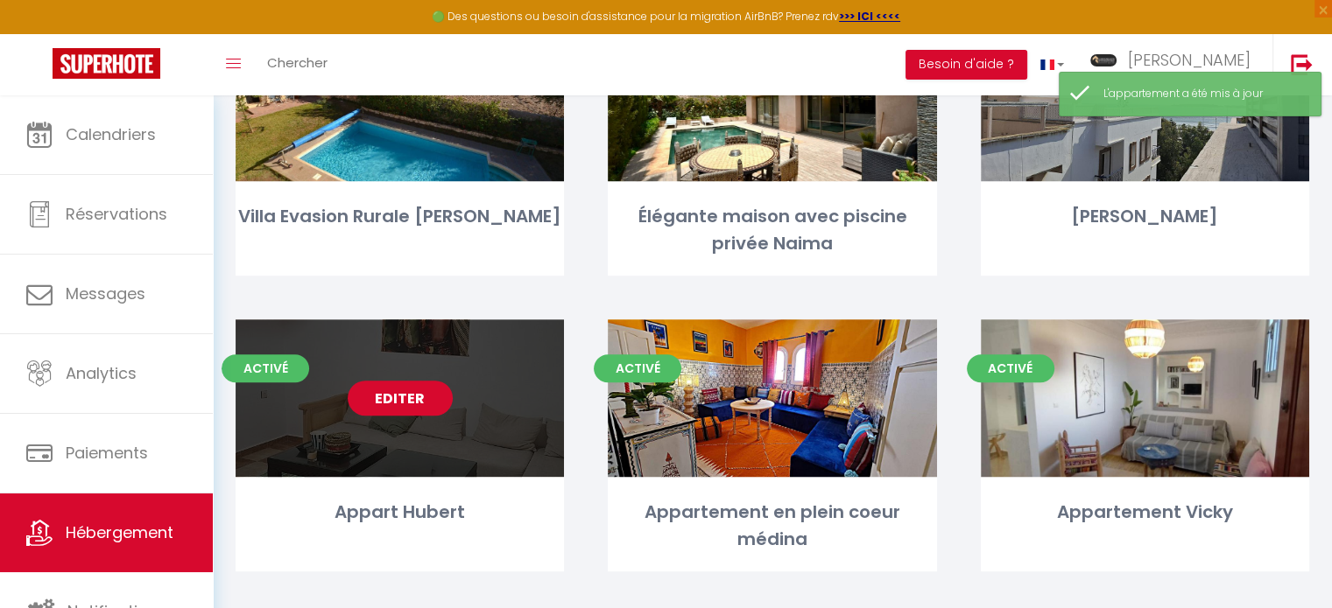
click at [419, 398] on link "Editer" at bounding box center [400, 398] width 105 height 35
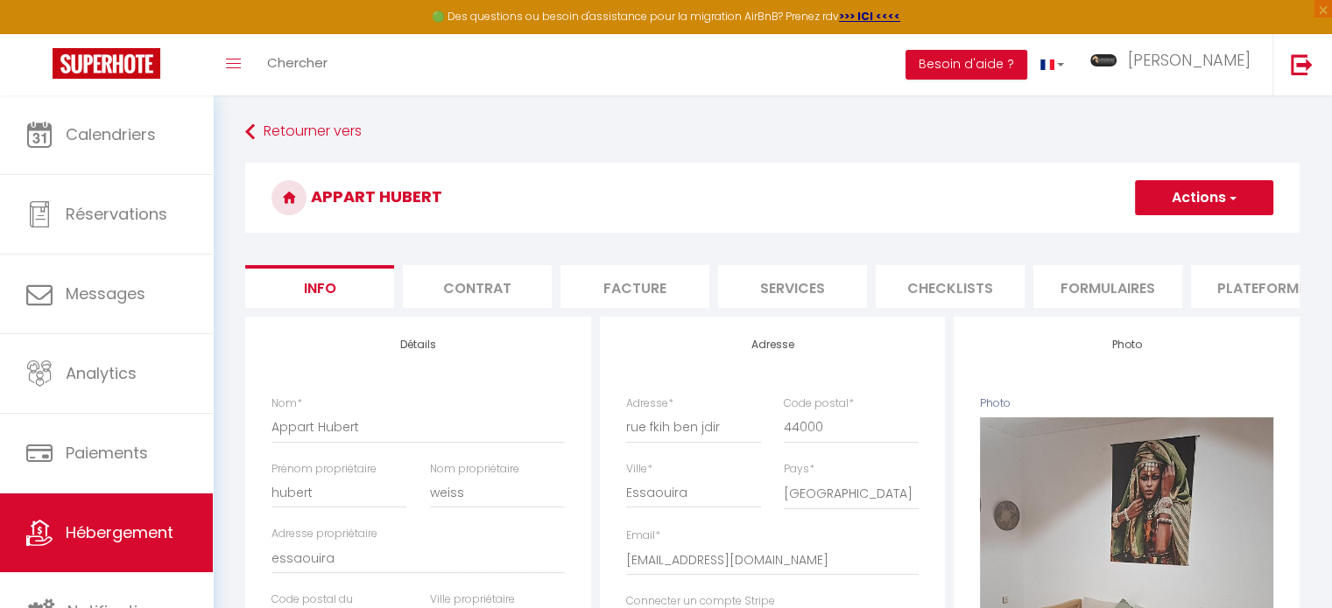
click at [1275, 286] on li "Plateformes" at bounding box center [1265, 286] width 149 height 43
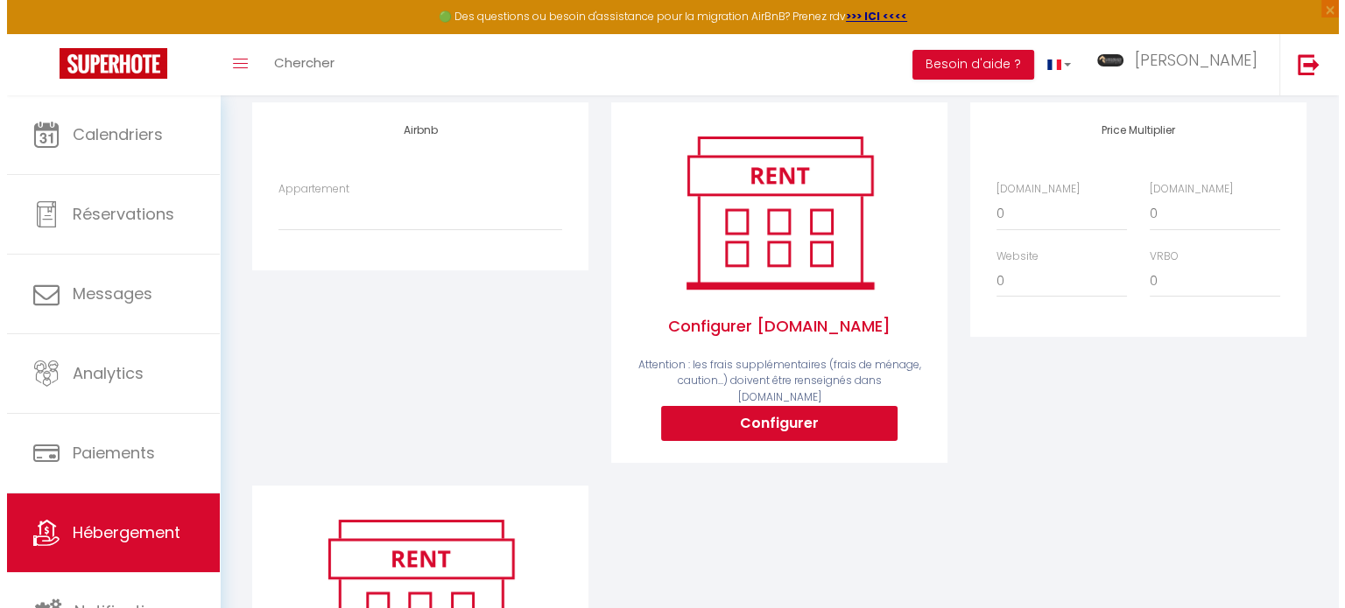
scroll to position [224, 0]
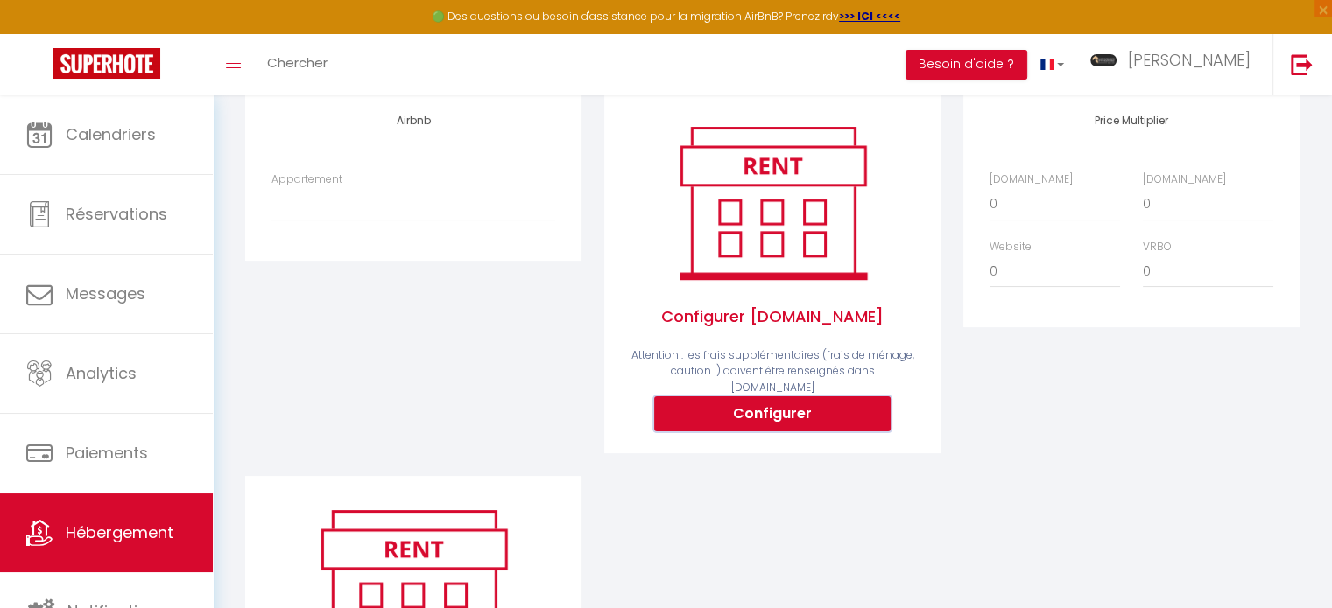
click at [819, 405] on button "Configurer" at bounding box center [772, 414] width 236 height 35
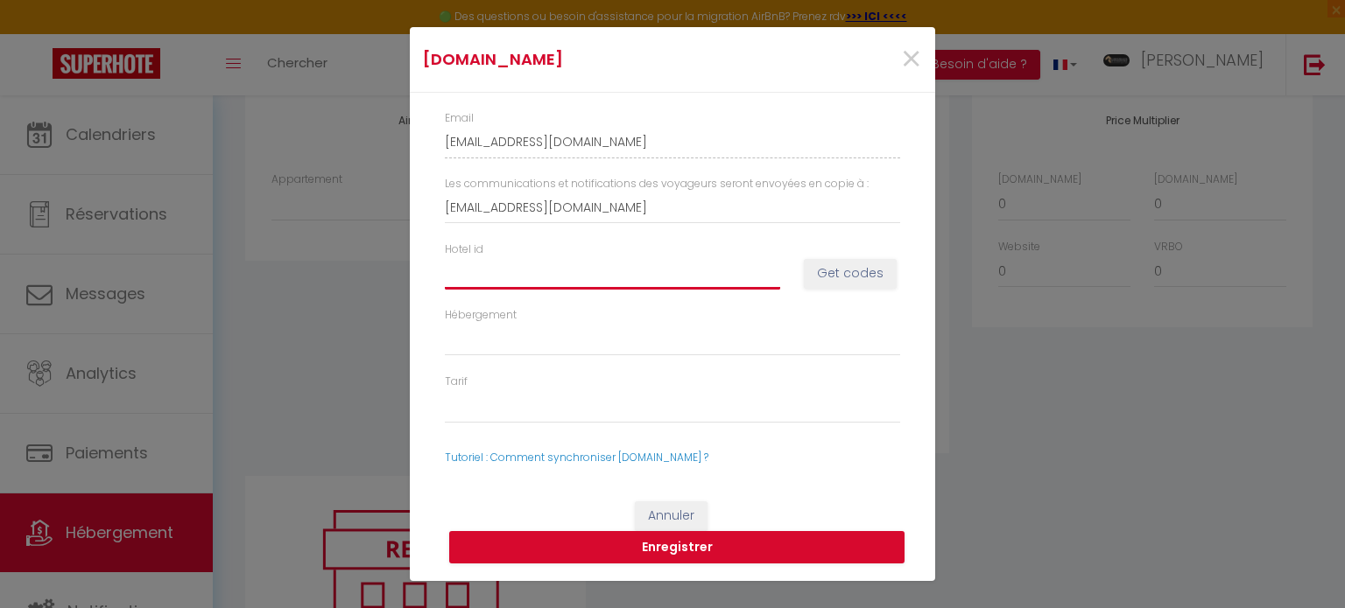
click at [611, 286] on input "Hotel id" at bounding box center [612, 273] width 335 height 32
paste input "15072125"
click at [826, 269] on button "Get codes" at bounding box center [850, 274] width 93 height 30
drag, startPoint x: 534, startPoint y: 272, endPoint x: 457, endPoint y: 276, distance: 77.1
click at [457, 276] on input "15072125" at bounding box center [612, 273] width 335 height 32
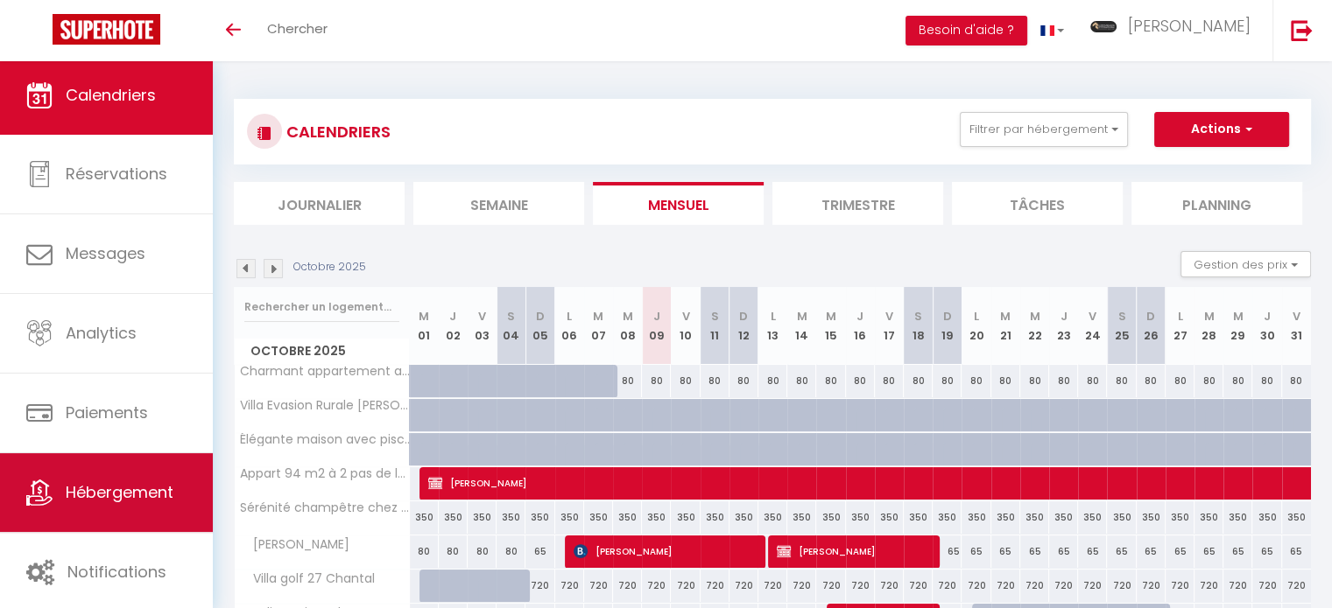
click at [122, 475] on link "Hébergement" at bounding box center [106, 492] width 213 height 79
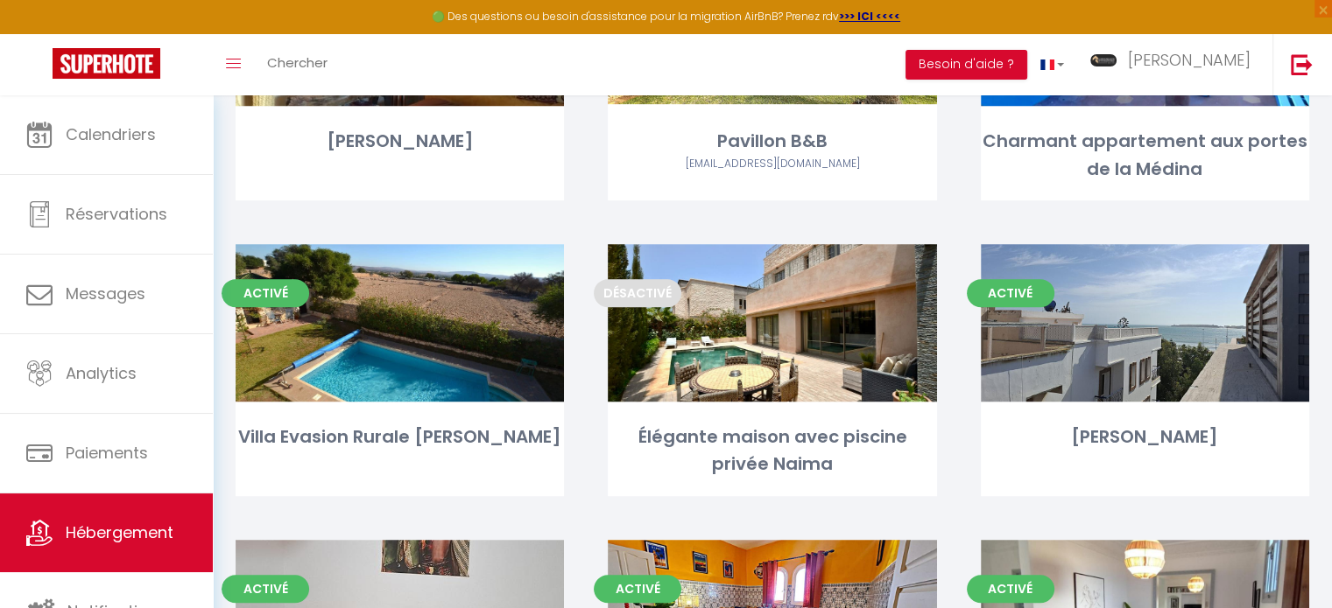
scroll to position [1061, 0]
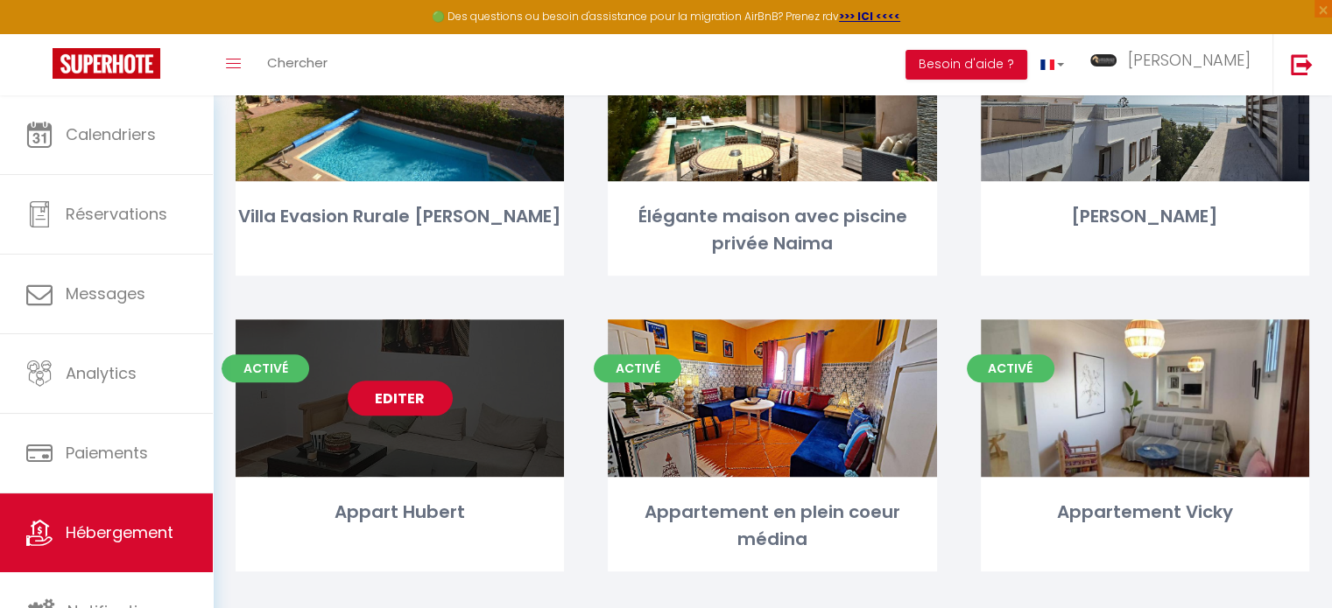
click at [413, 404] on link "Editer" at bounding box center [400, 398] width 105 height 35
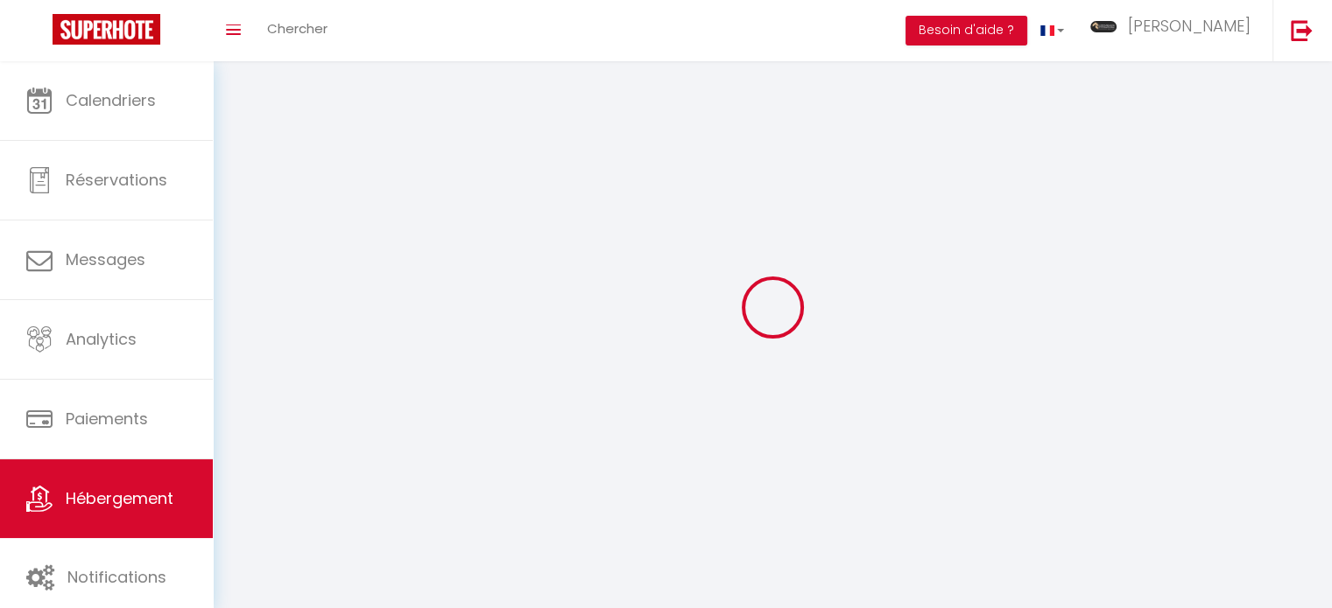
select select
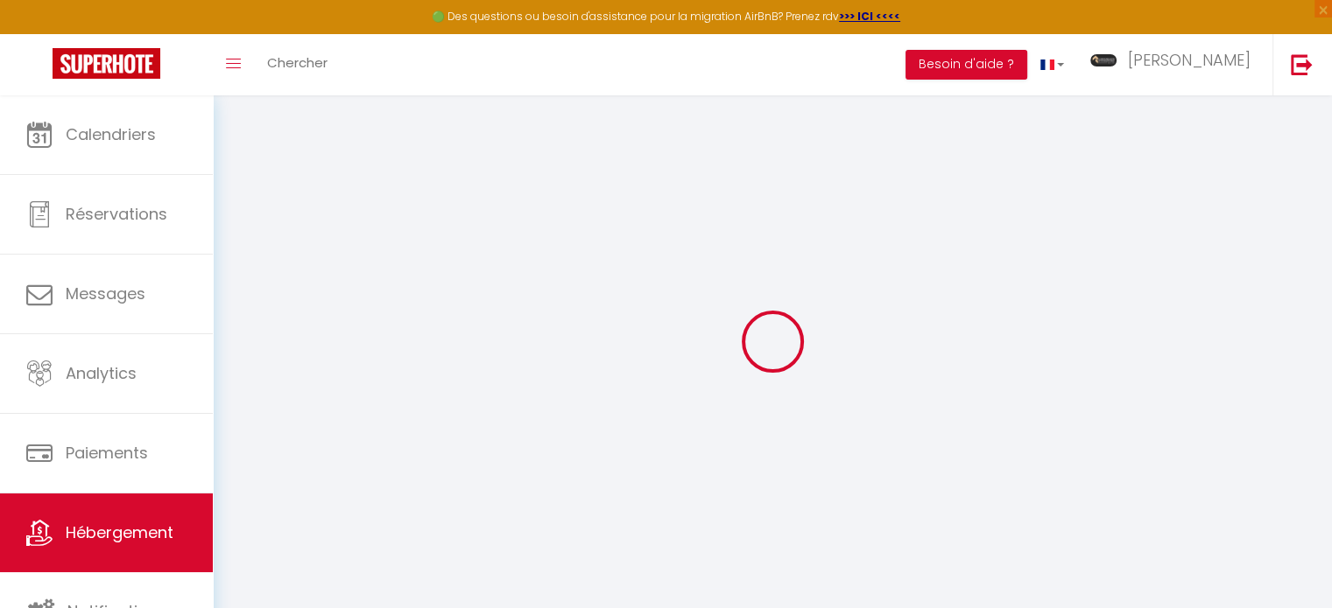
select select
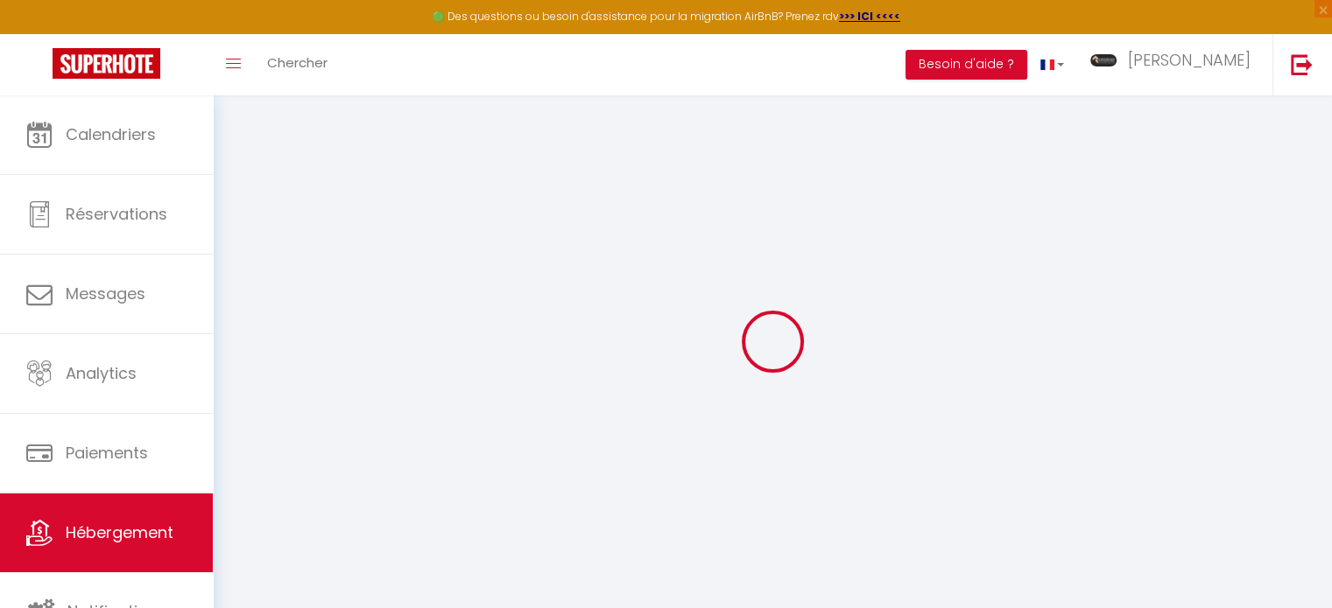
select select
type input "[EMAIL_ADDRESS][DOMAIN_NAME]"
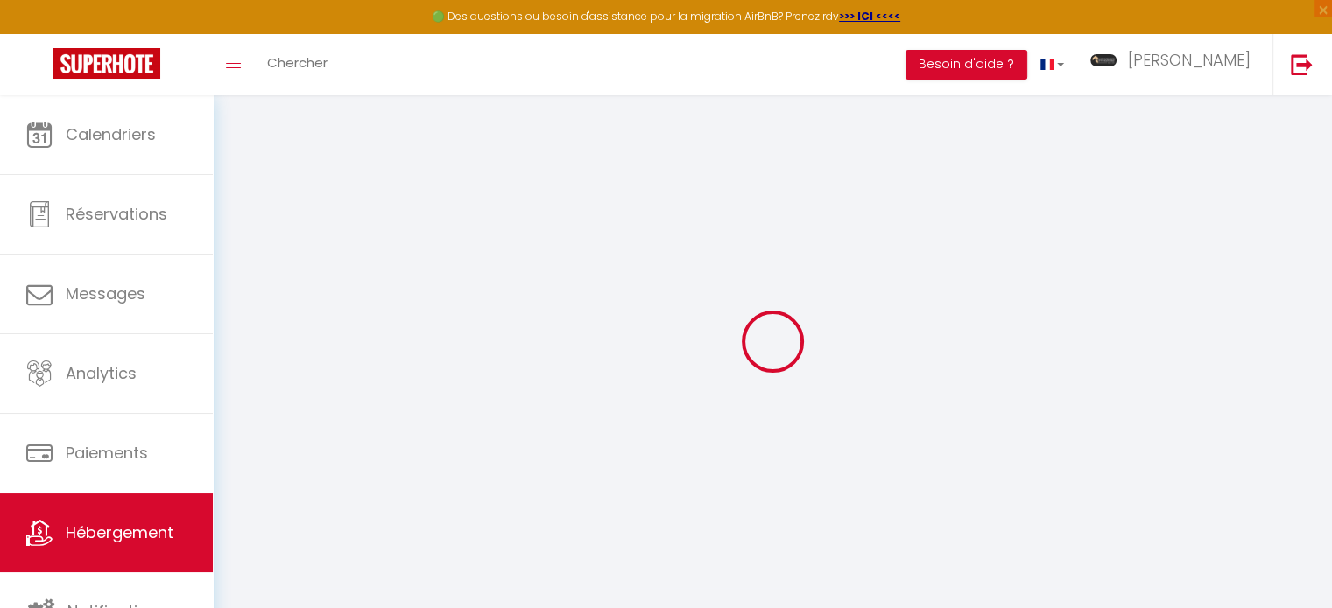
select select
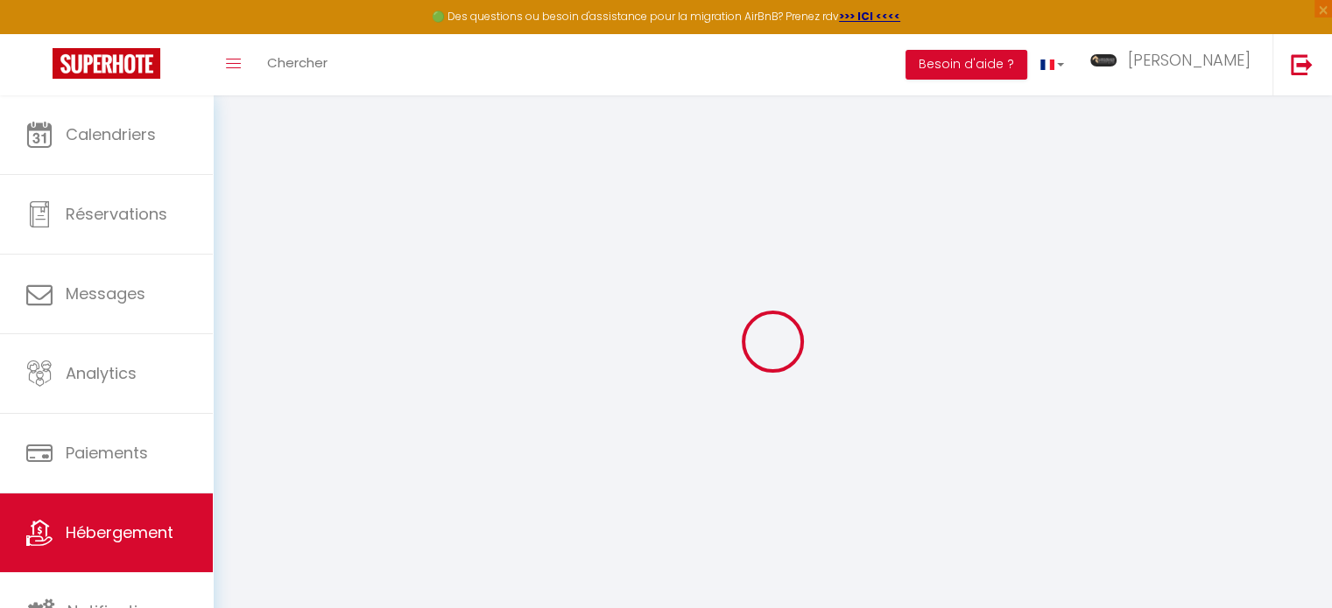
select select
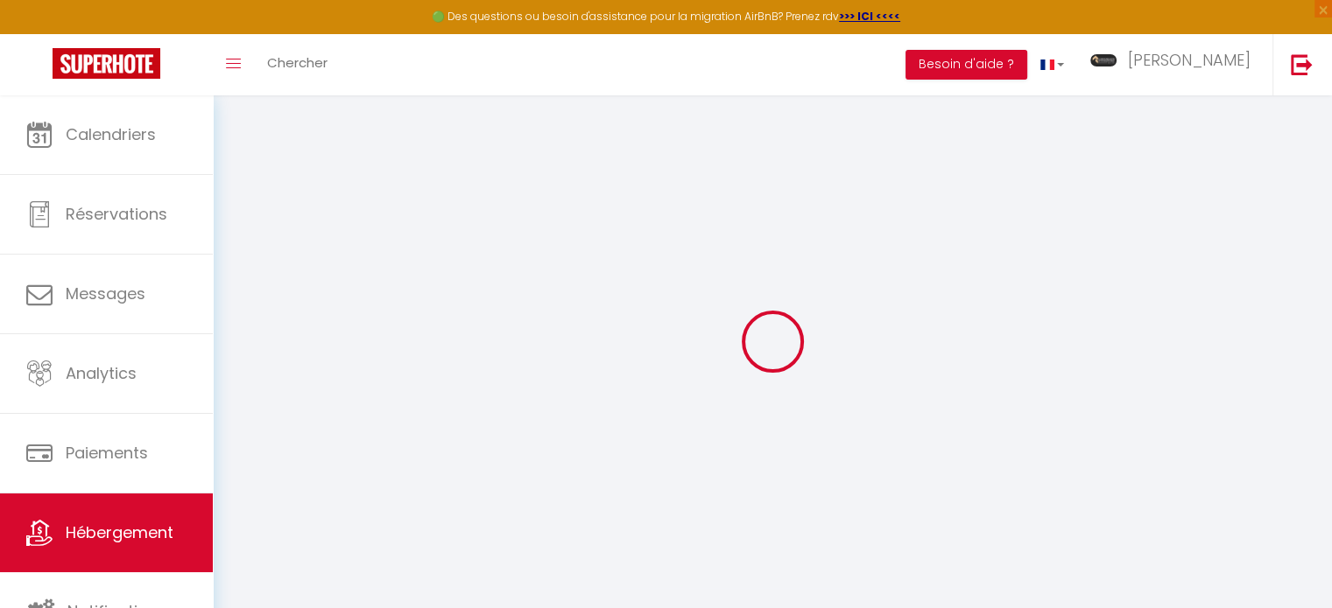
select select
checkbox input "false"
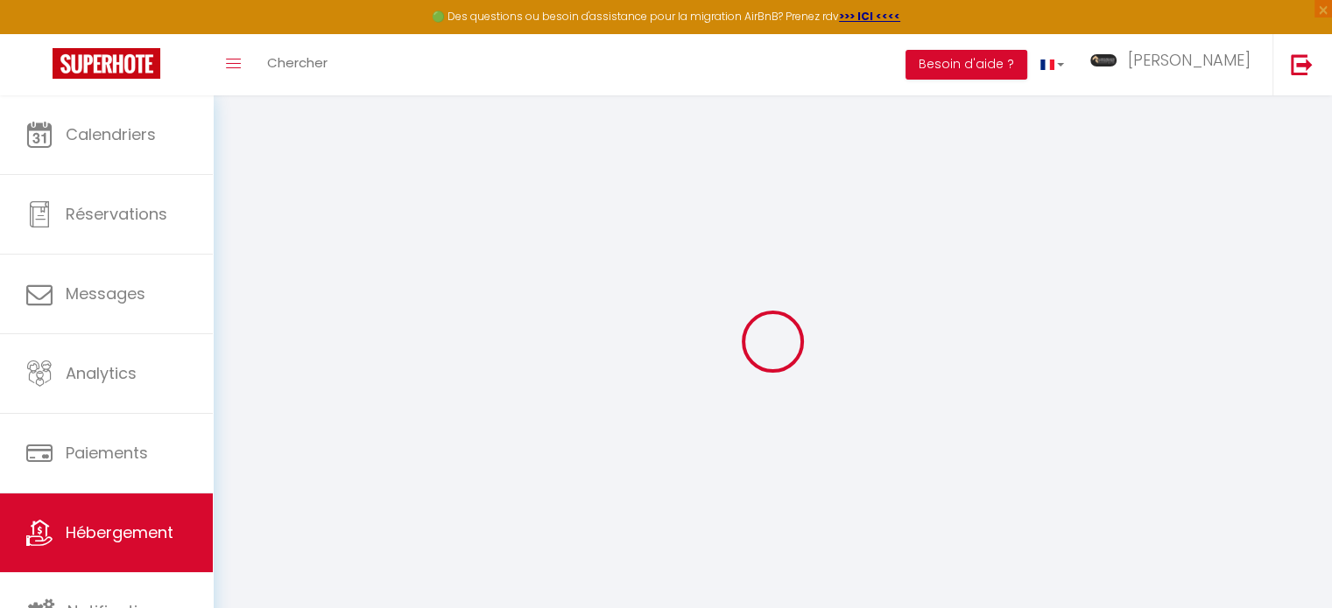
select select
checkbox input "false"
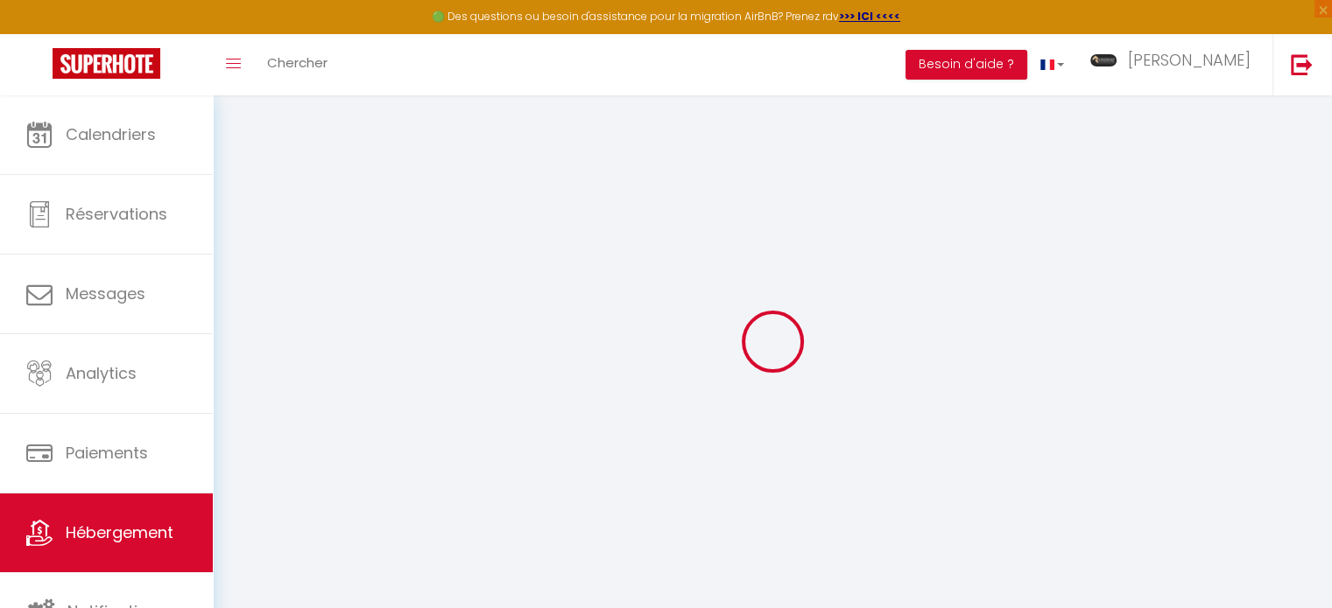
checkbox input "false"
select select
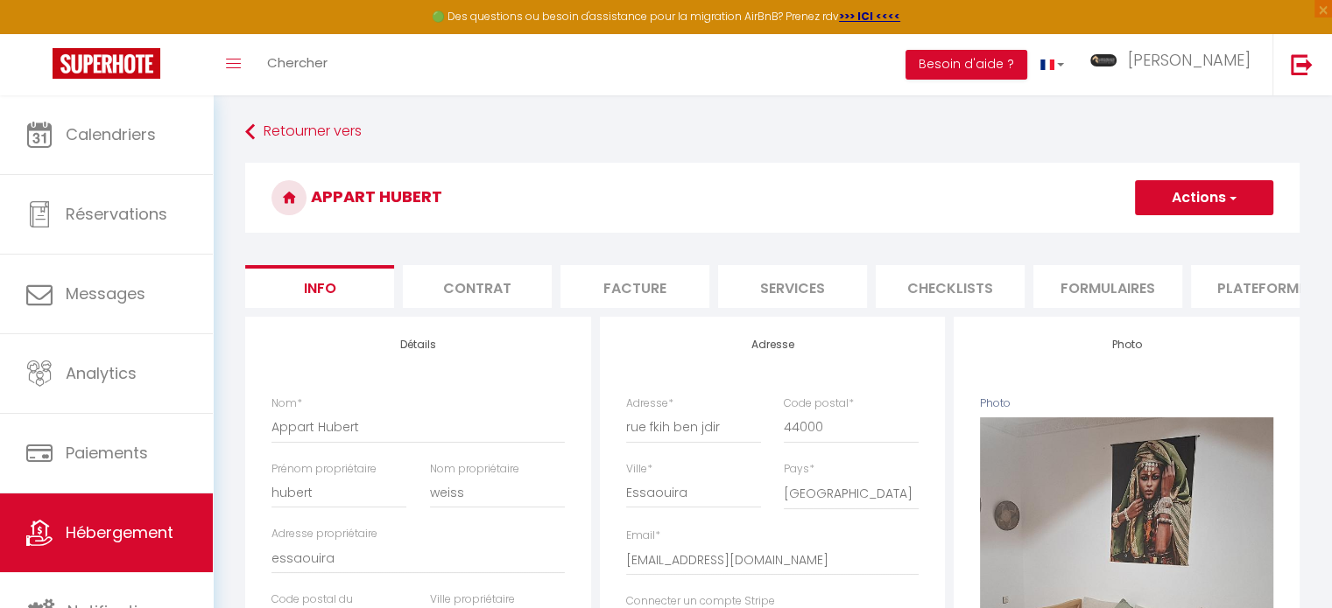
click at [1229, 287] on li "Plateformes" at bounding box center [1265, 286] width 149 height 43
select select
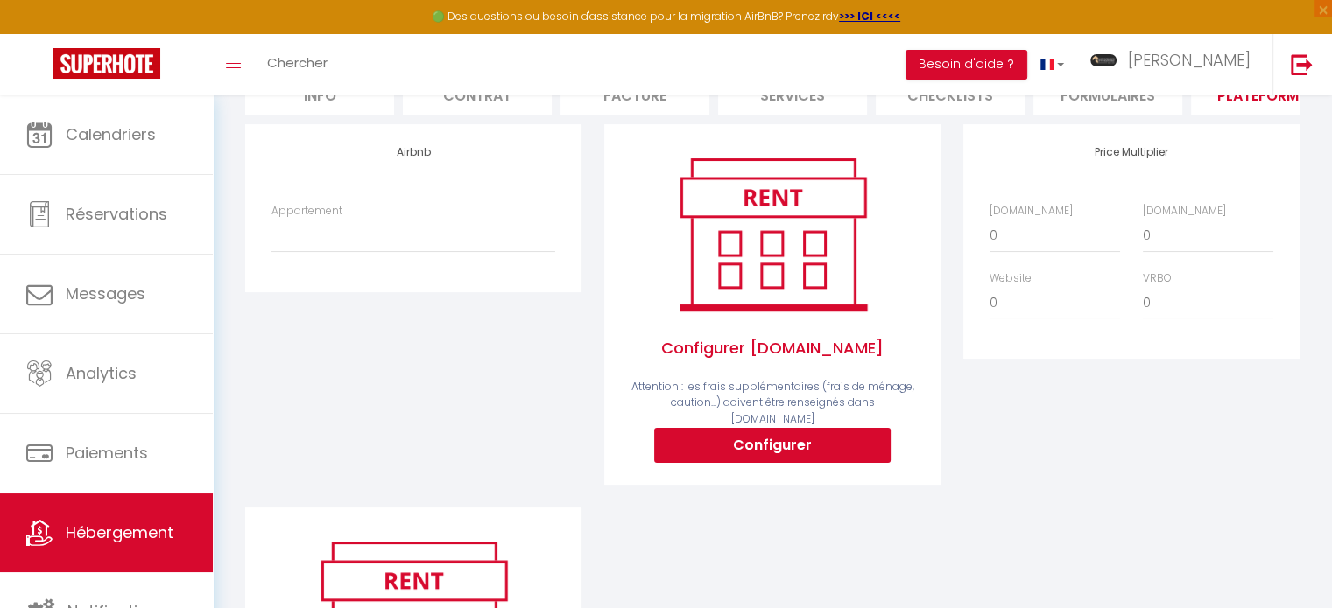
scroll to position [200, 0]
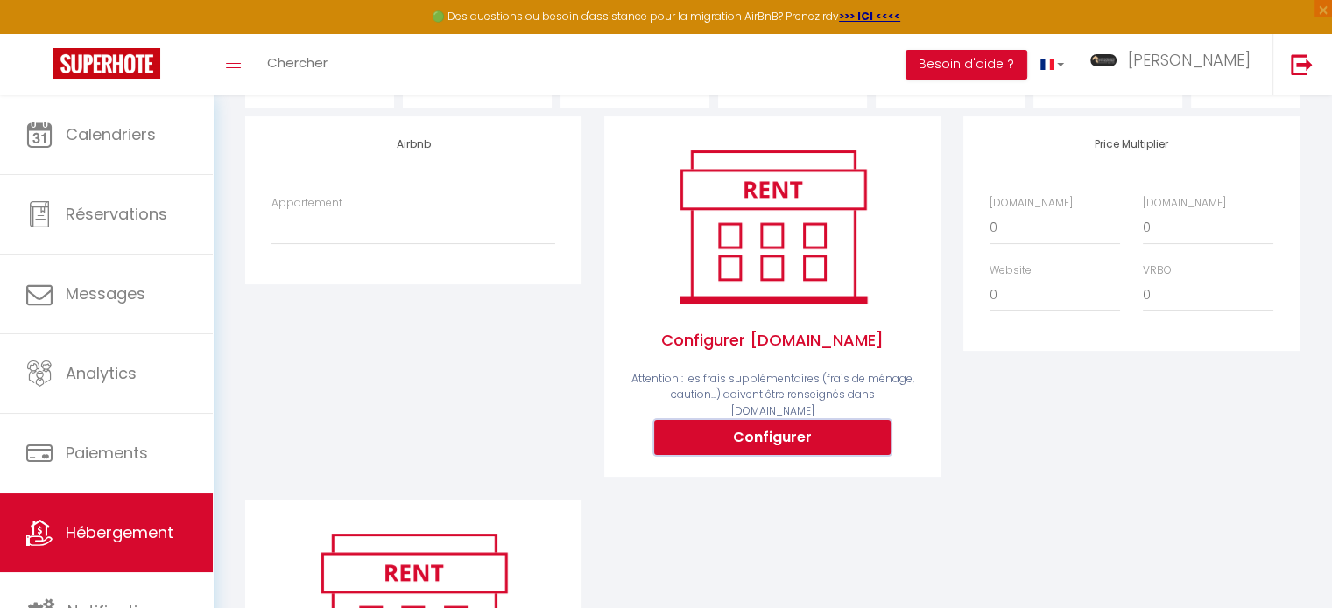
click at [827, 444] on button "Configurer" at bounding box center [772, 437] width 236 height 35
select select
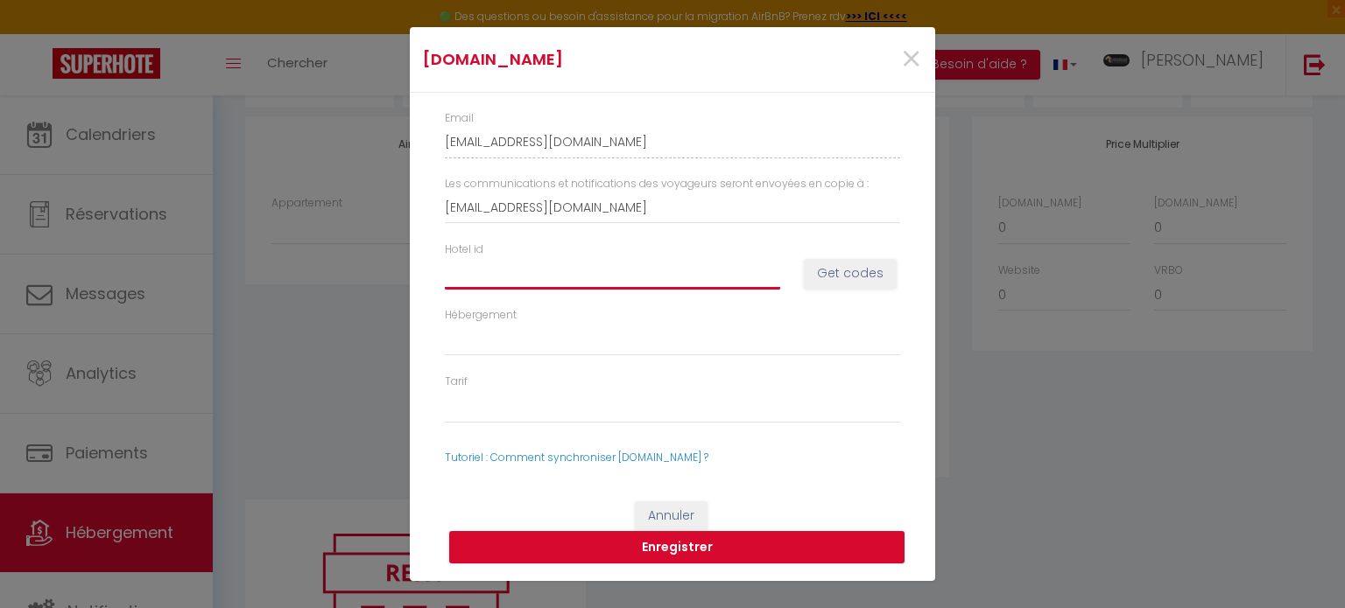
click at [669, 274] on input "Hotel id" at bounding box center [612, 273] width 335 height 32
click at [487, 279] on input "Hotel id" at bounding box center [612, 273] width 335 height 32
paste input "15072125"
type input "15072125"
select select
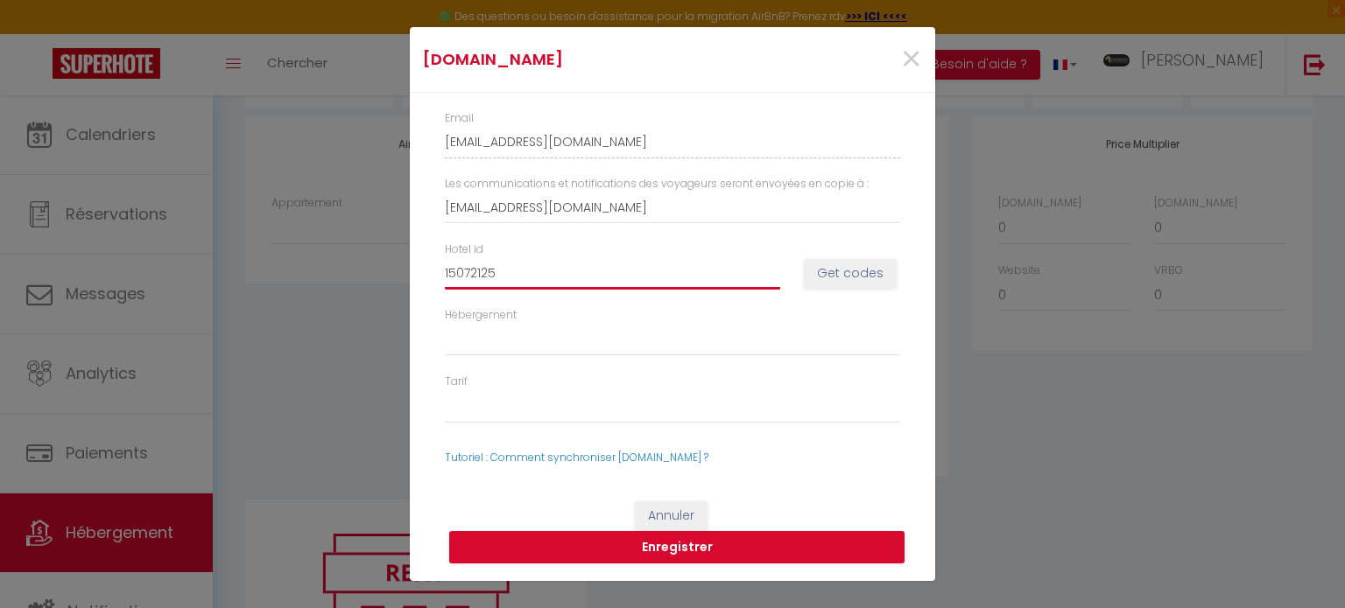
select select
type input "15072125"
click at [837, 274] on button "Get codes" at bounding box center [850, 274] width 93 height 30
select select
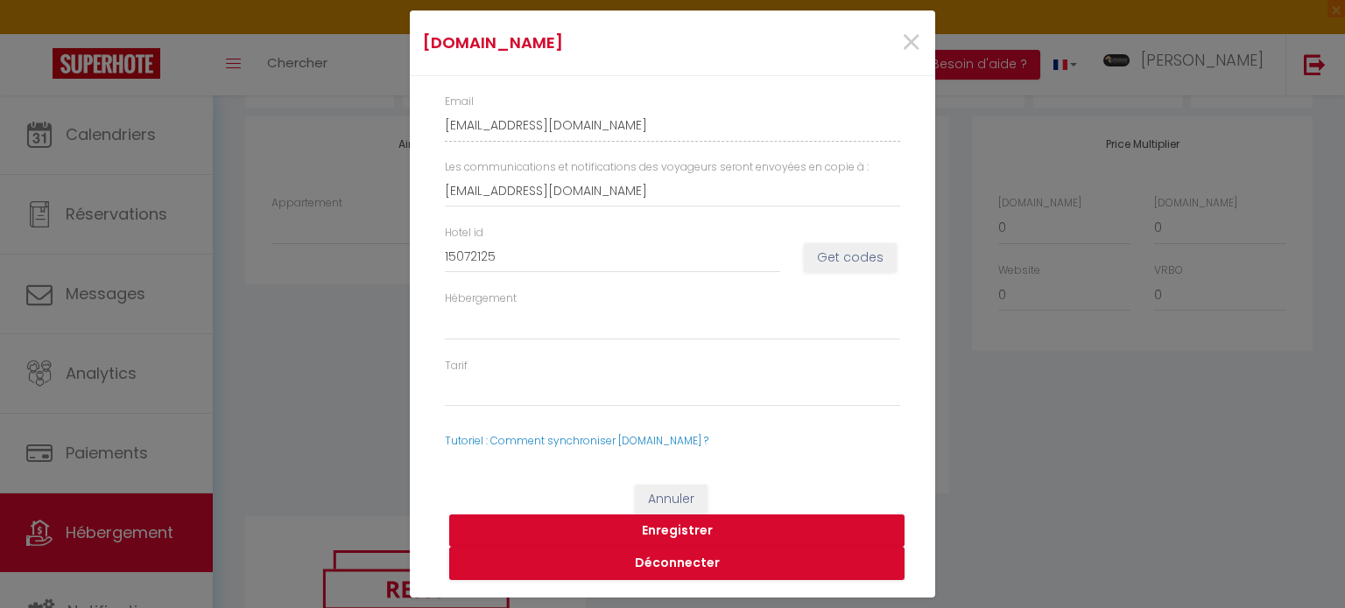
click at [677, 527] on button "Enregistrer" at bounding box center [676, 531] width 455 height 33
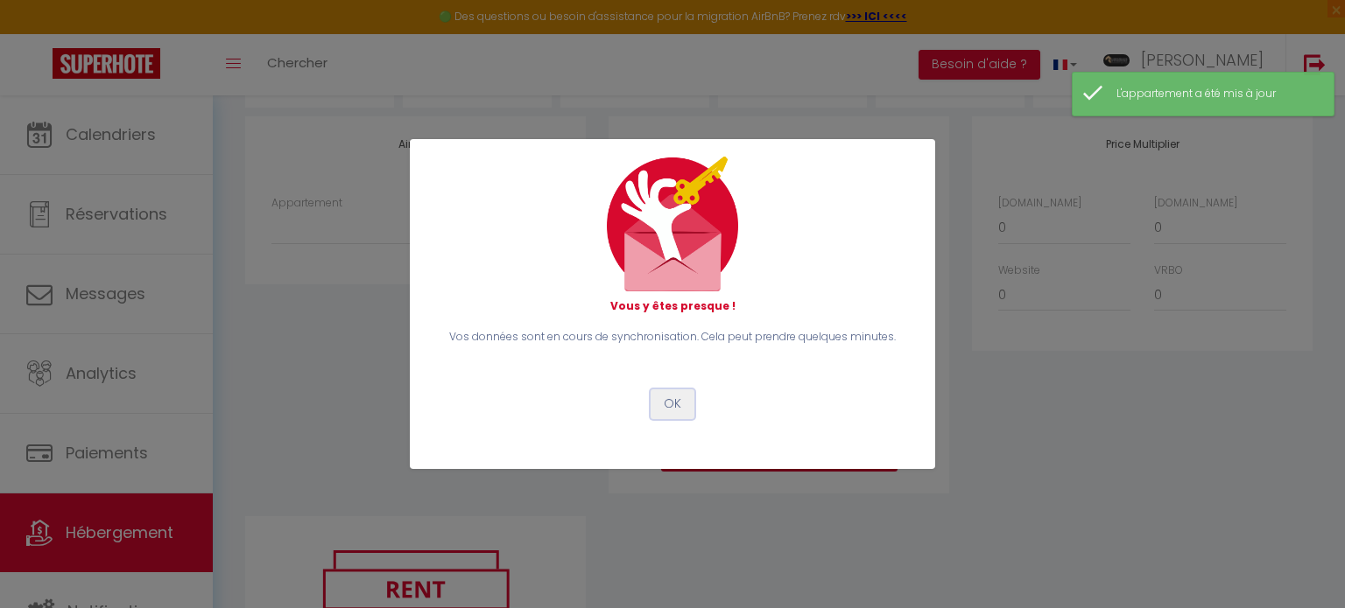
click at [679, 409] on button "OK" at bounding box center [672, 405] width 44 height 30
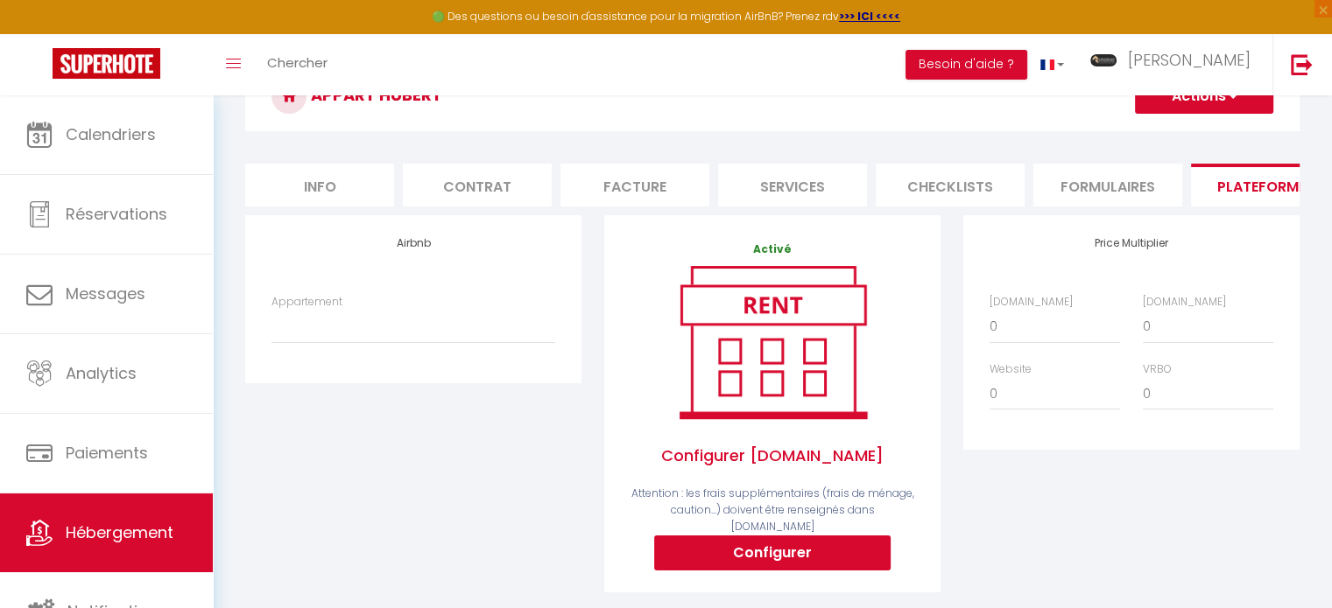
scroll to position [98, 0]
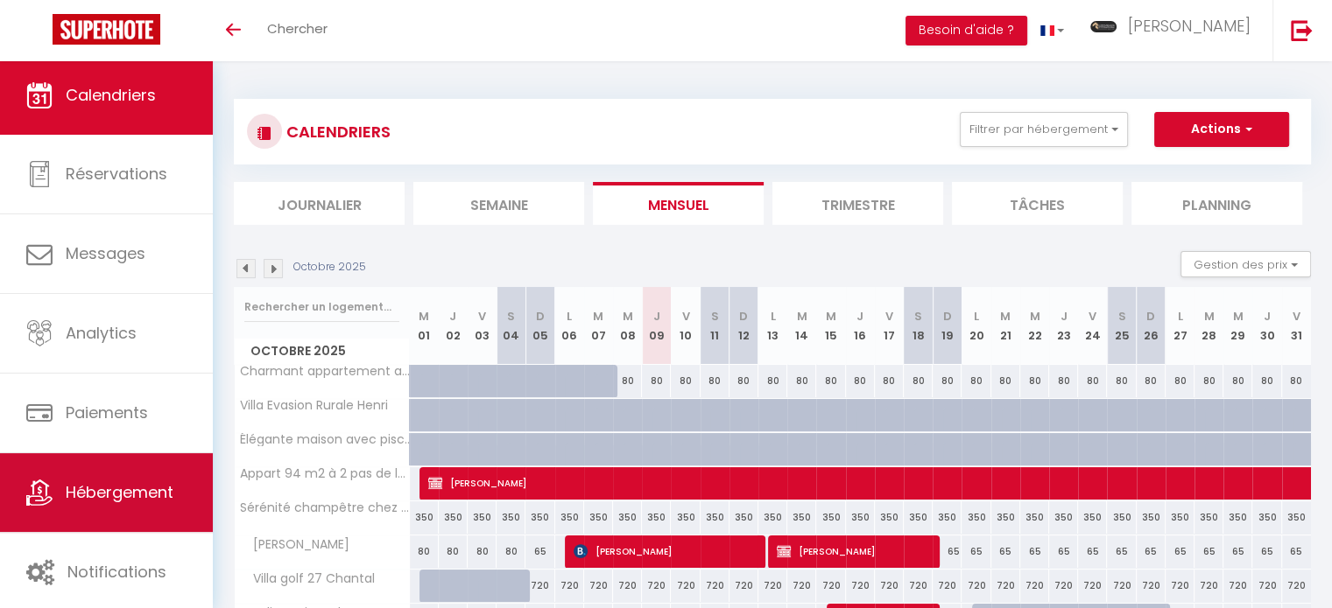
click at [154, 502] on span "Hébergement" at bounding box center [120, 492] width 108 height 22
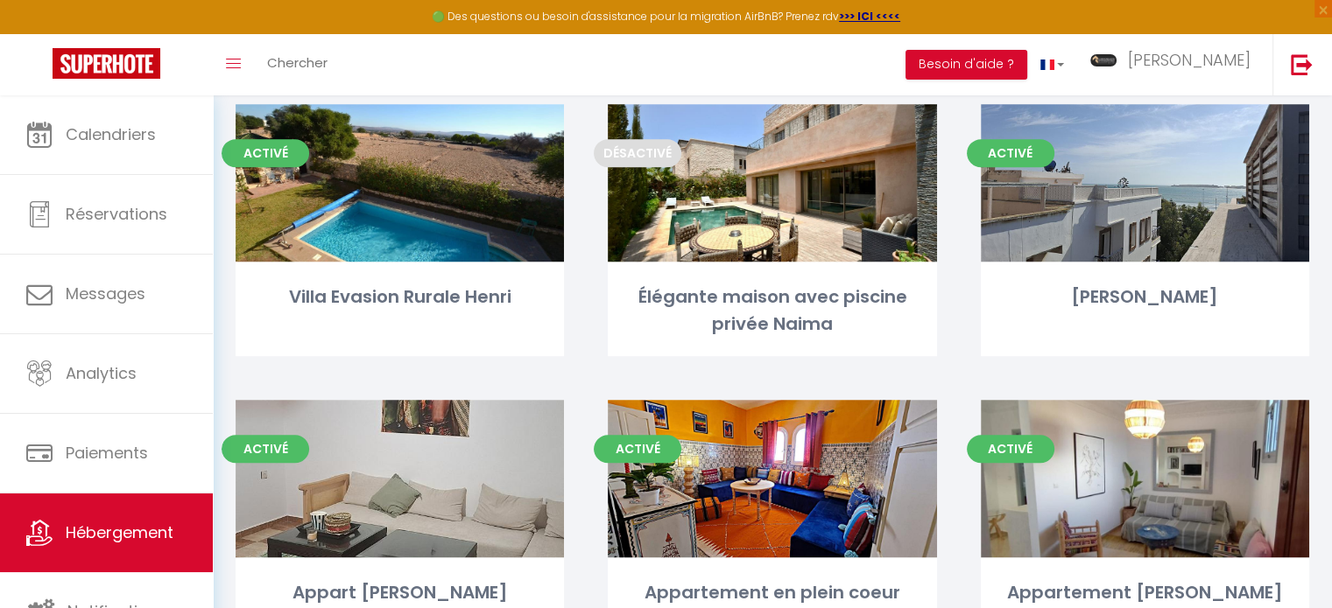
scroll to position [1061, 0]
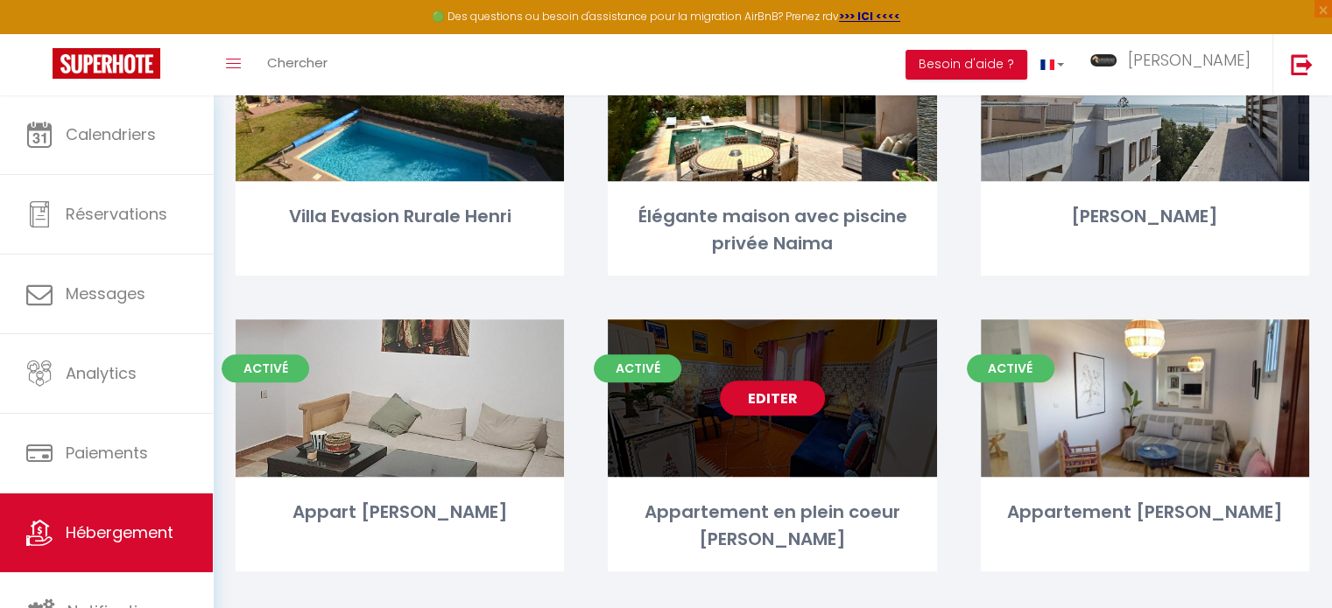
click at [769, 390] on link "Editer" at bounding box center [772, 398] width 105 height 35
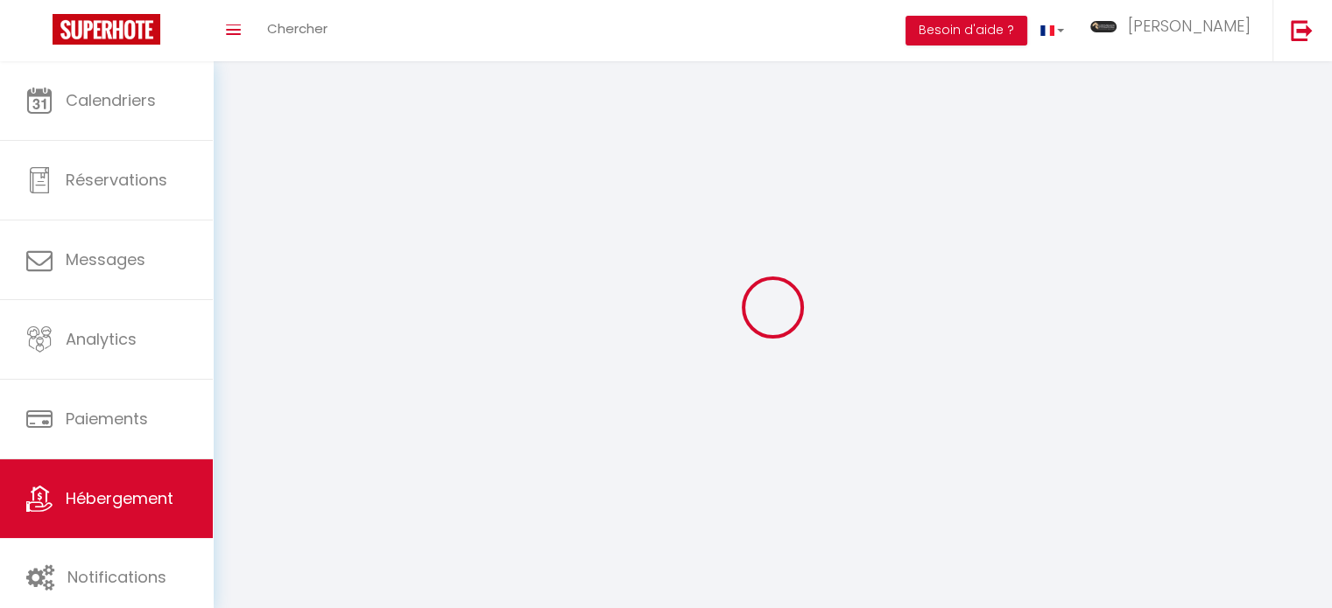
select select "1"
select select "28"
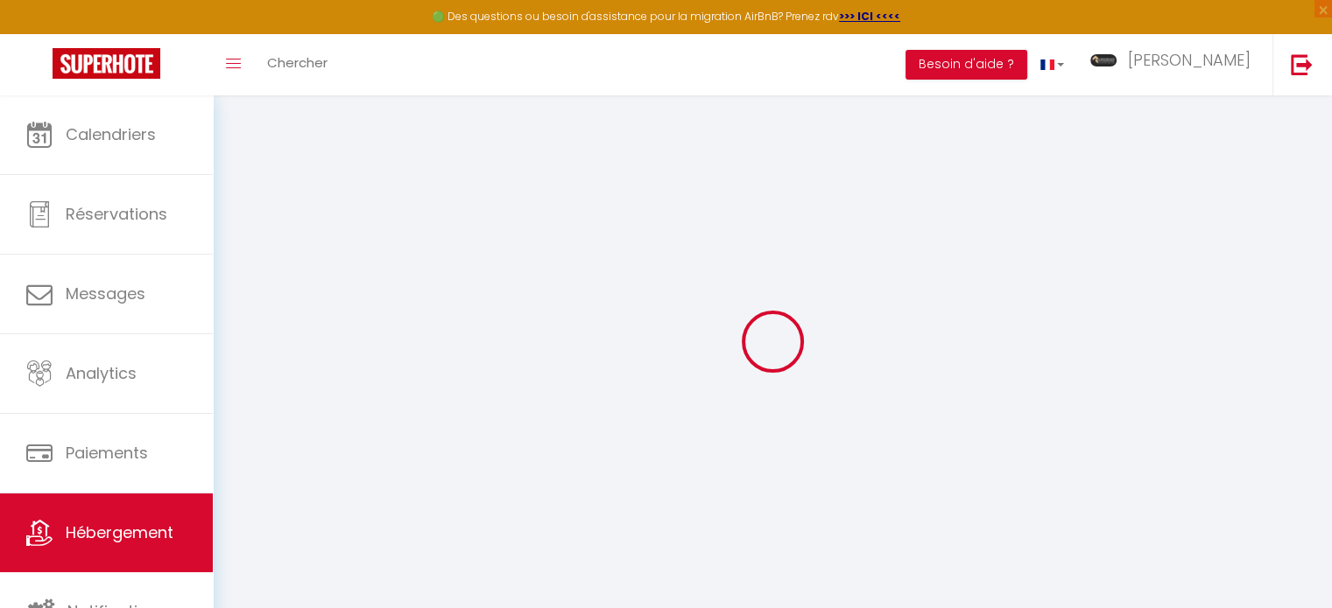
select select
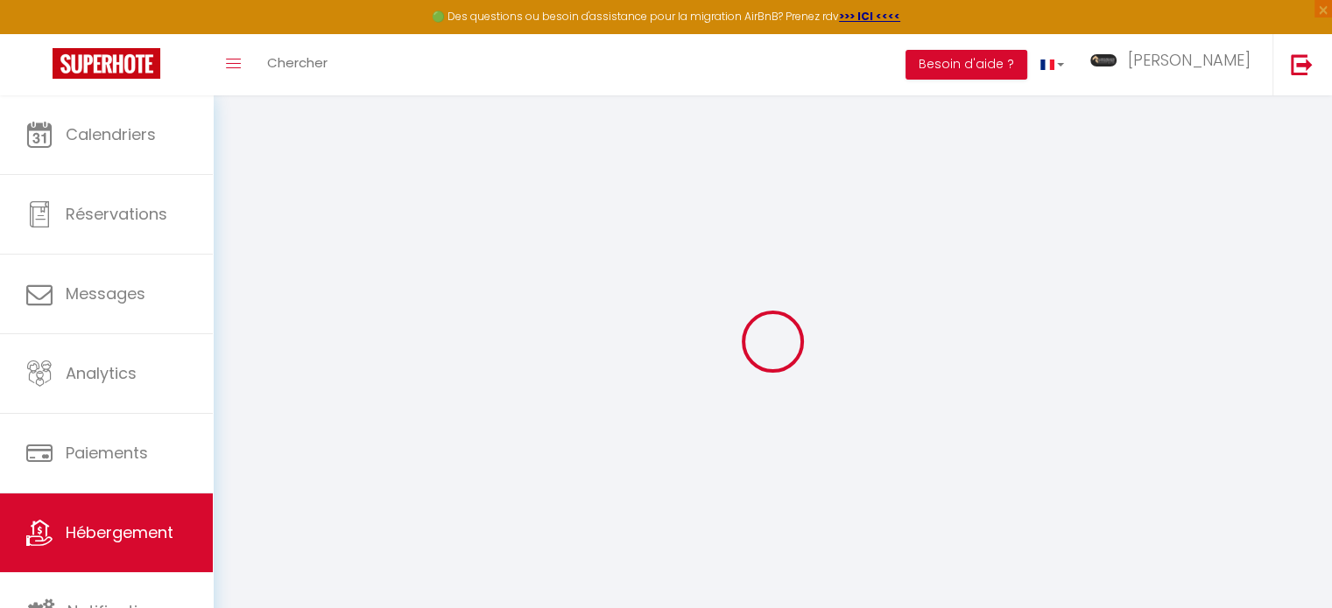
select select
checkbox input "false"
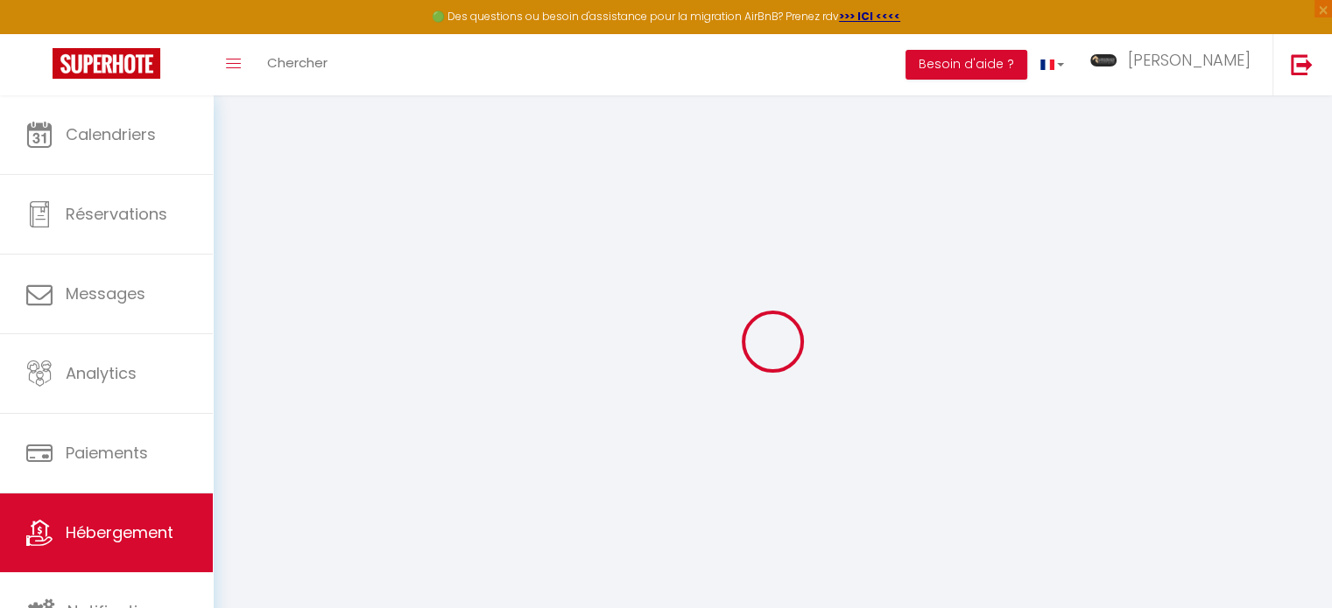
select select
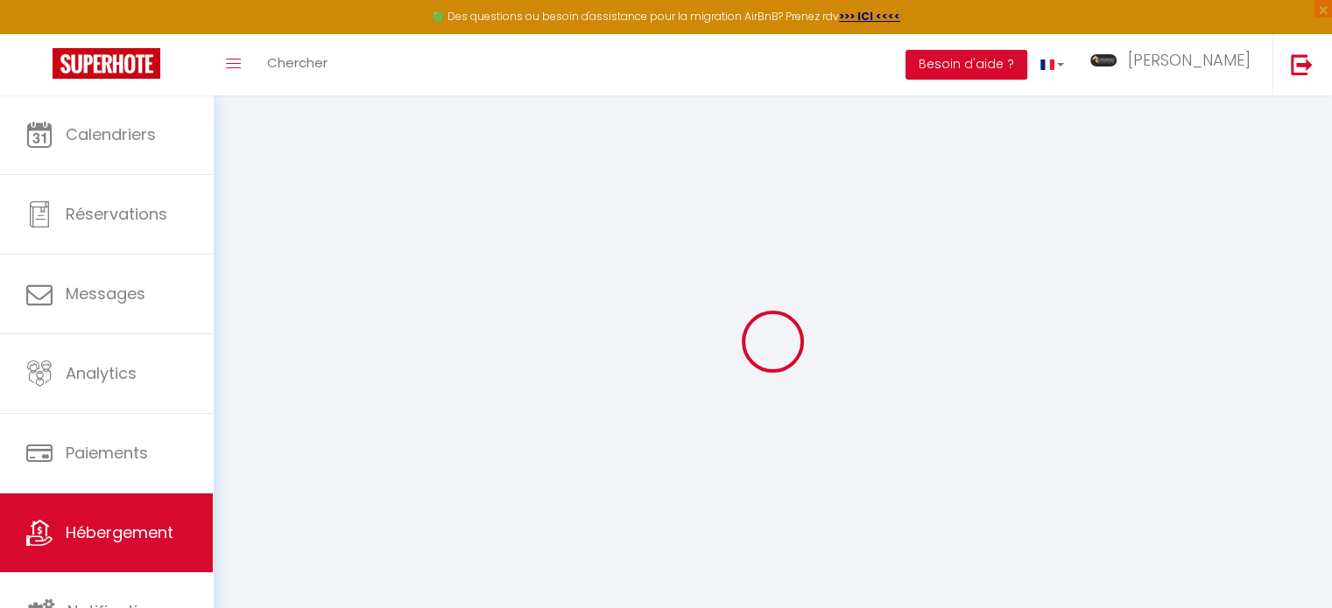
select select
checkbox input "false"
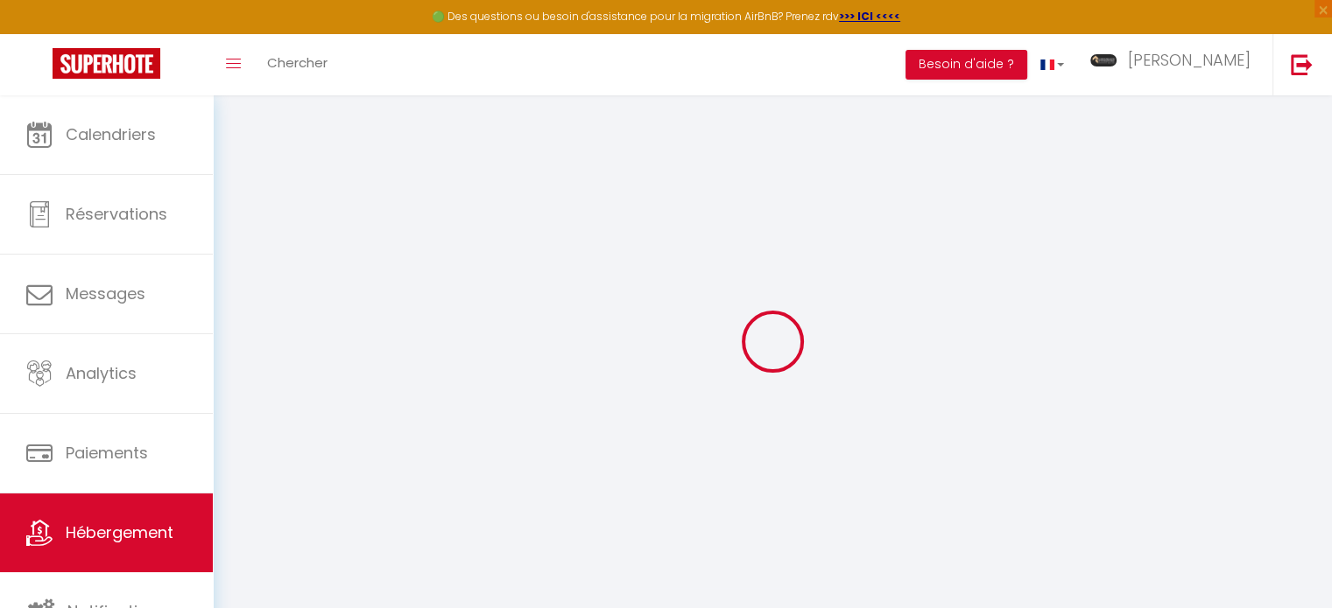
checkbox input "false"
select select
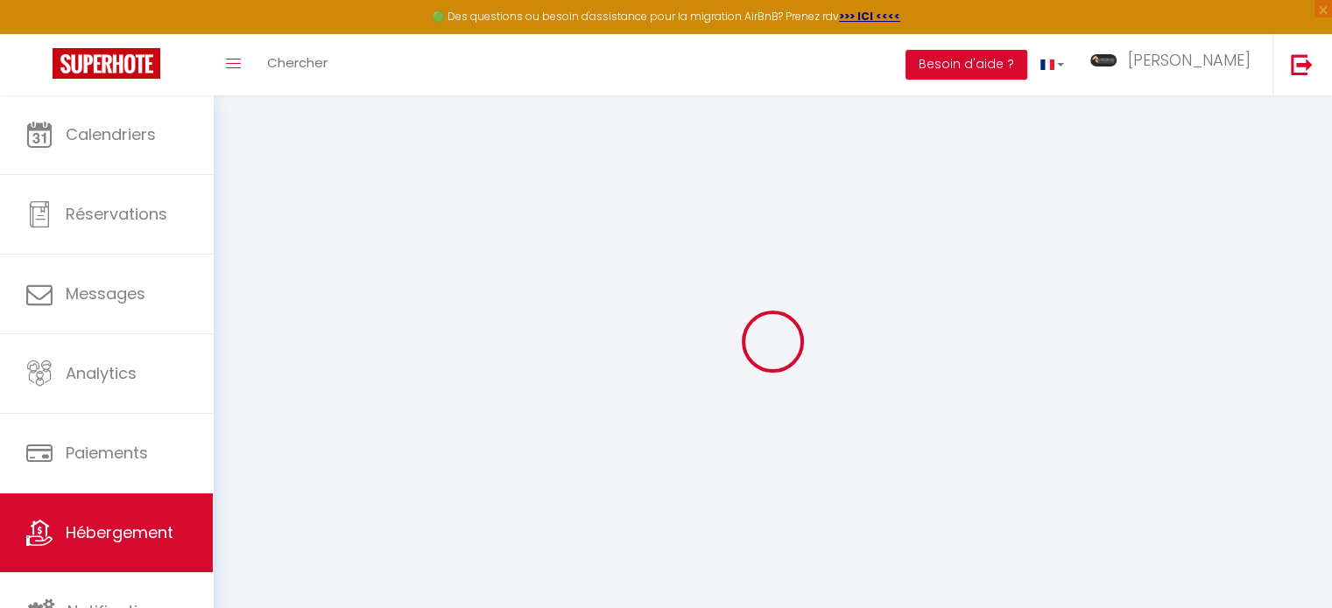
select select
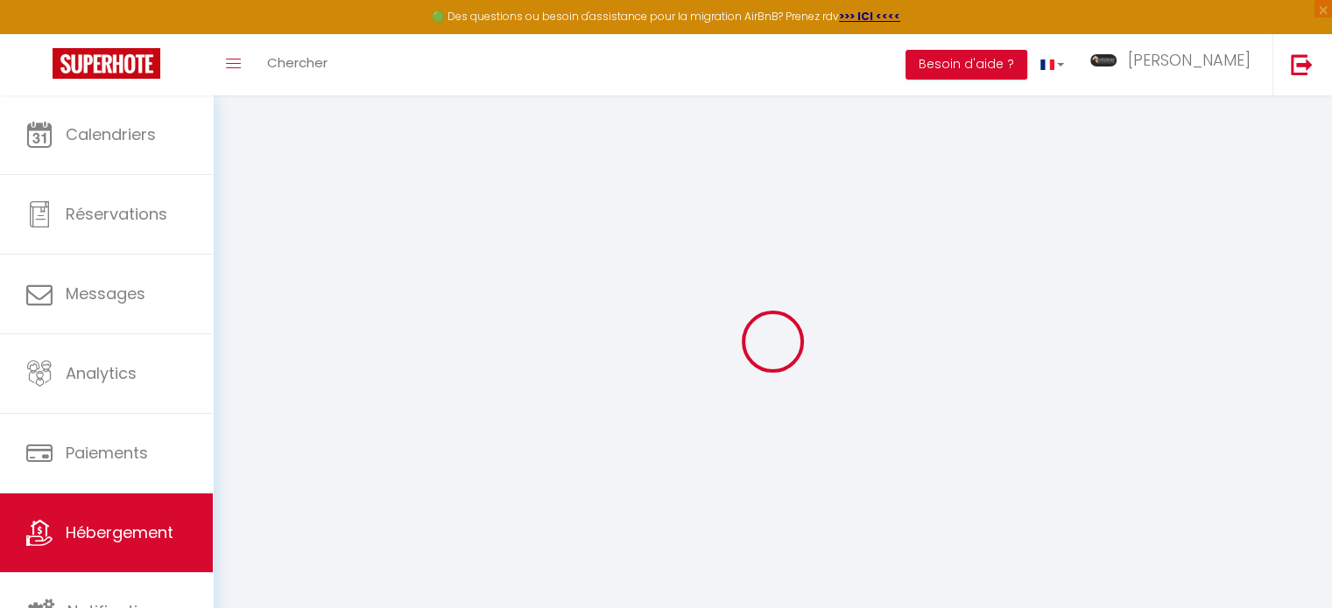
checkbox input "false"
select select
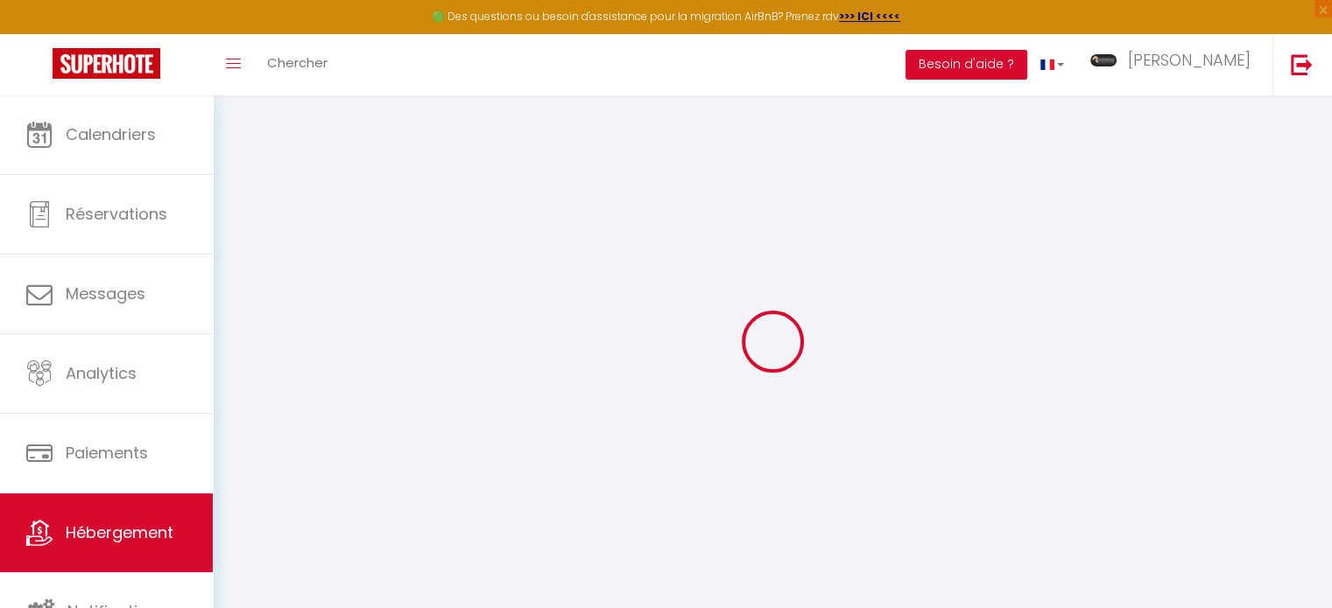
select select
type input "Appartement en plein coeur médina"
type input "lionel"
type input "barthet"
select select "2"
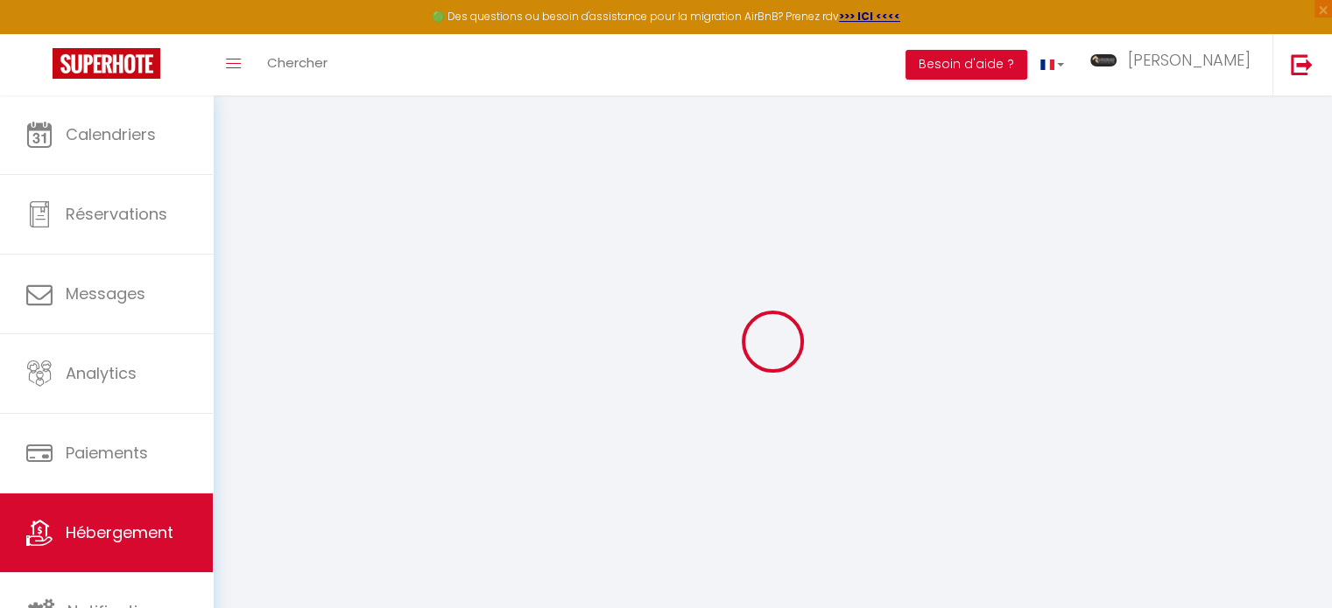
select select
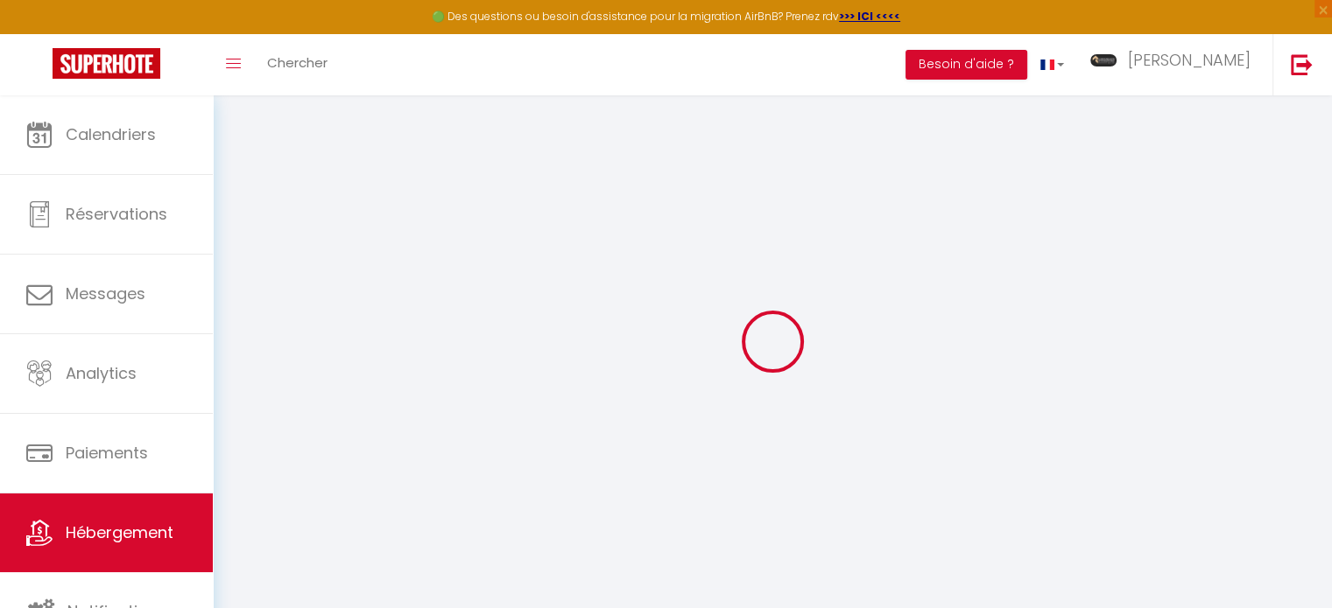
type input "7 rue al sadissiya"
type input "44000"
type input "Essaouira"
select select "146"
type input "barthetlionel57@gmail.com"
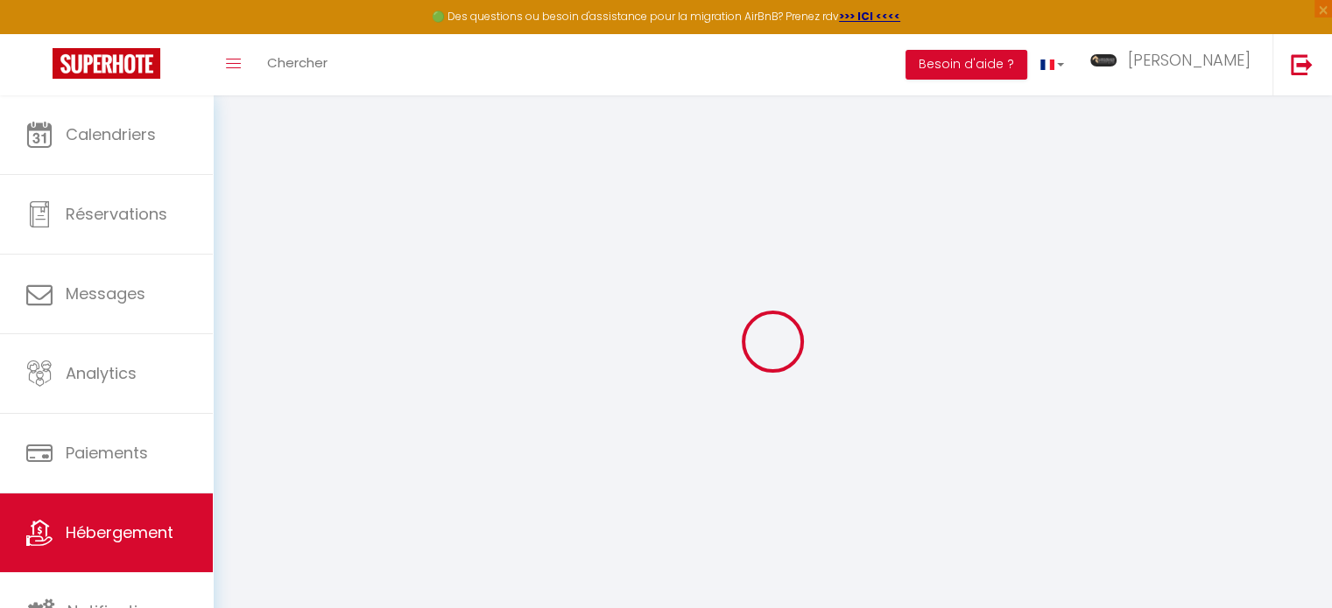
select select
checkbox input "false"
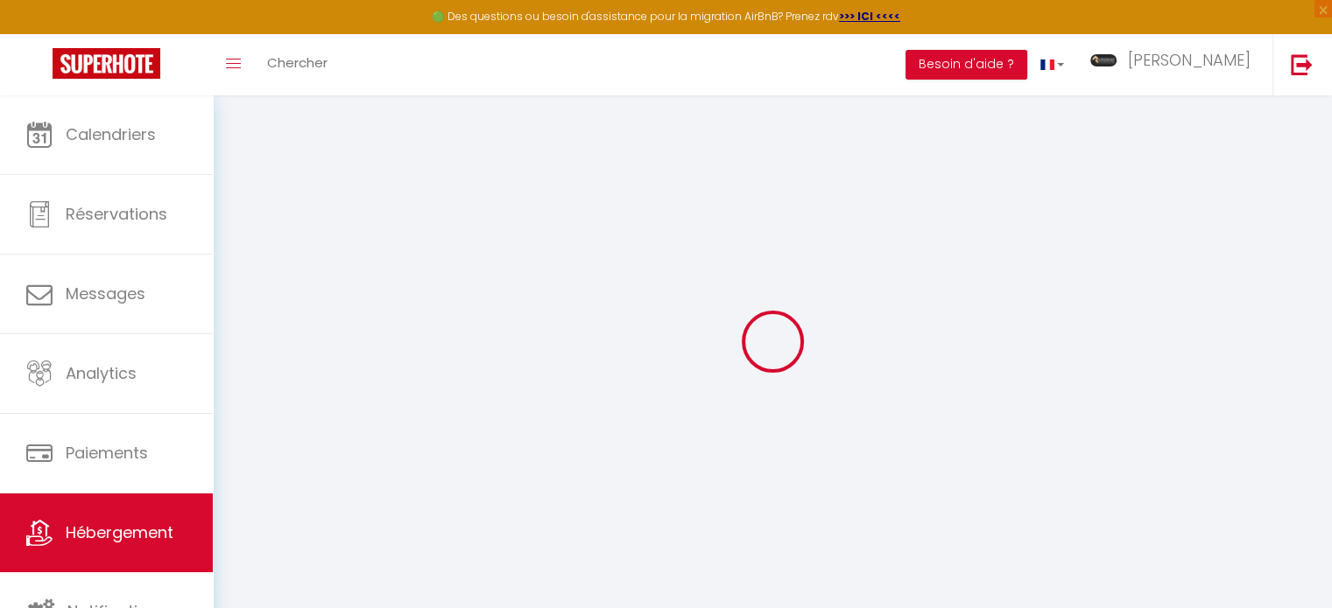
type input "0"
select select
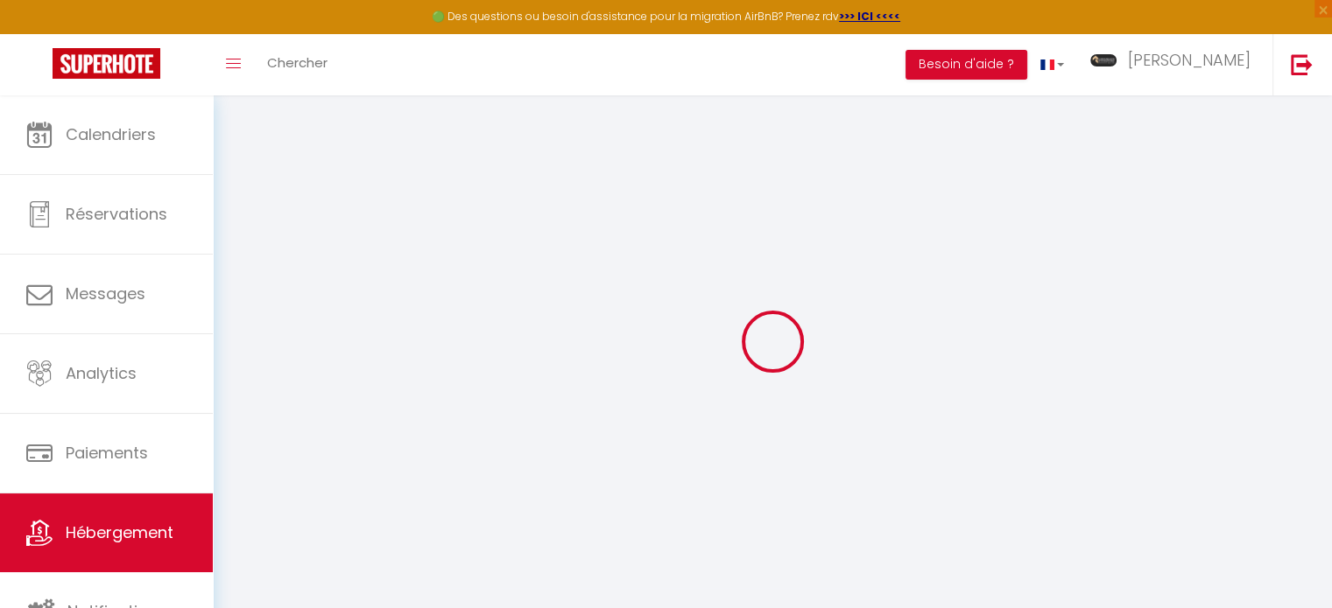
select select
checkbox input "false"
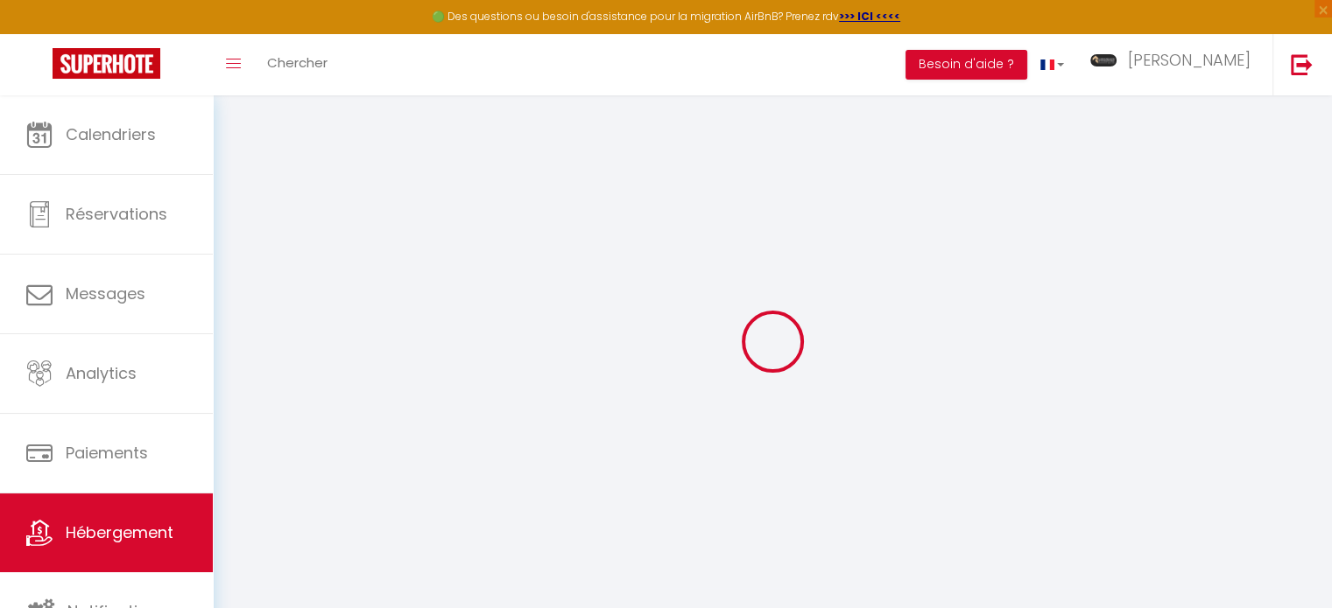
checkbox input "false"
select select
checkbox input "false"
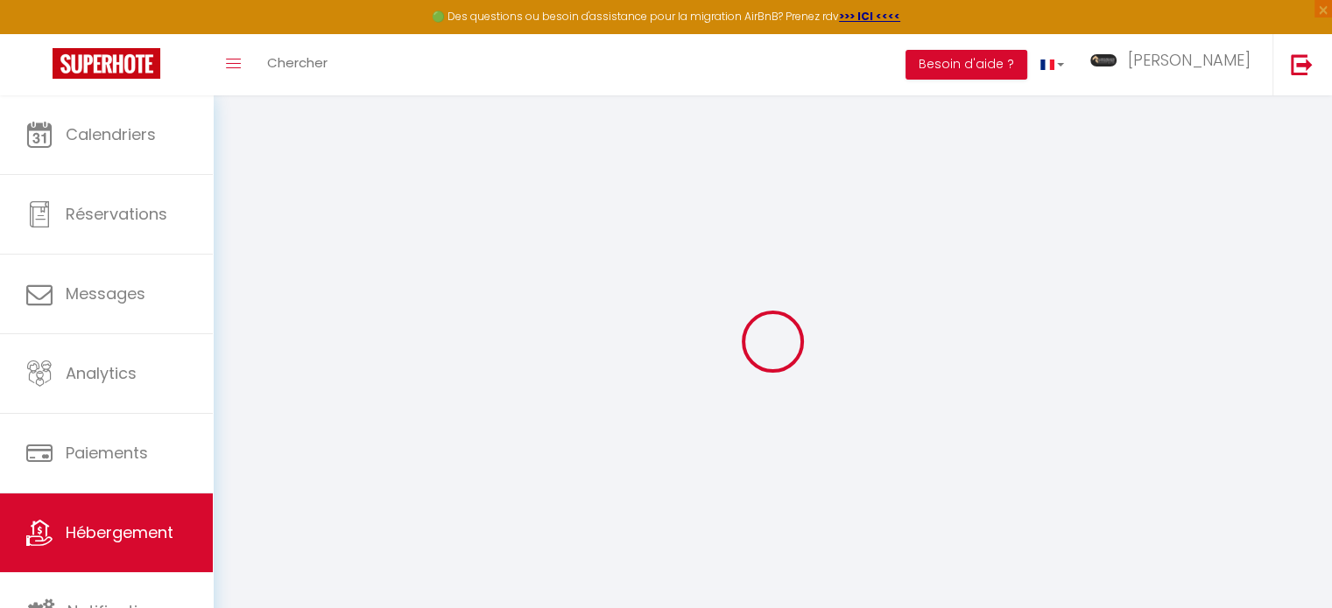
checkbox input "false"
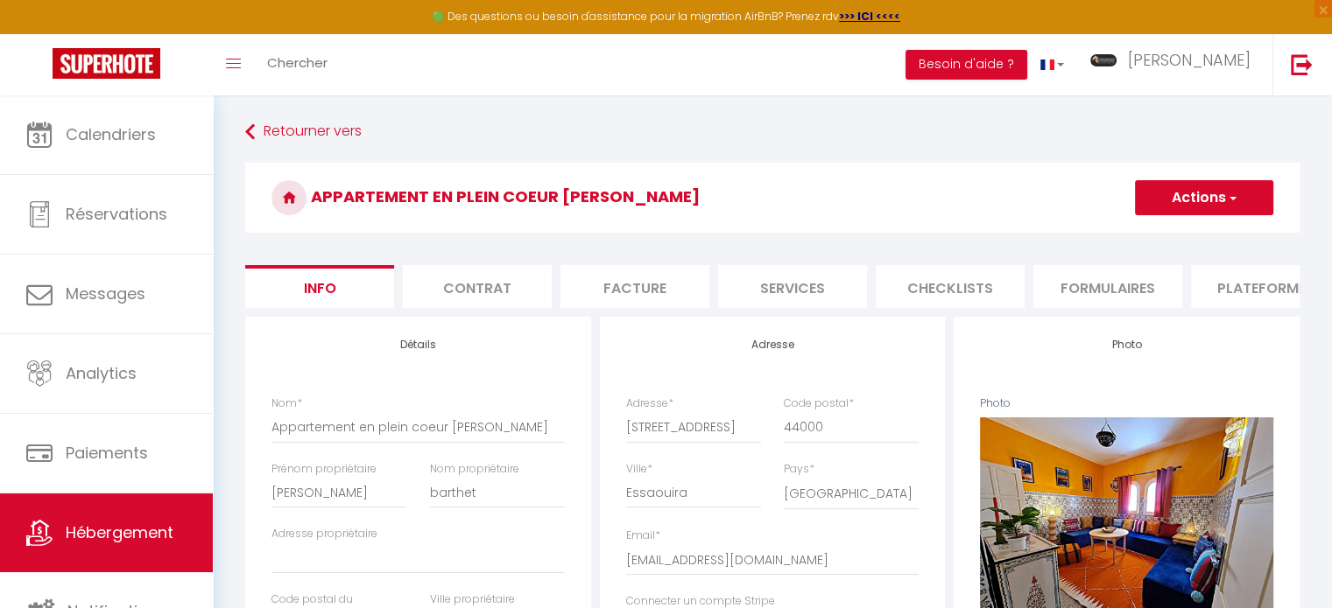
select select
checkbox input "false"
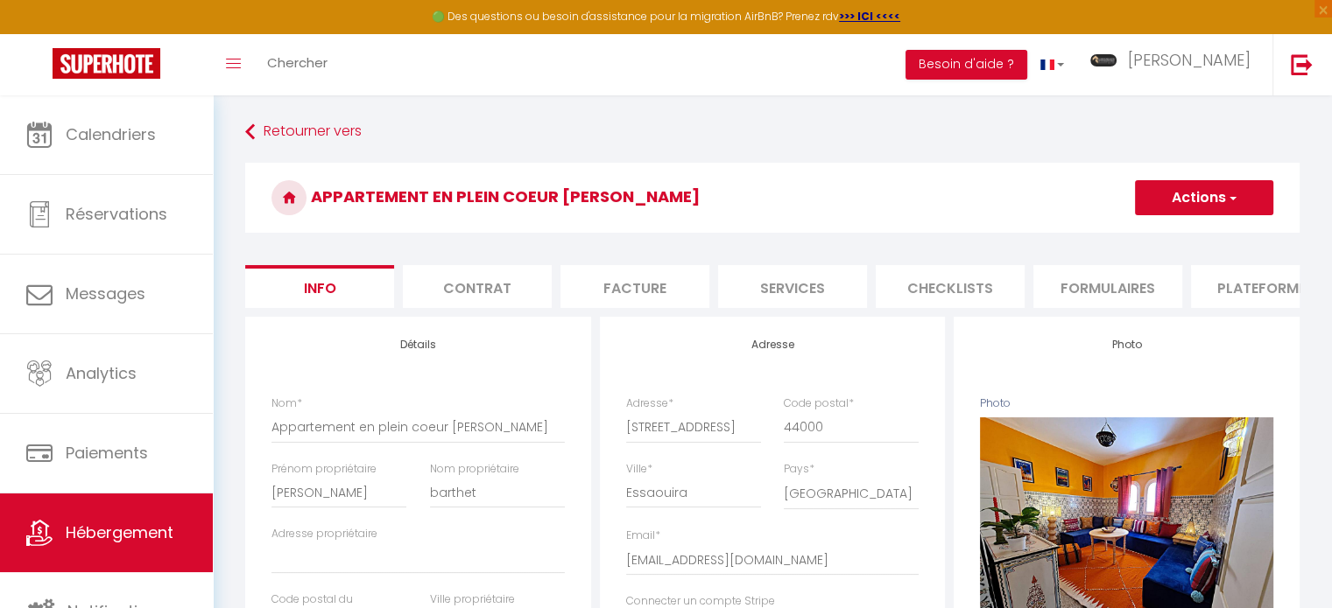
click at [1221, 299] on li "Plateformes" at bounding box center [1265, 286] width 149 height 43
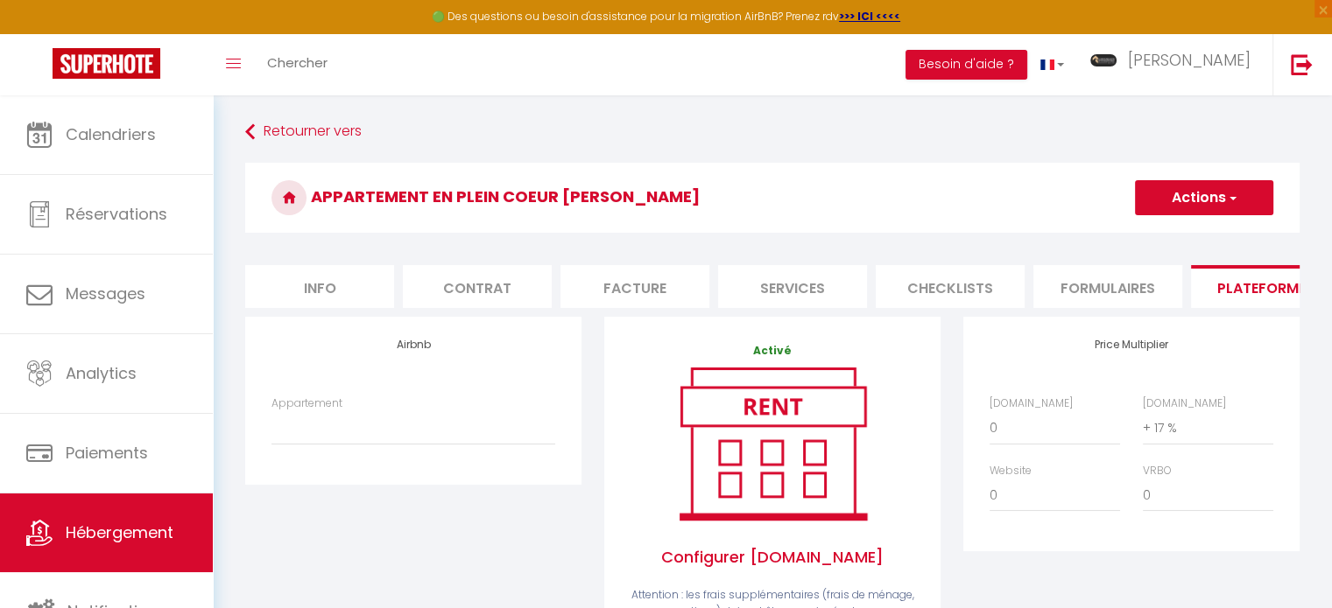
select select
checkbox input "false"
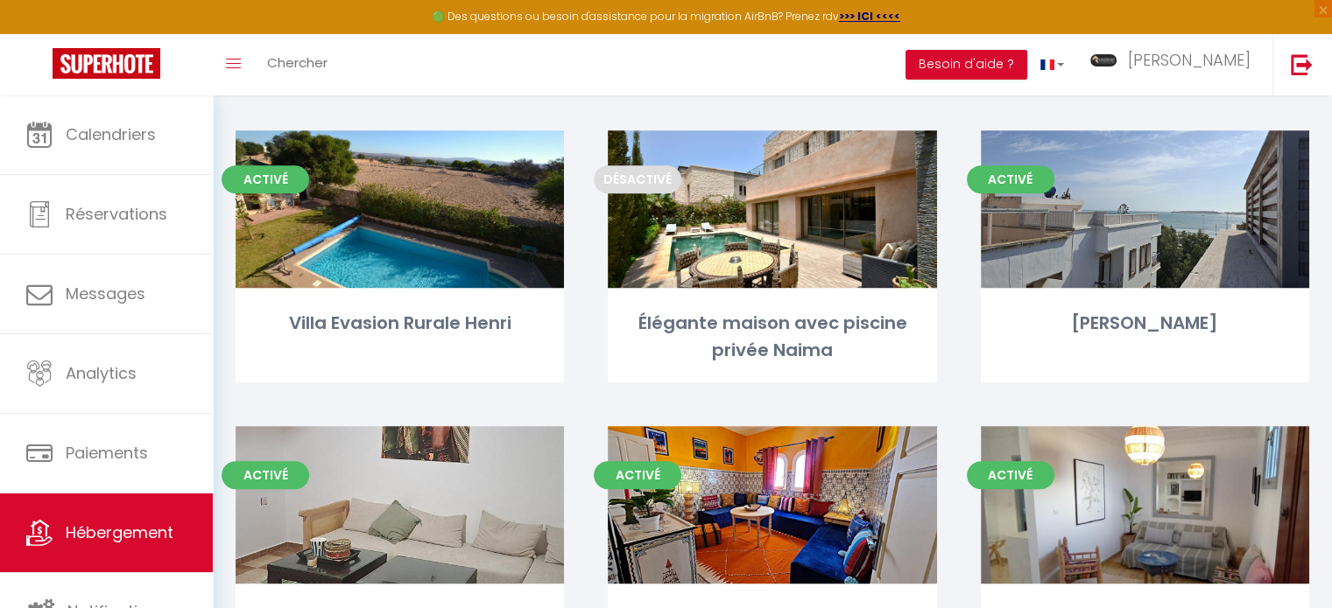
scroll to position [1061, 0]
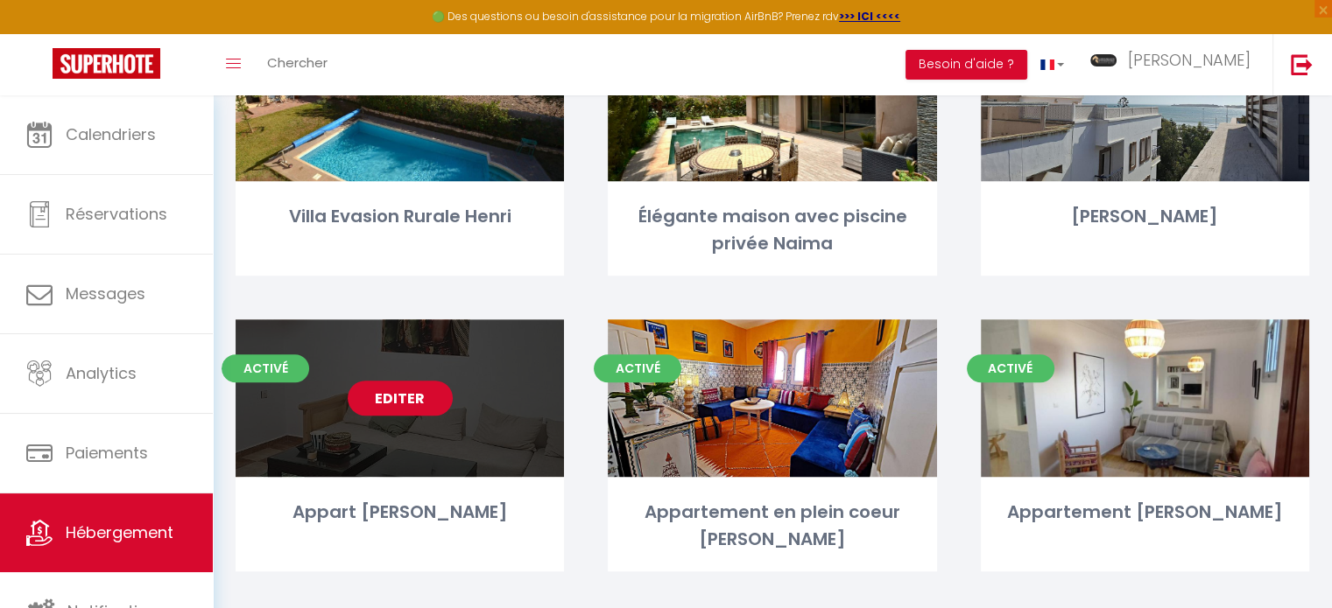
click at [398, 390] on link "Editer" at bounding box center [400, 398] width 105 height 35
select select "3"
select select "2"
select select "1"
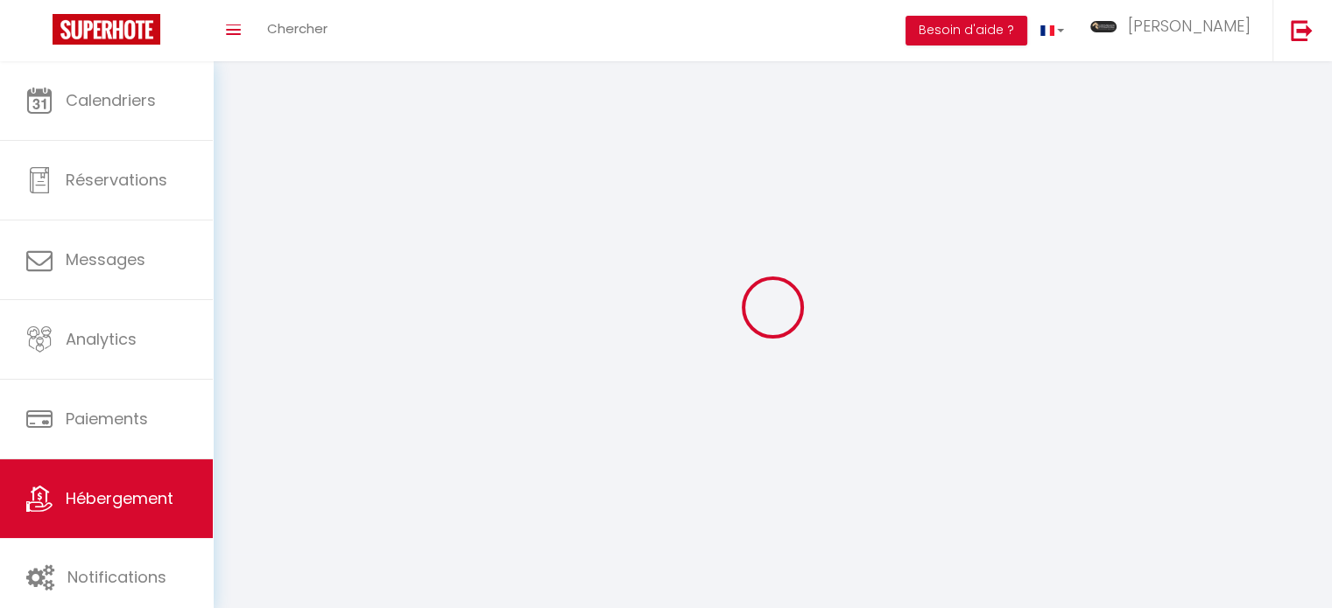
select select
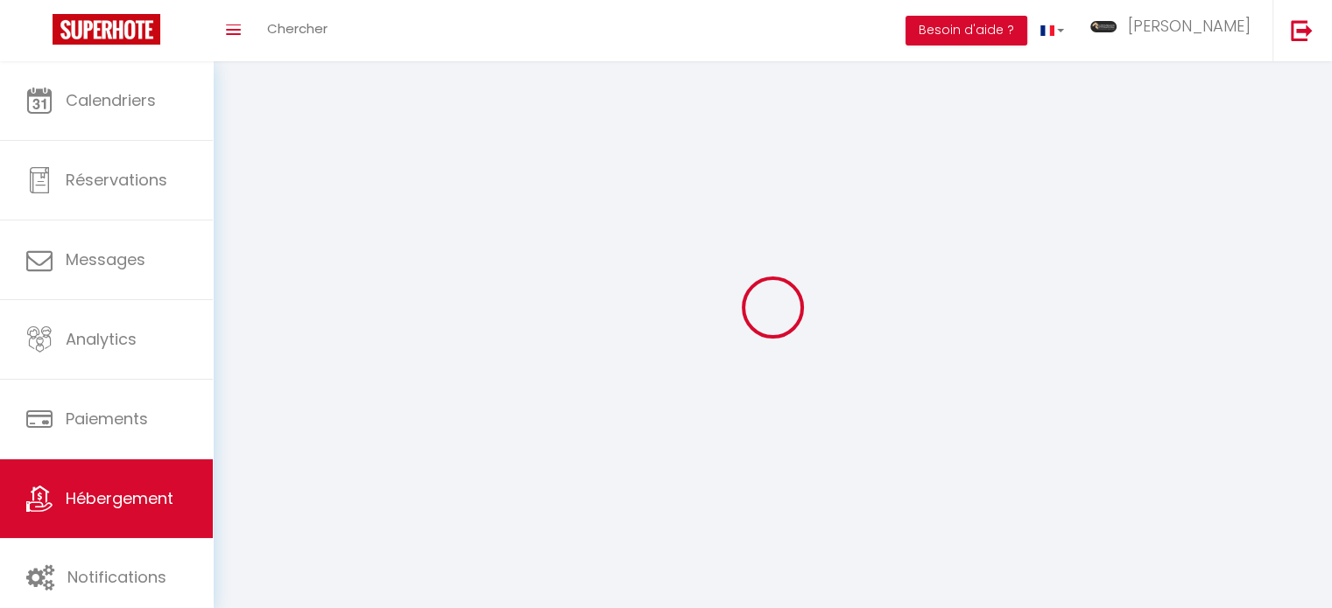
select select
checkbox input "false"
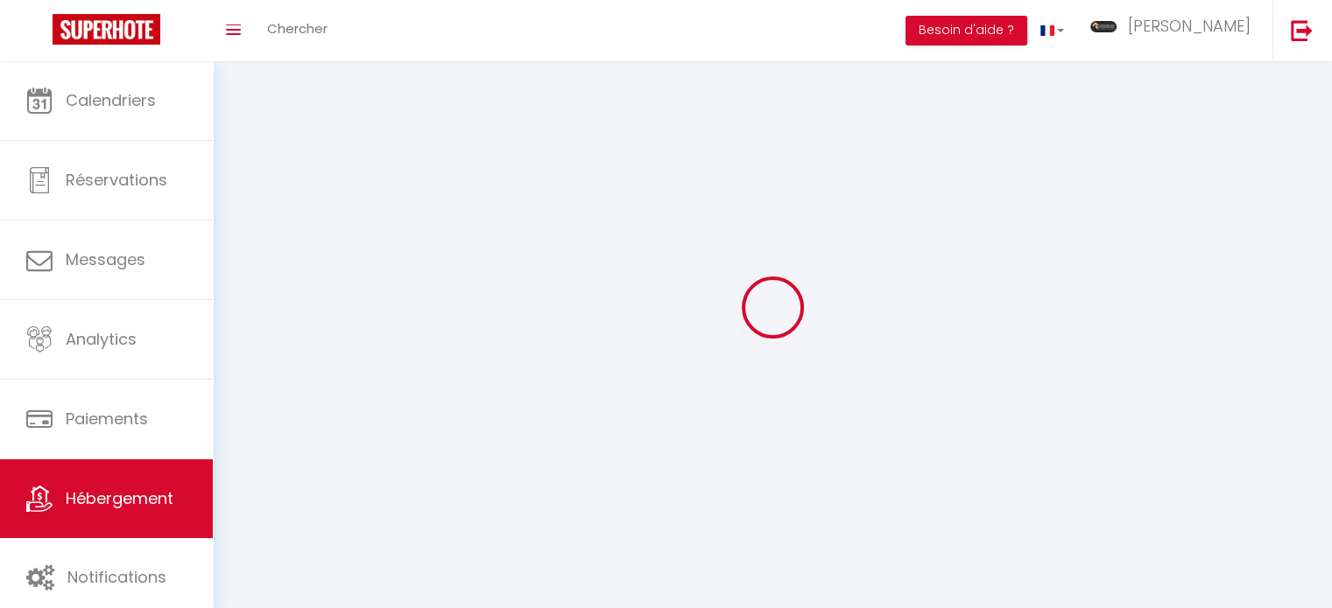
checkbox input "false"
select select
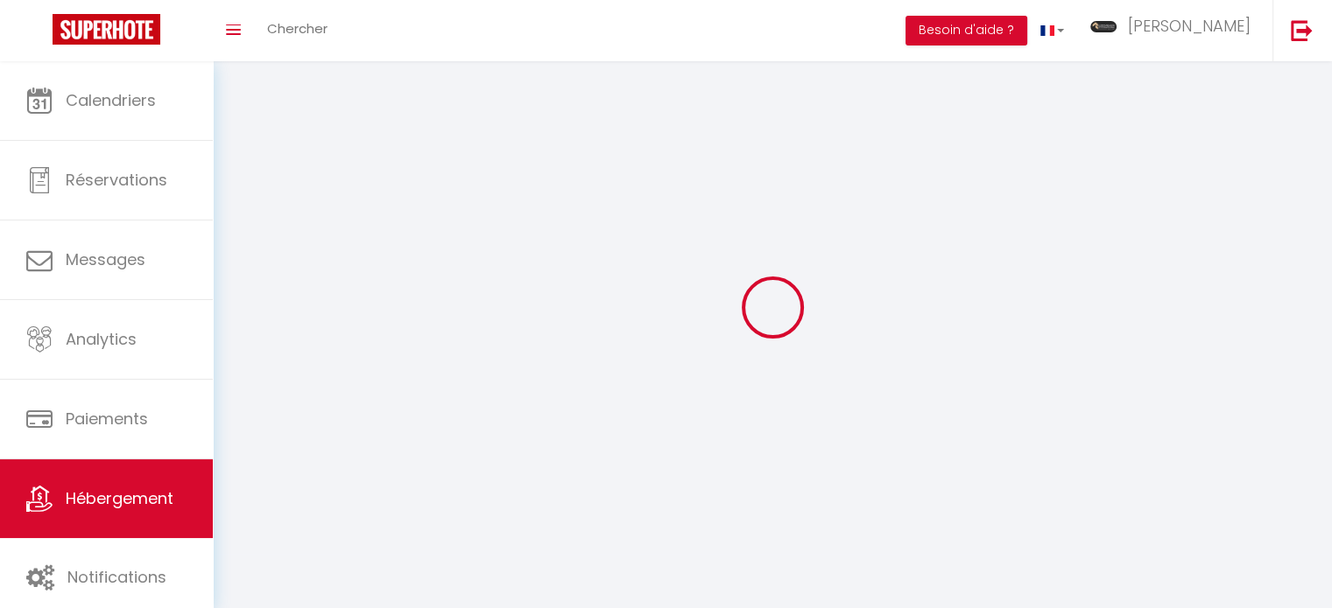
select select
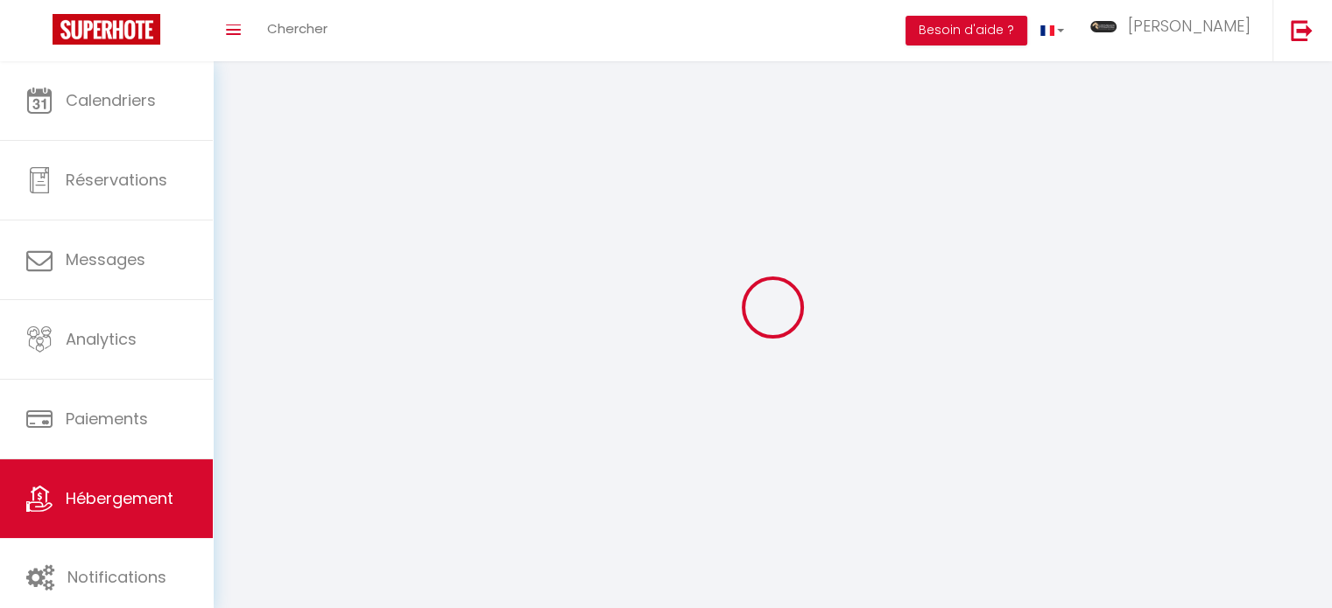
checkbox input "false"
select select
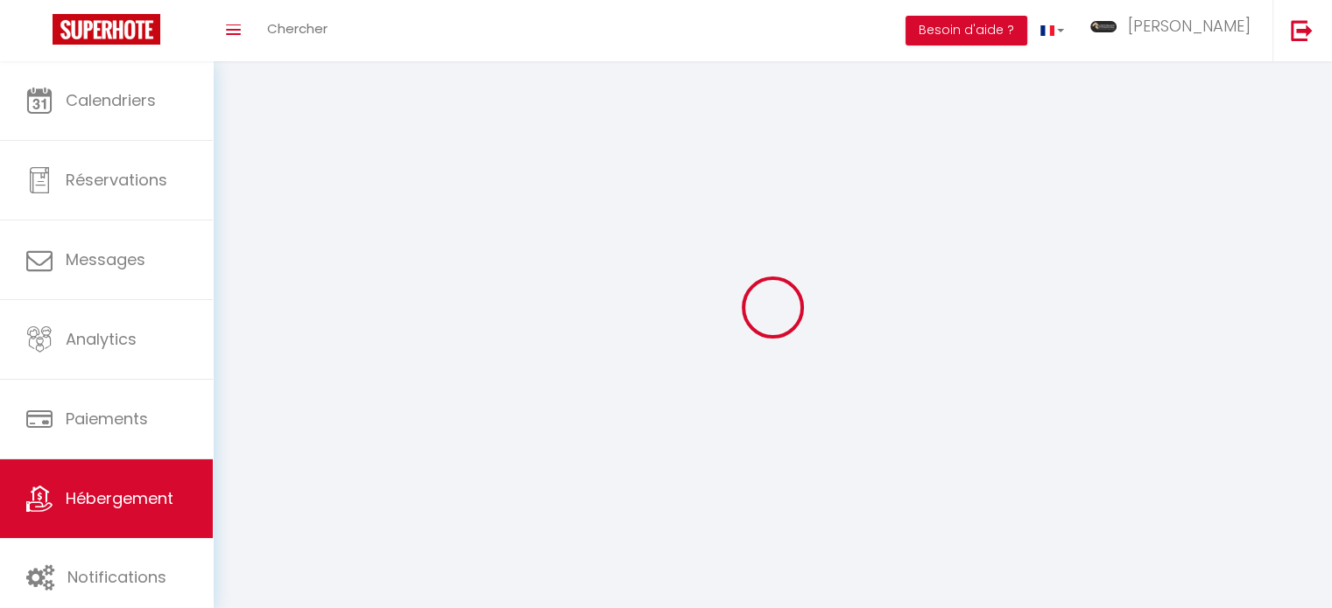
select select
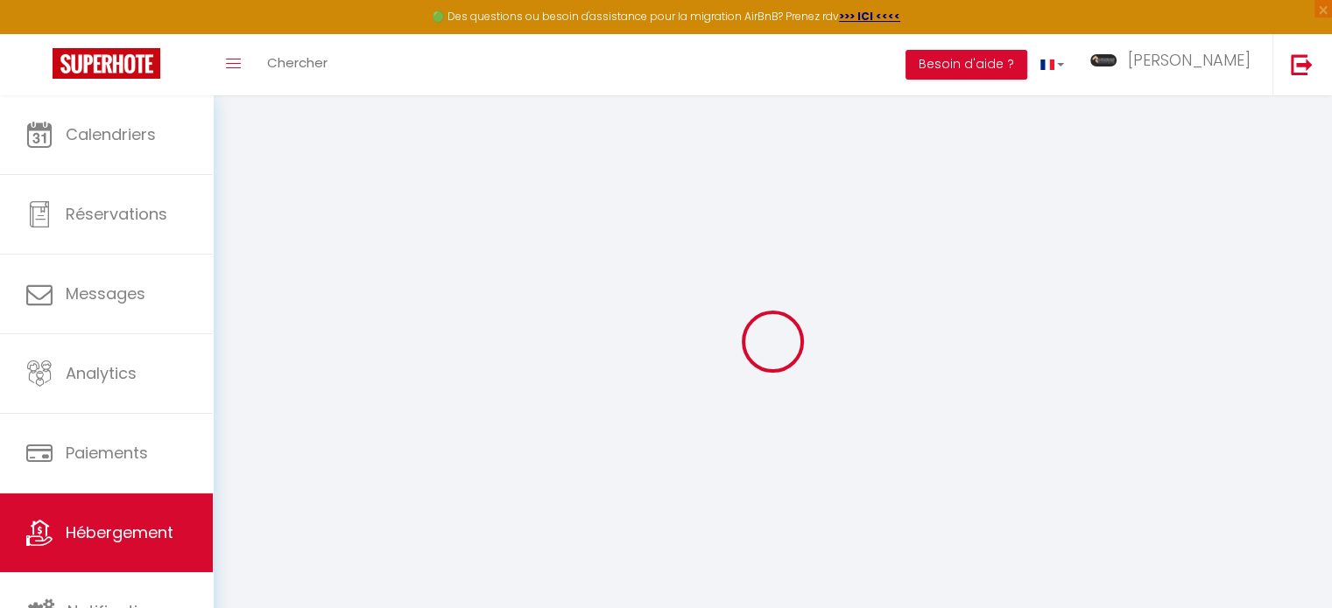
select select
checkbox input "false"
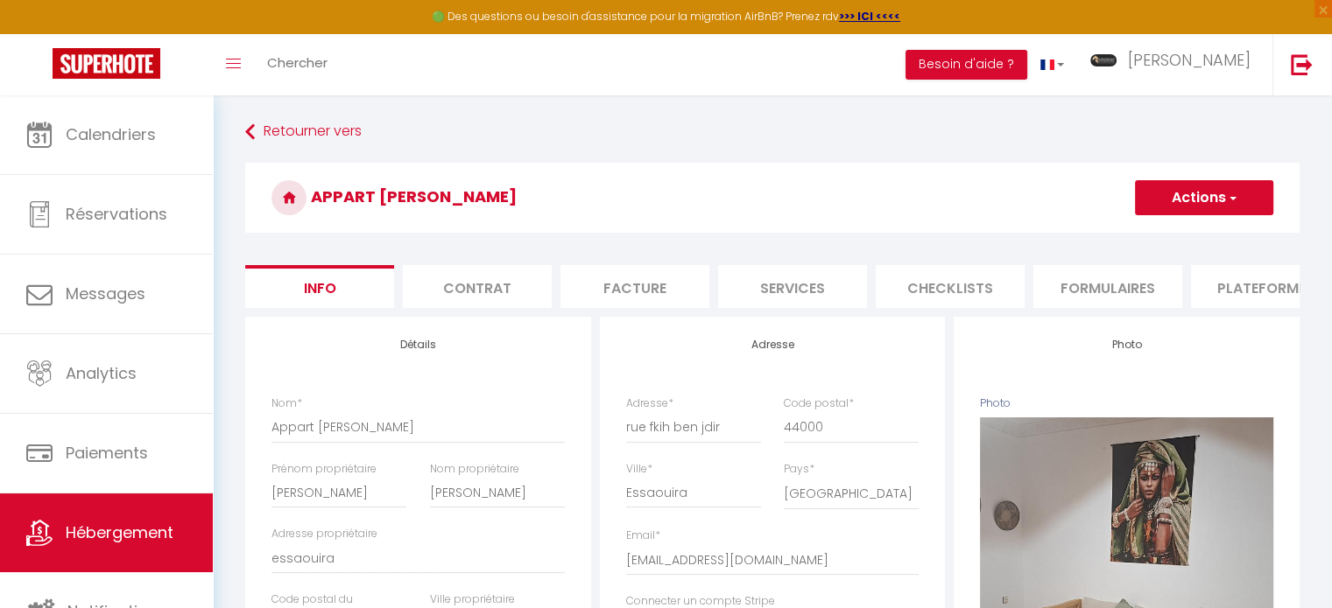
click at [1230, 285] on li "Plateformes" at bounding box center [1265, 286] width 149 height 43
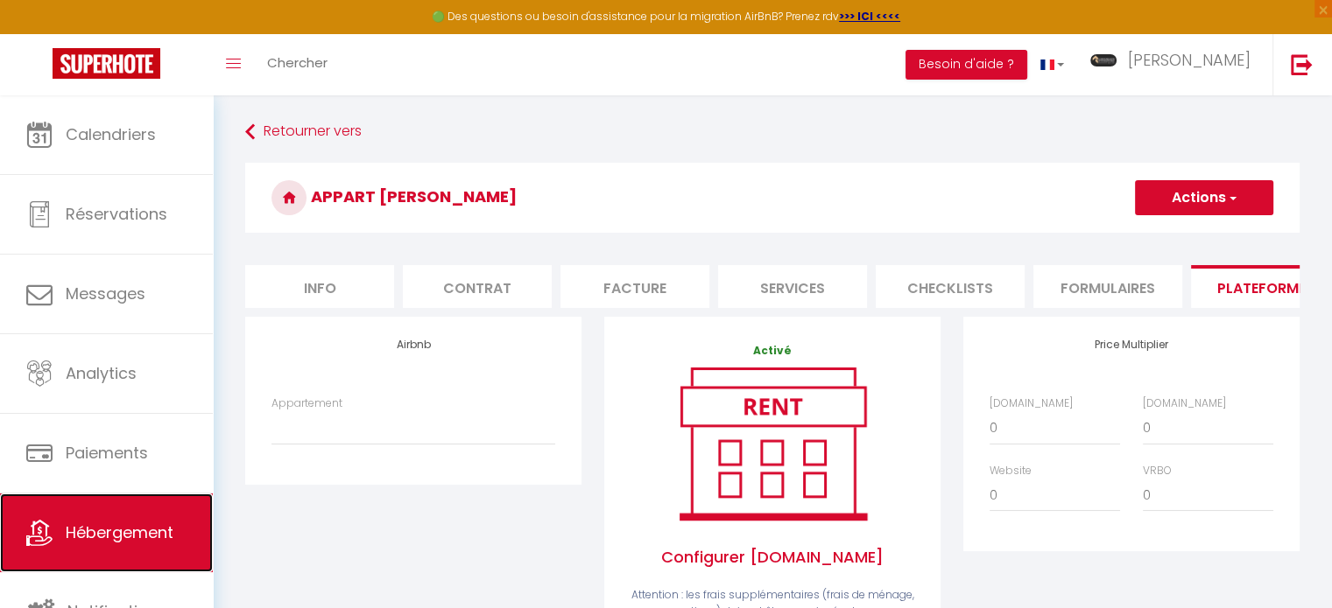
click at [116, 516] on link "Hébergement" at bounding box center [106, 533] width 213 height 79
